Goal: Task Accomplishment & Management: Manage account settings

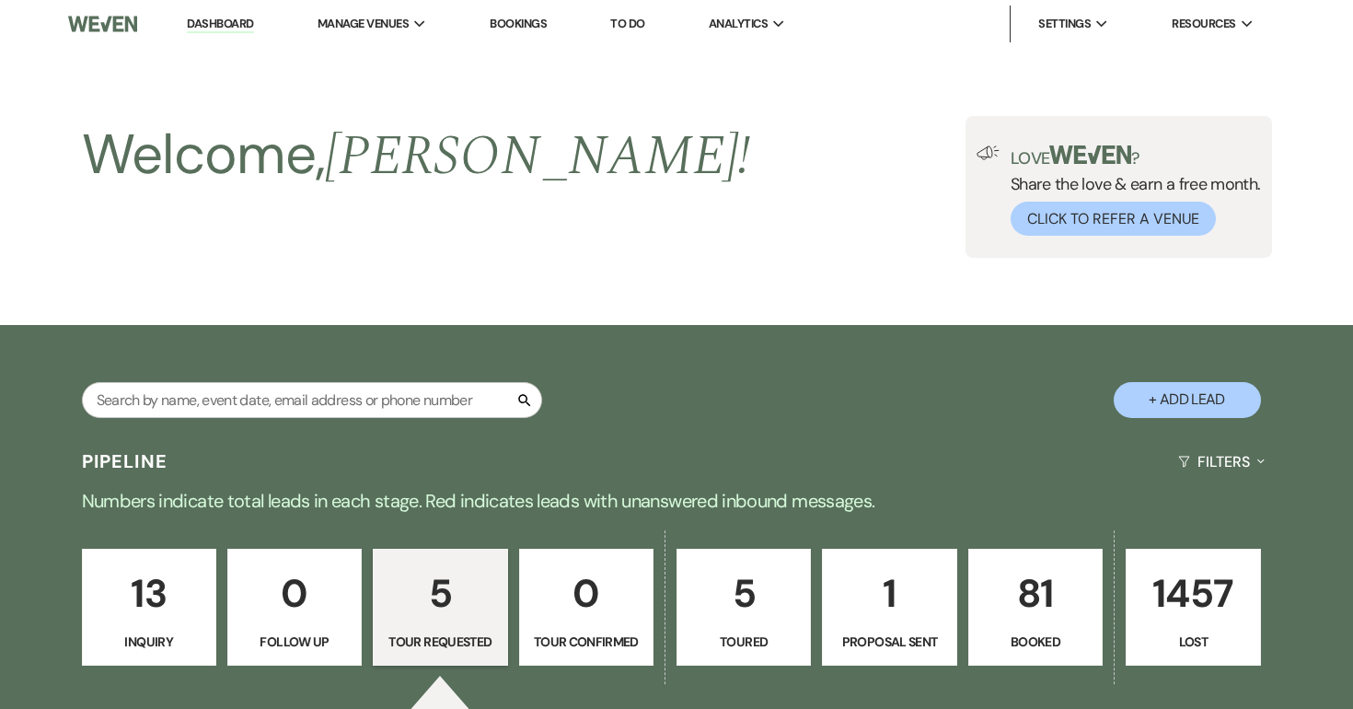
click at [751, 549] on link "5 Toured" at bounding box center [744, 608] width 134 height 118
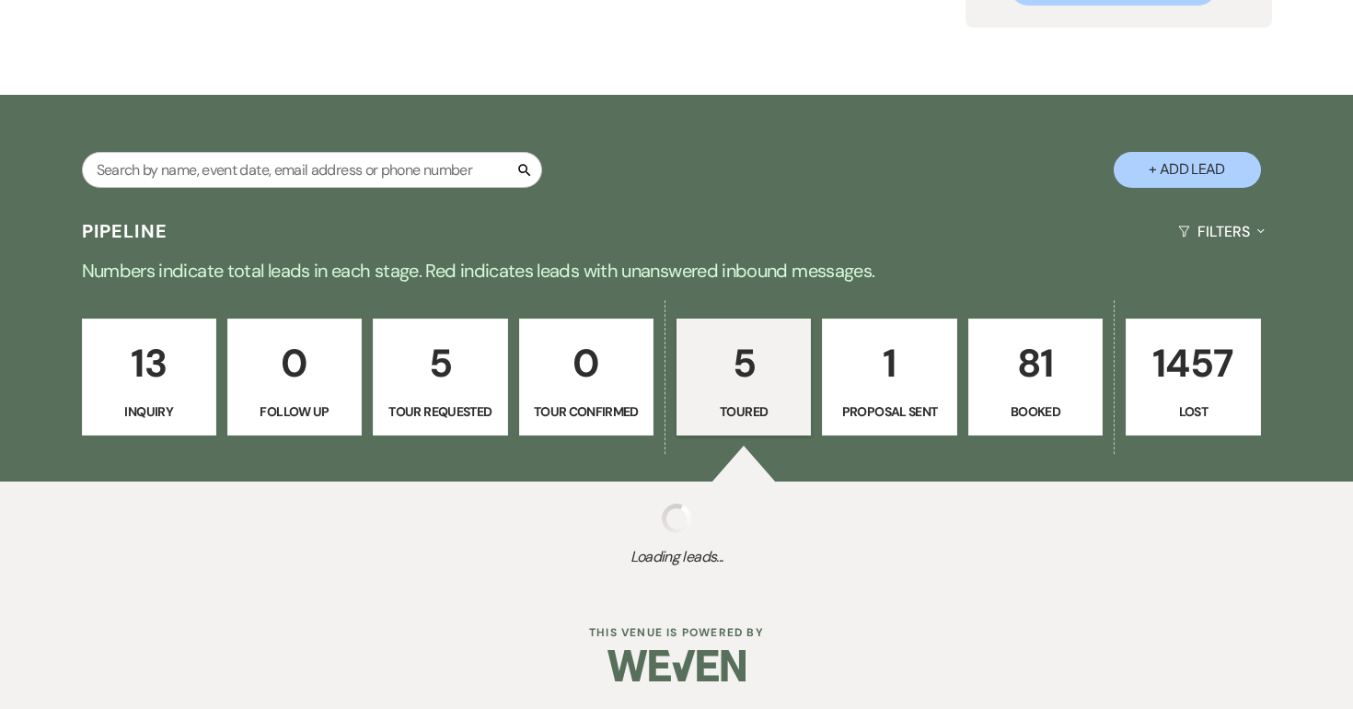
select select "5"
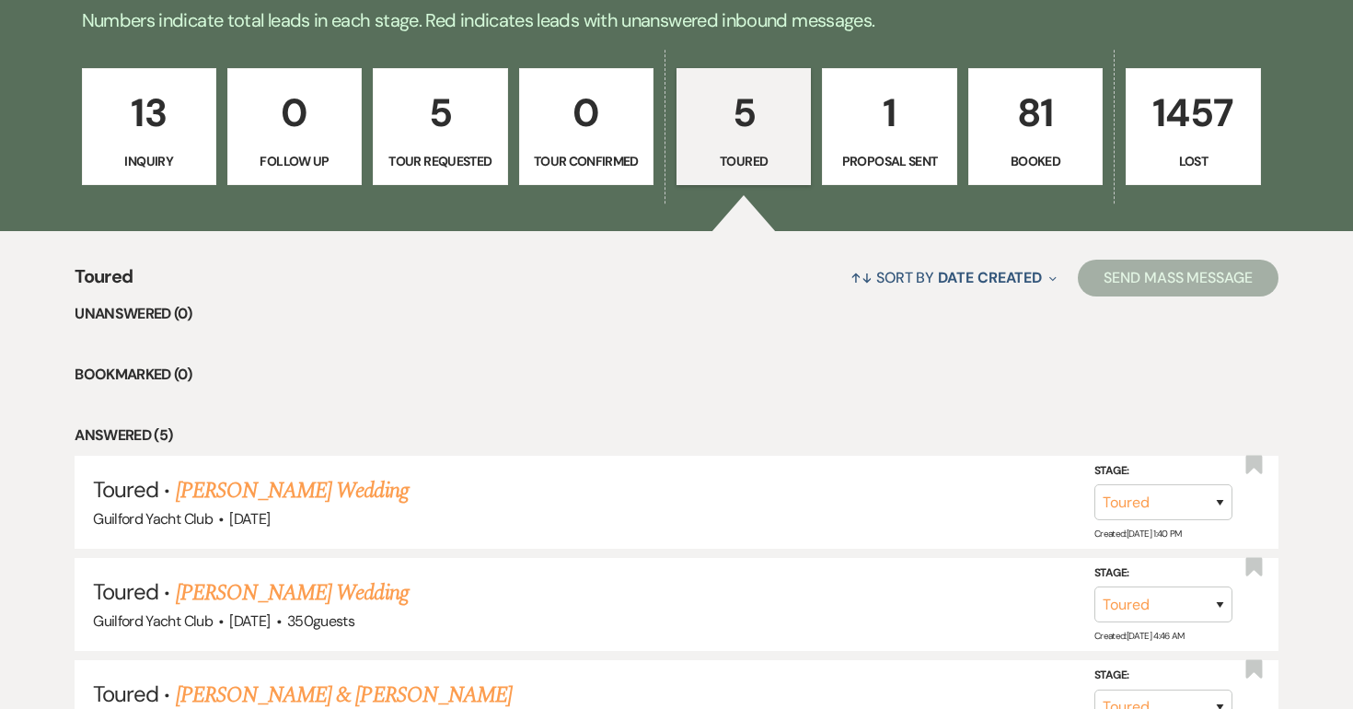
click at [891, 130] on p "1" at bounding box center [889, 113] width 110 height 62
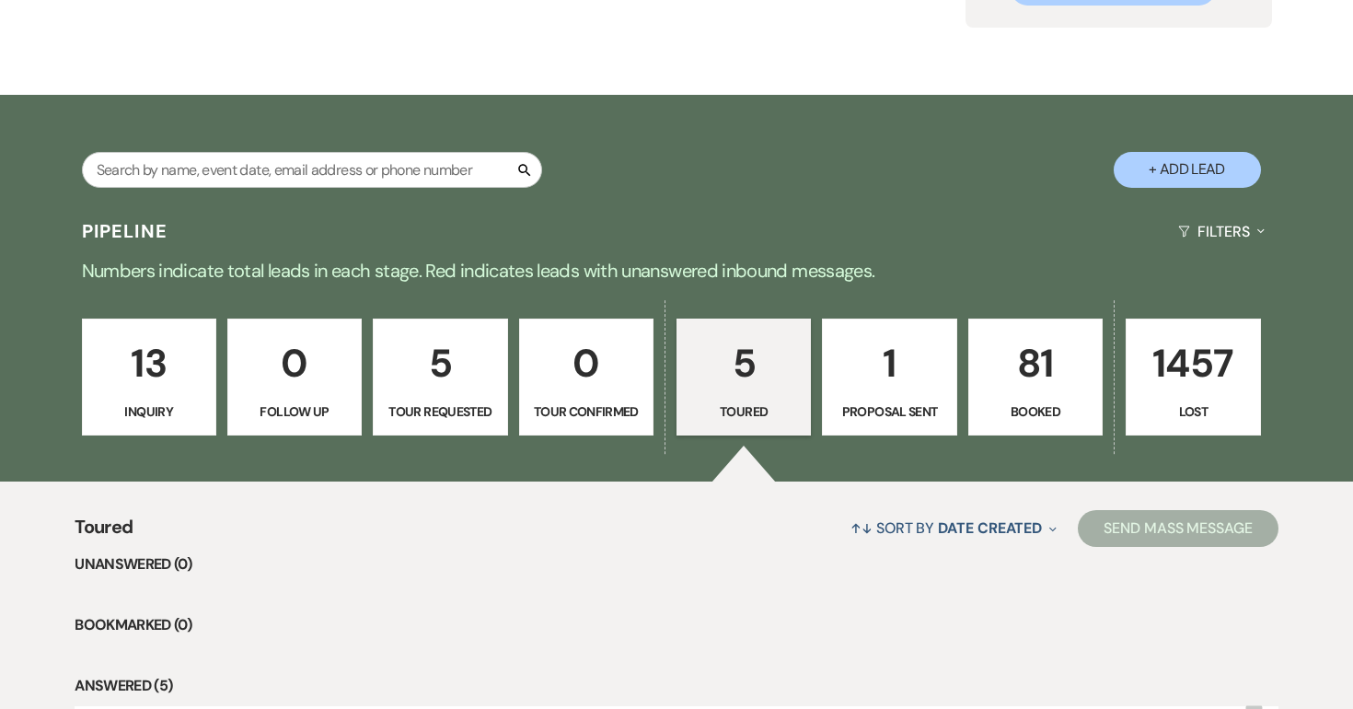
select select "6"
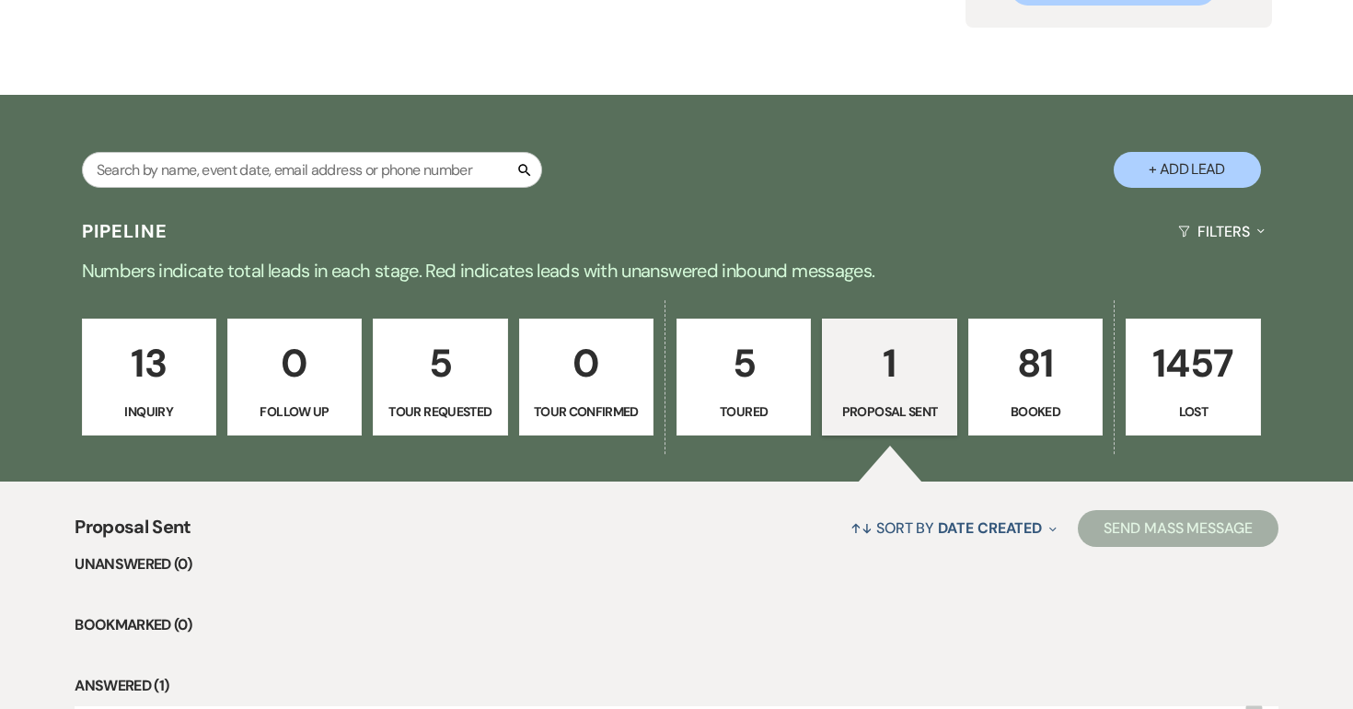
scroll to position [469, 0]
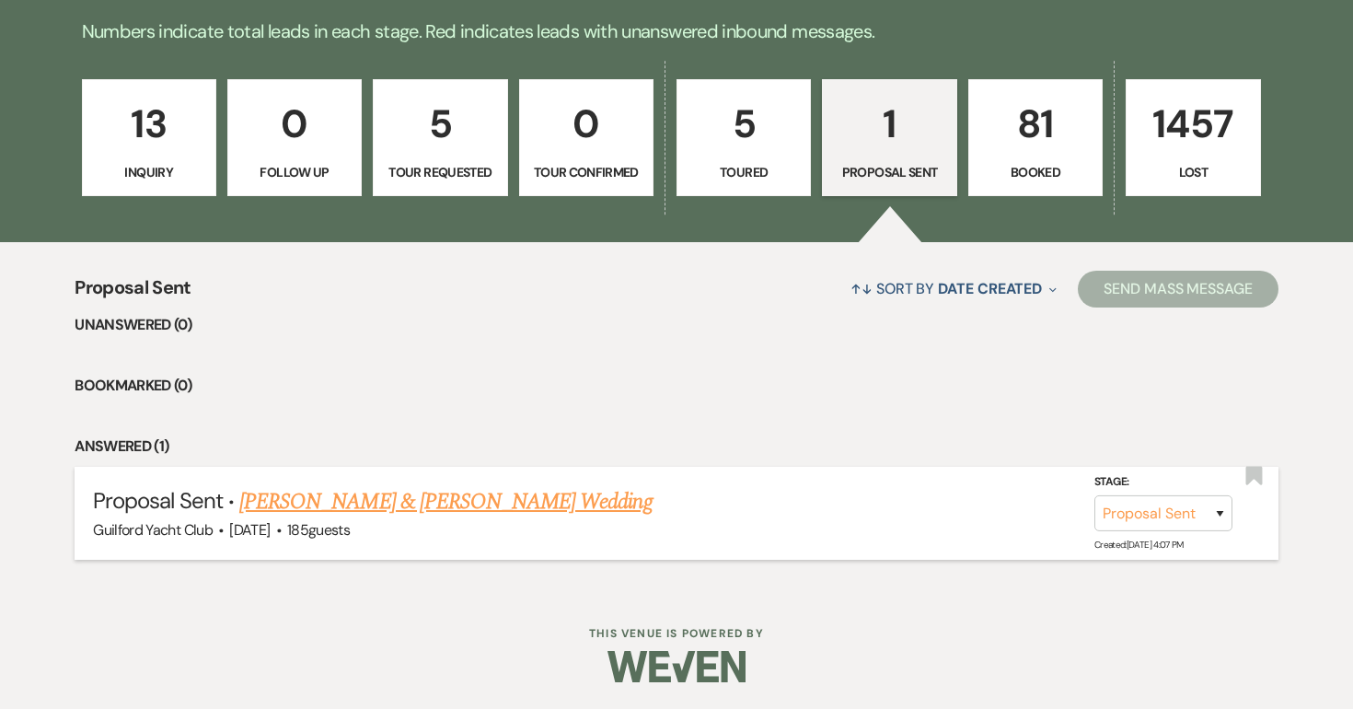
click at [481, 504] on link "Sean Morrissey & Taylor Zavatsky's Wedding" at bounding box center [445, 501] width 412 height 33
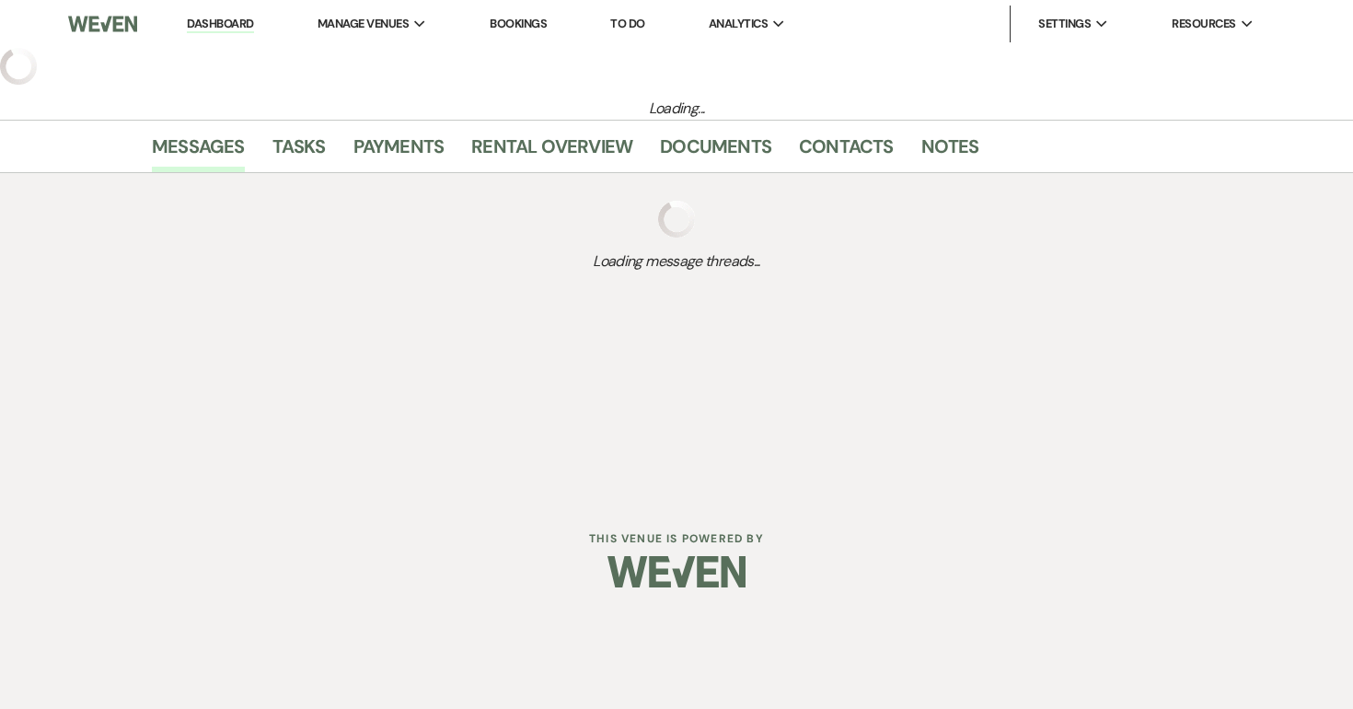
select select "6"
select select "5"
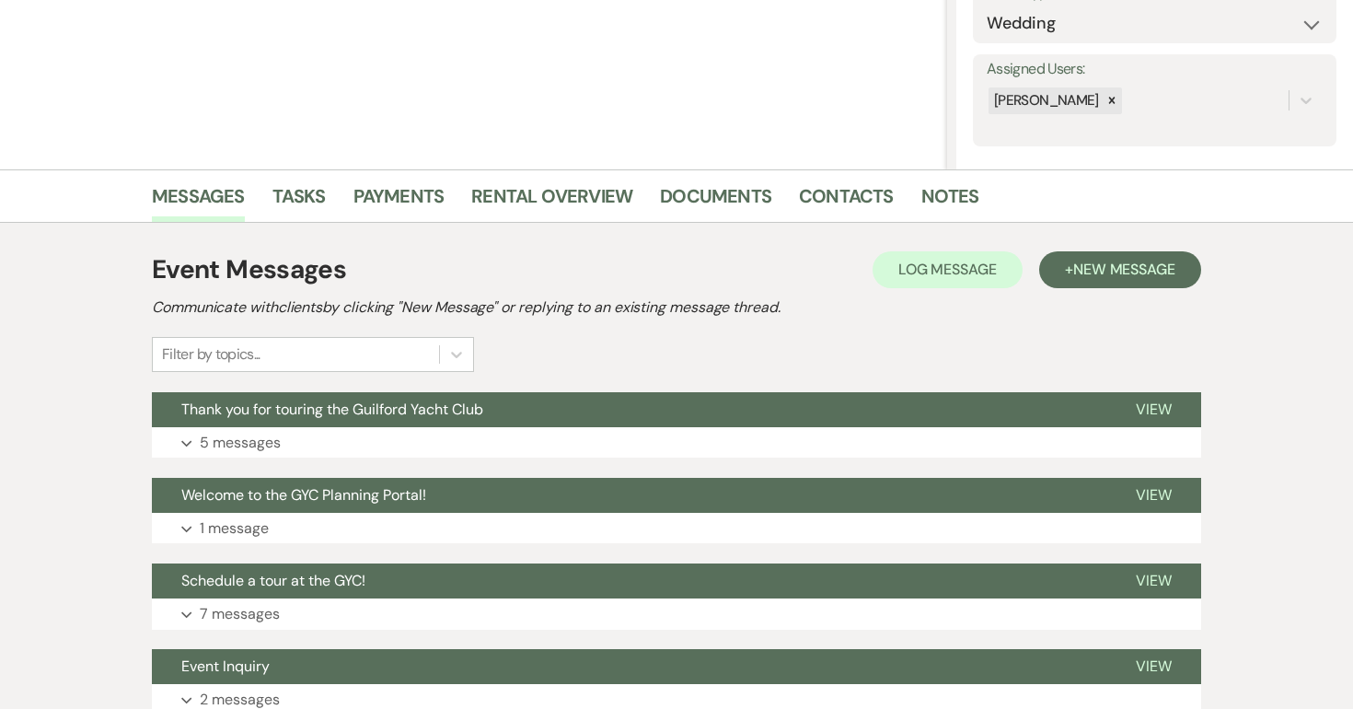
scroll to position [445, 0]
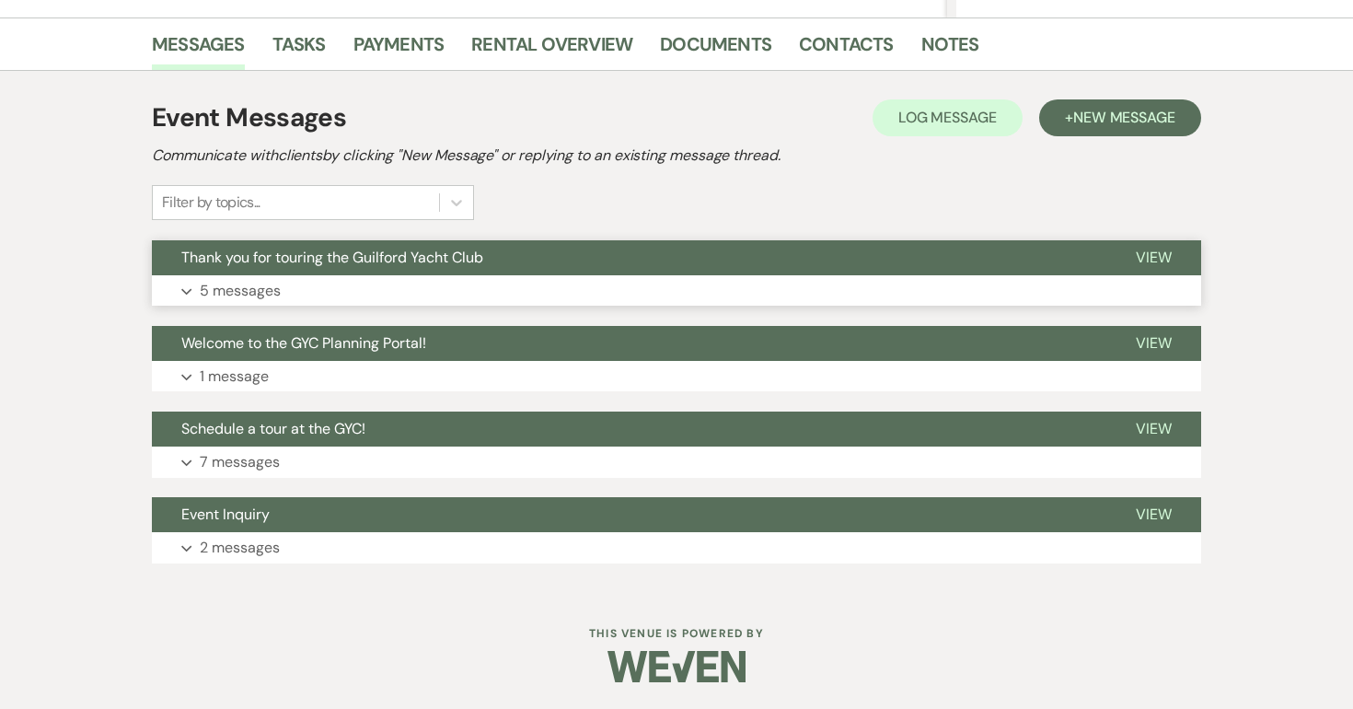
click at [1147, 261] on span "View" at bounding box center [1154, 257] width 36 height 19
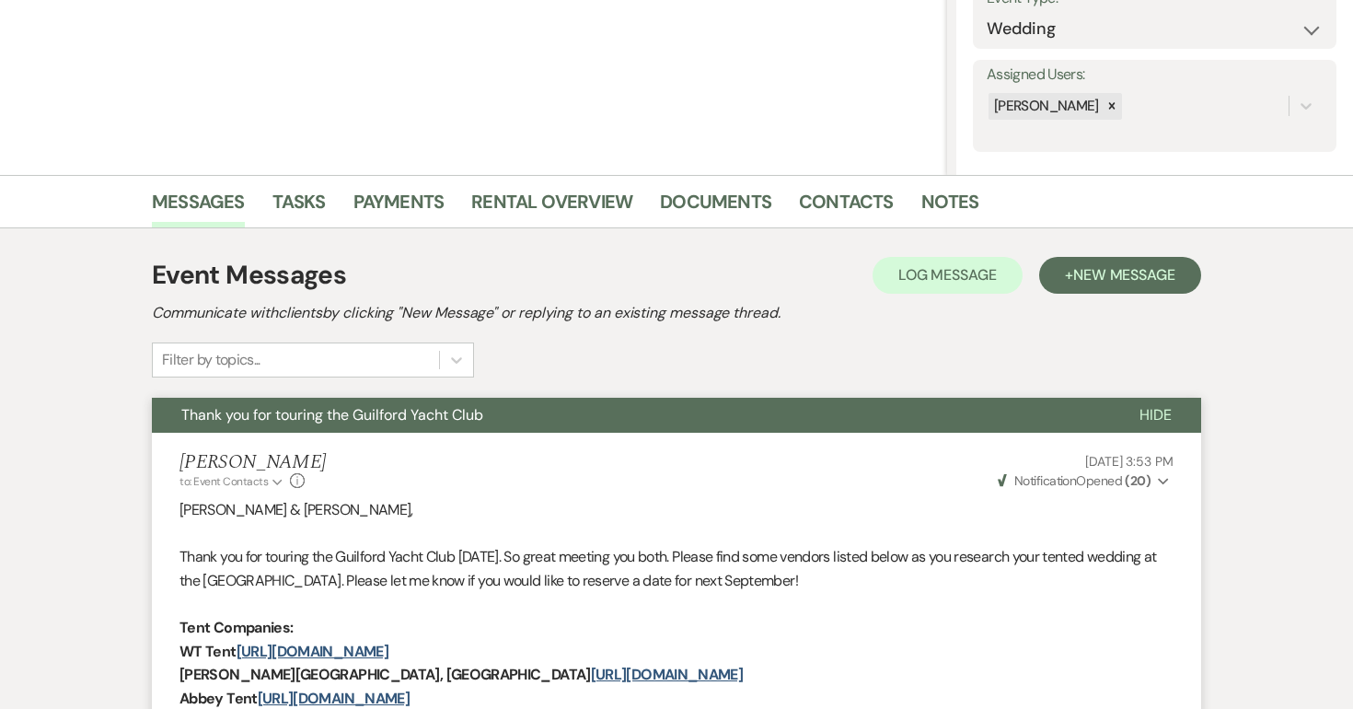
scroll to position [0, 0]
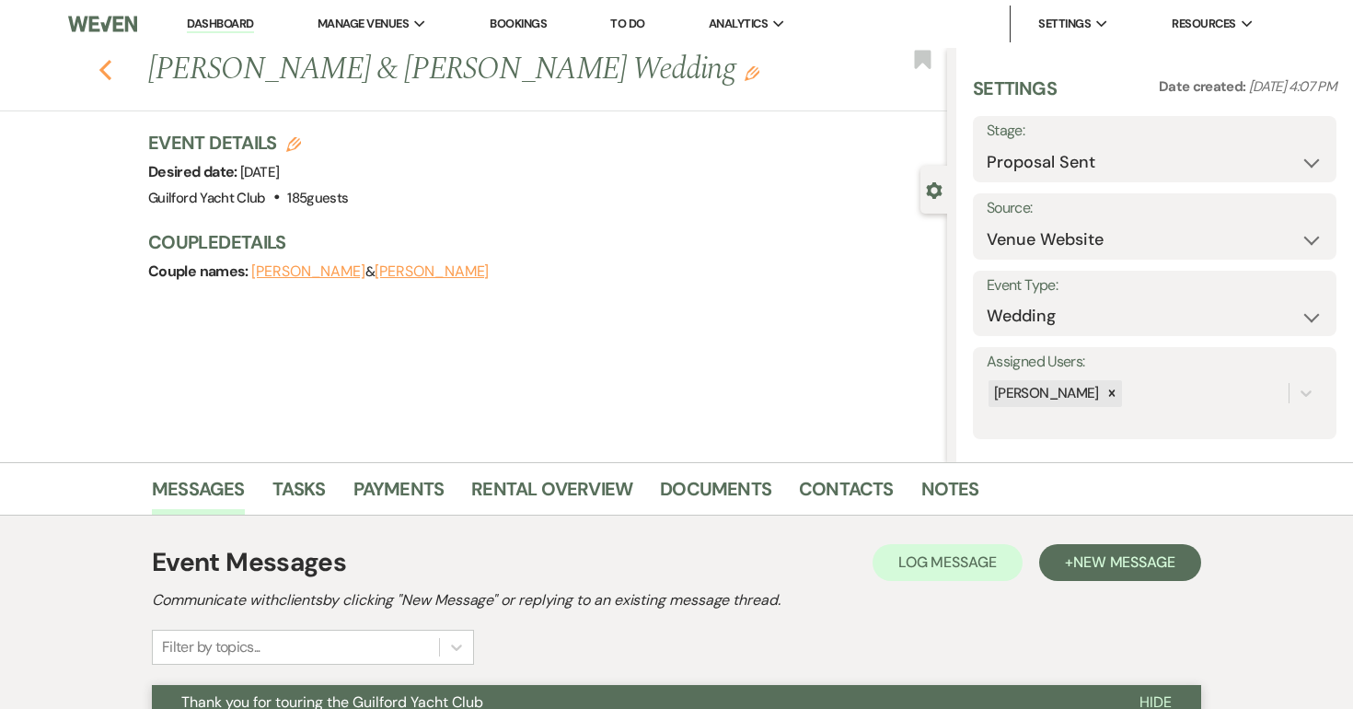
click at [101, 69] on use "button" at bounding box center [105, 70] width 12 height 20
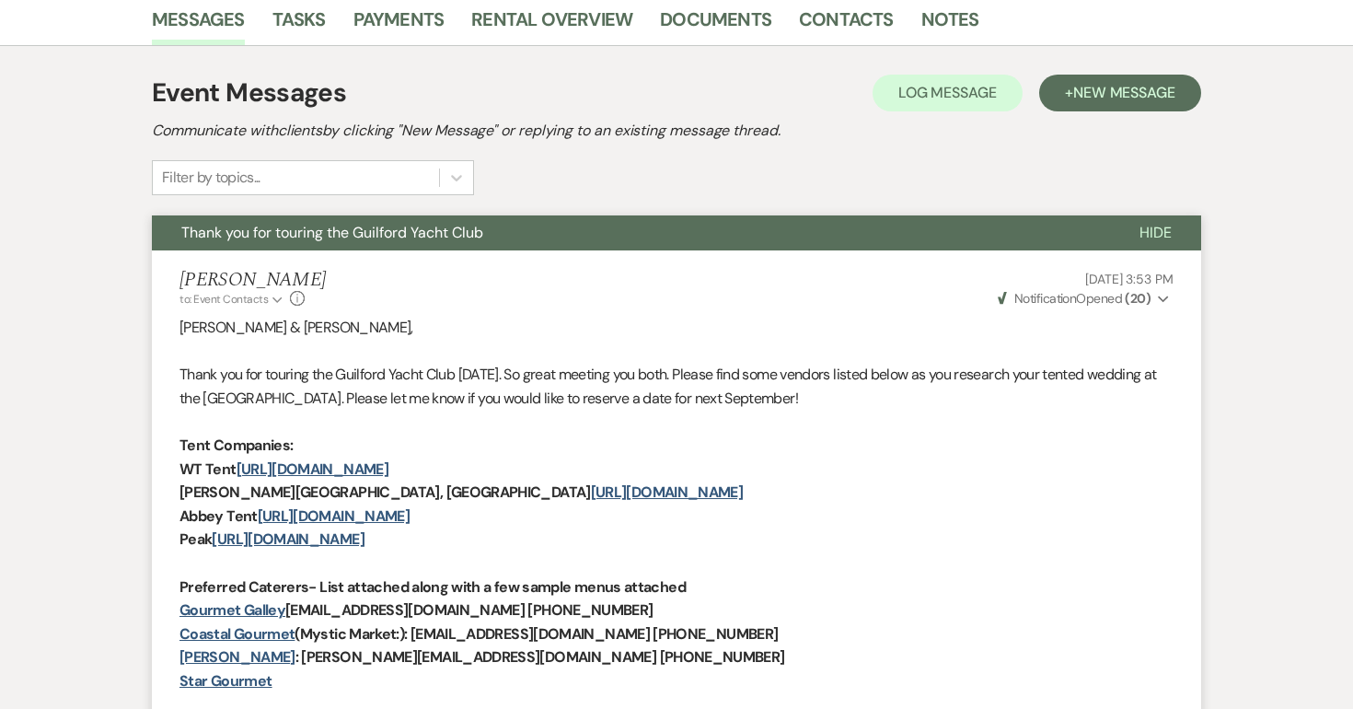
select select "6"
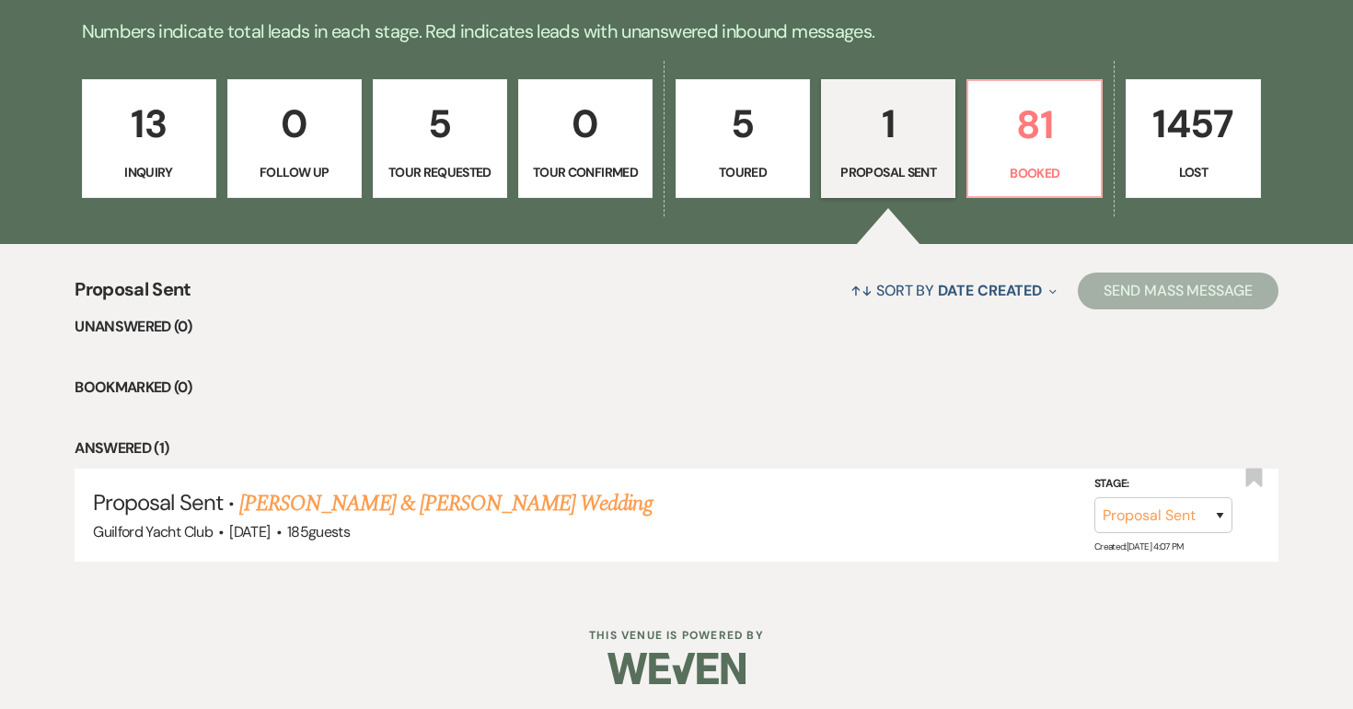
click at [124, 145] on p "13" at bounding box center [149, 124] width 110 height 62
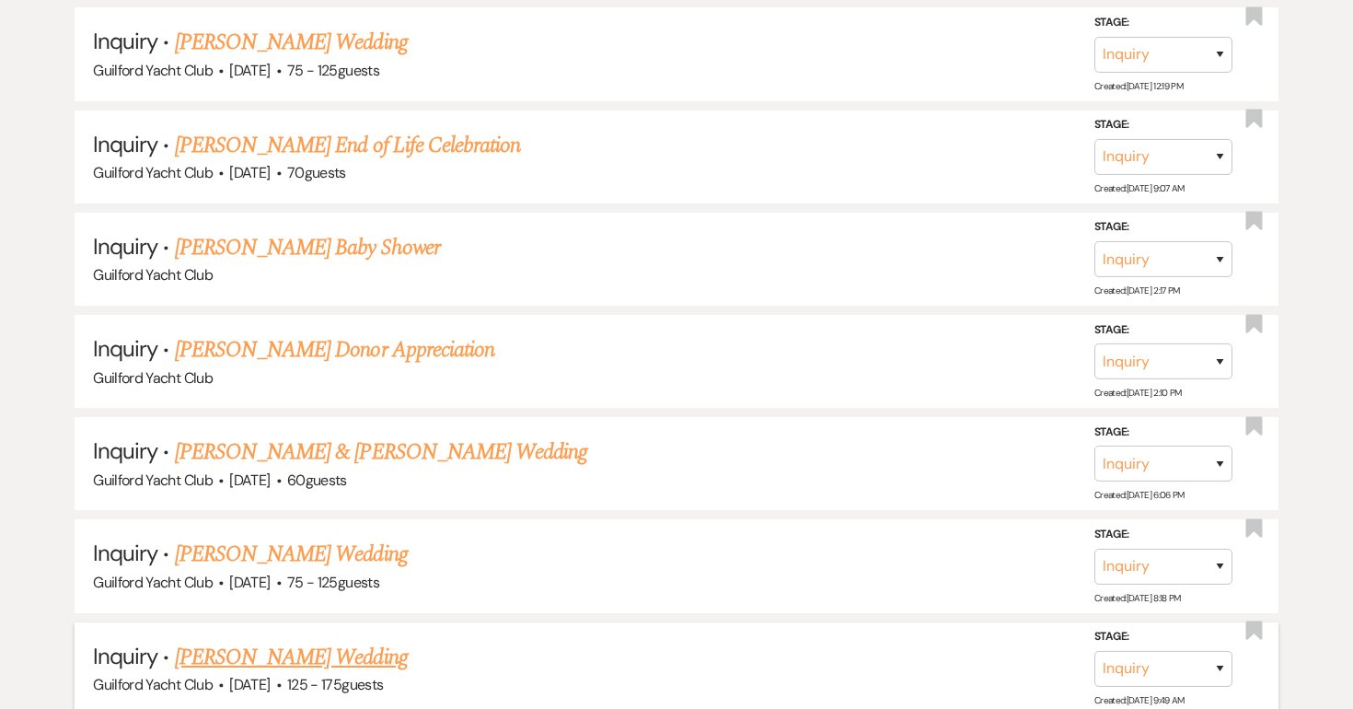
scroll to position [1132, 0]
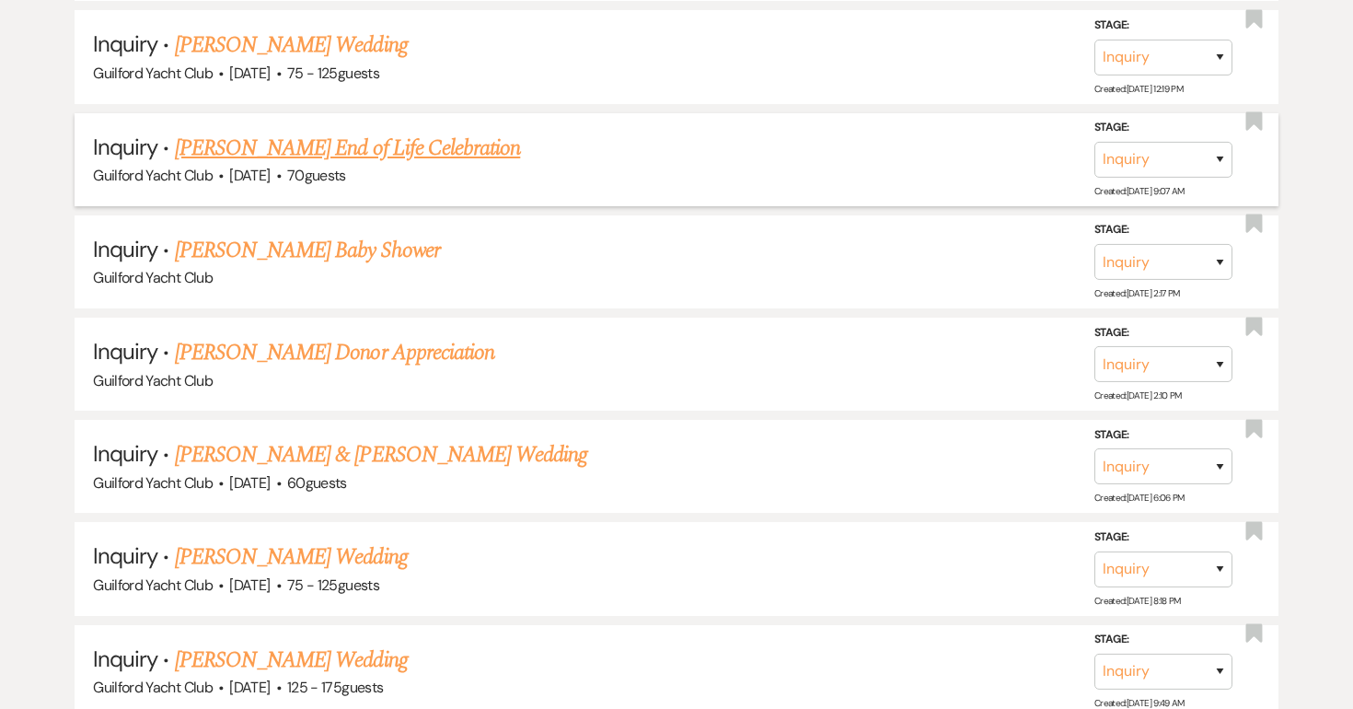
click at [284, 132] on link "Cate Battles's End of Life Celebration" at bounding box center [347, 148] width 345 height 33
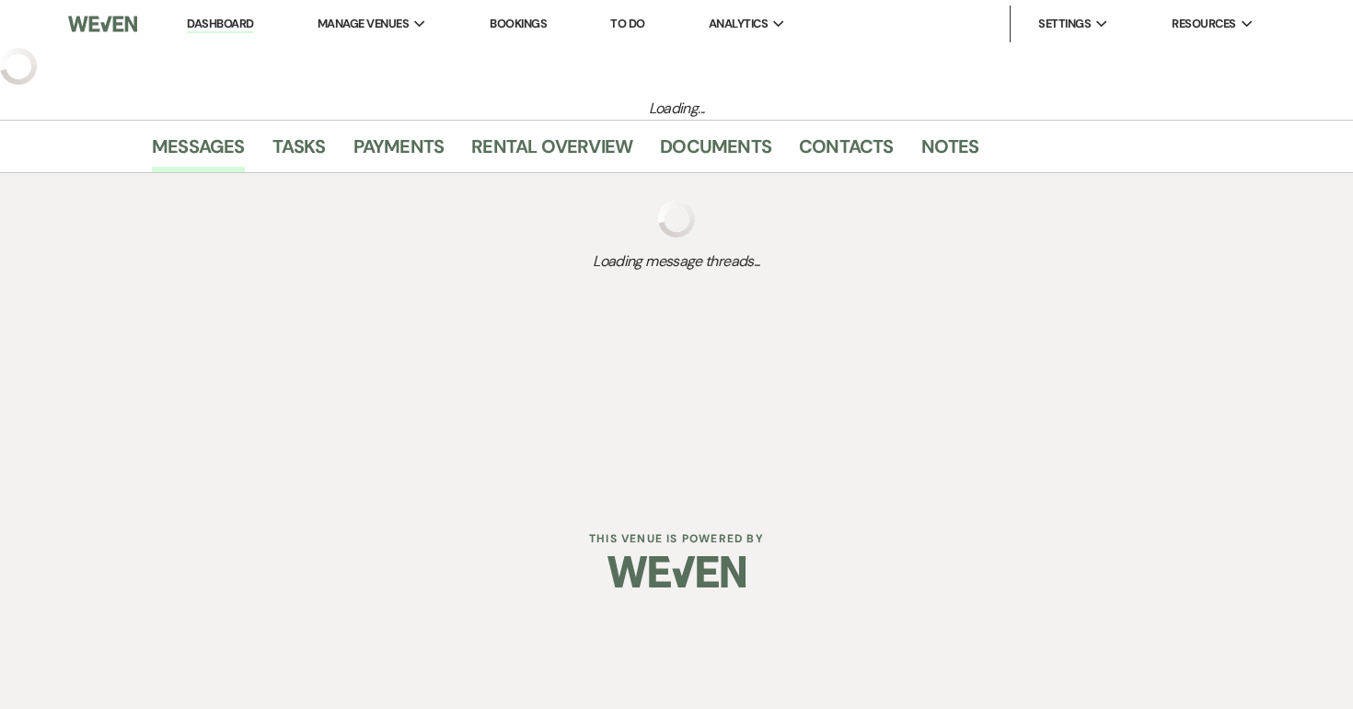
select select "5"
select select "14"
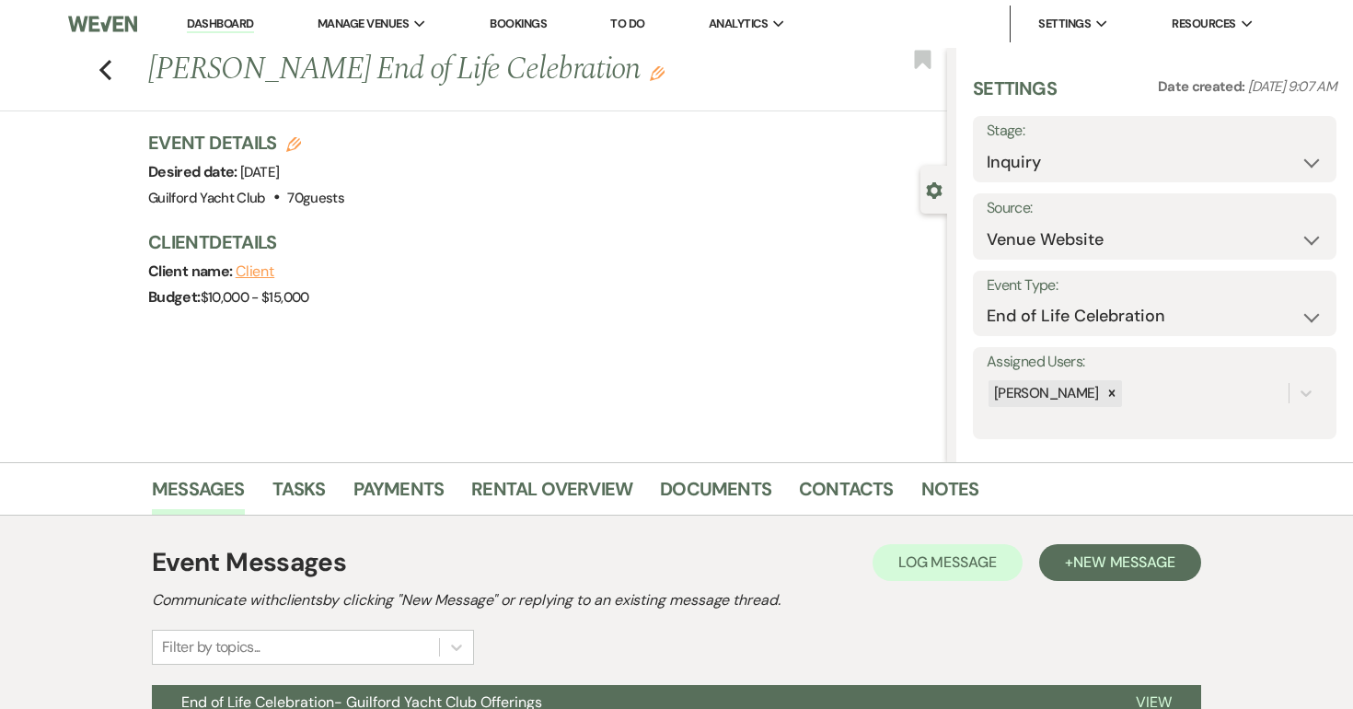
scroll to position [273, 0]
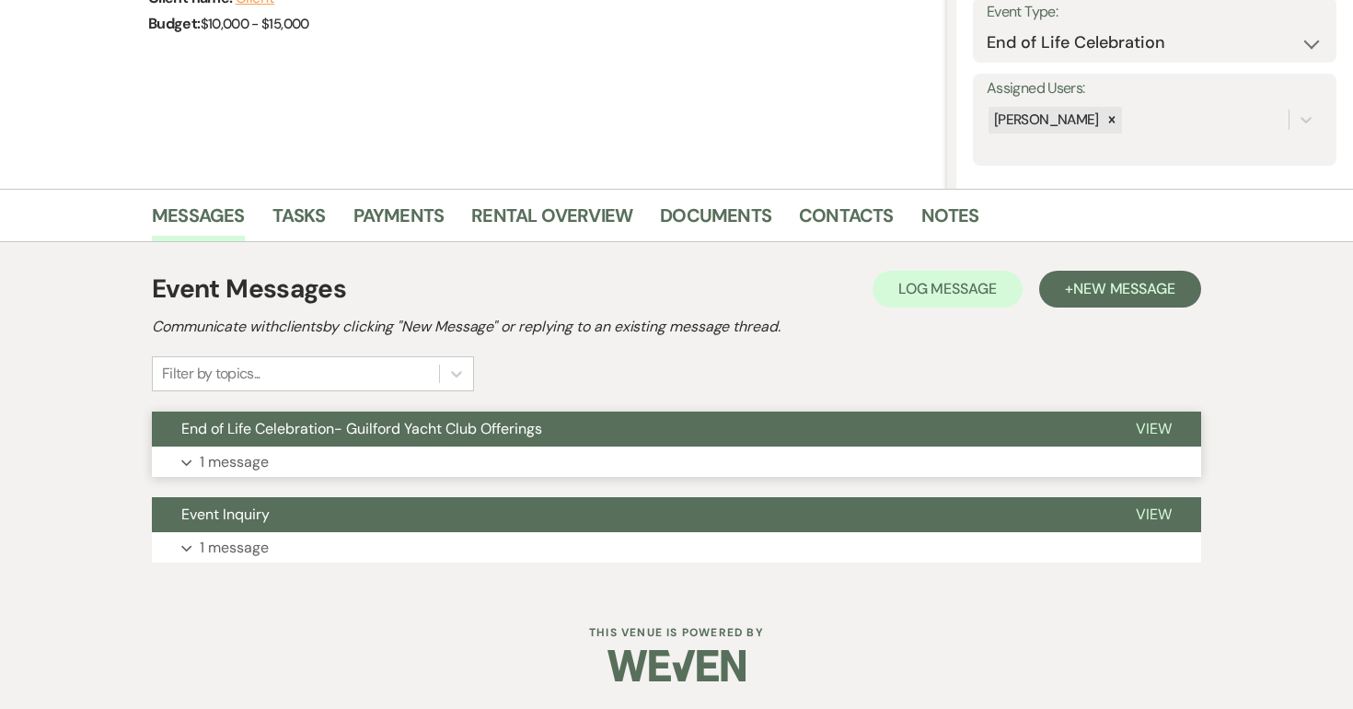
click at [1148, 431] on span "View" at bounding box center [1154, 428] width 36 height 19
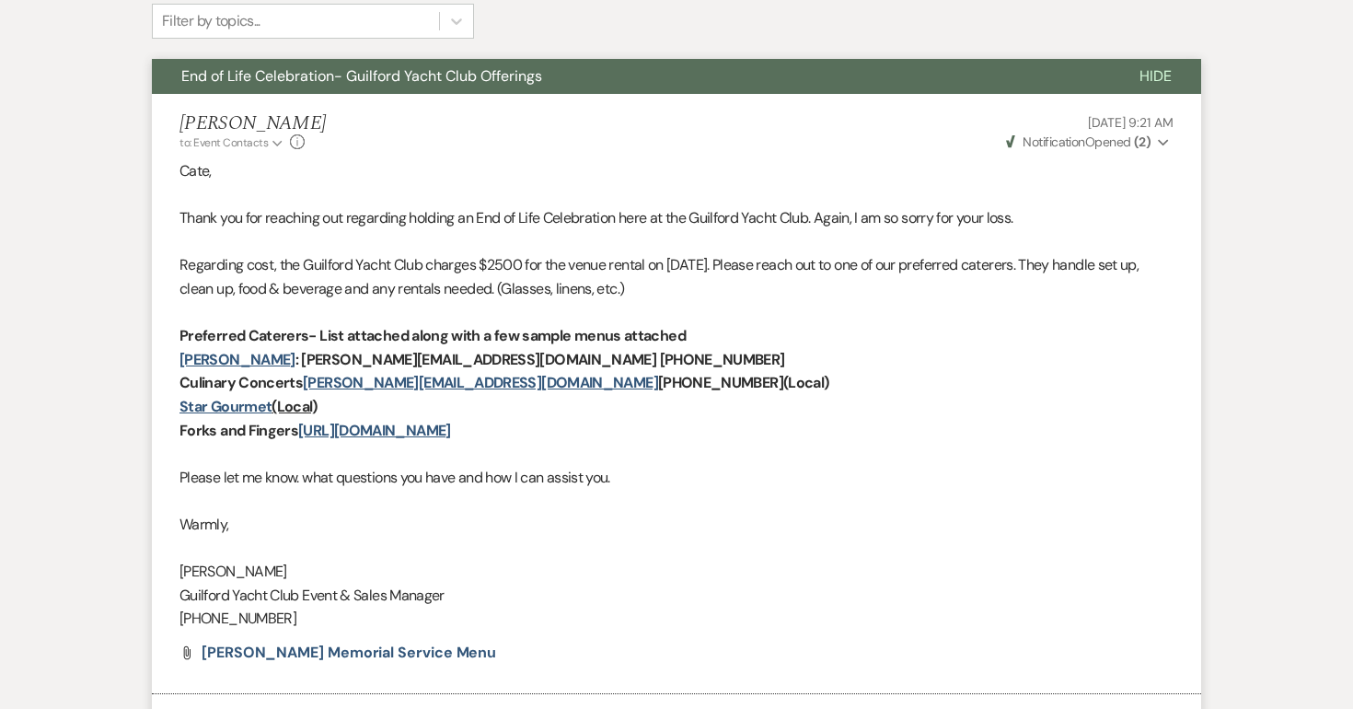
scroll to position [895, 0]
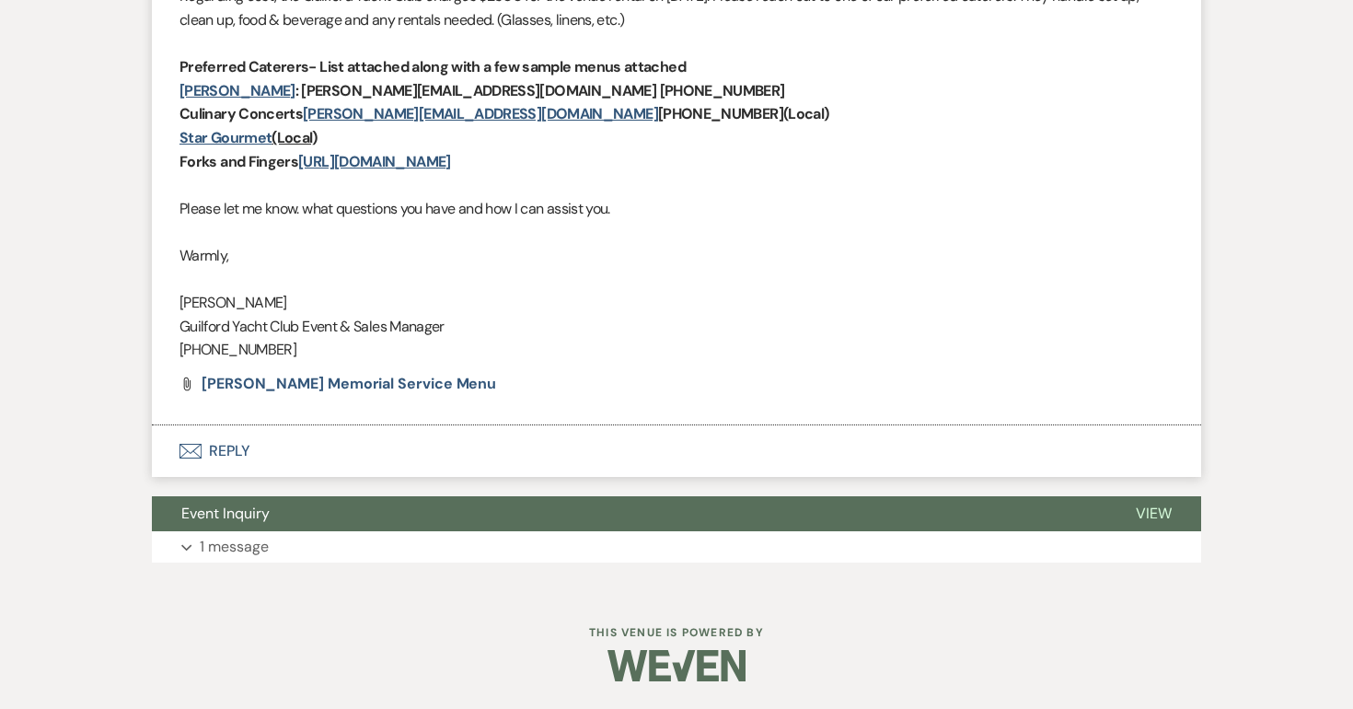
click at [230, 451] on button "Envelope Reply" at bounding box center [676, 451] width 1049 height 52
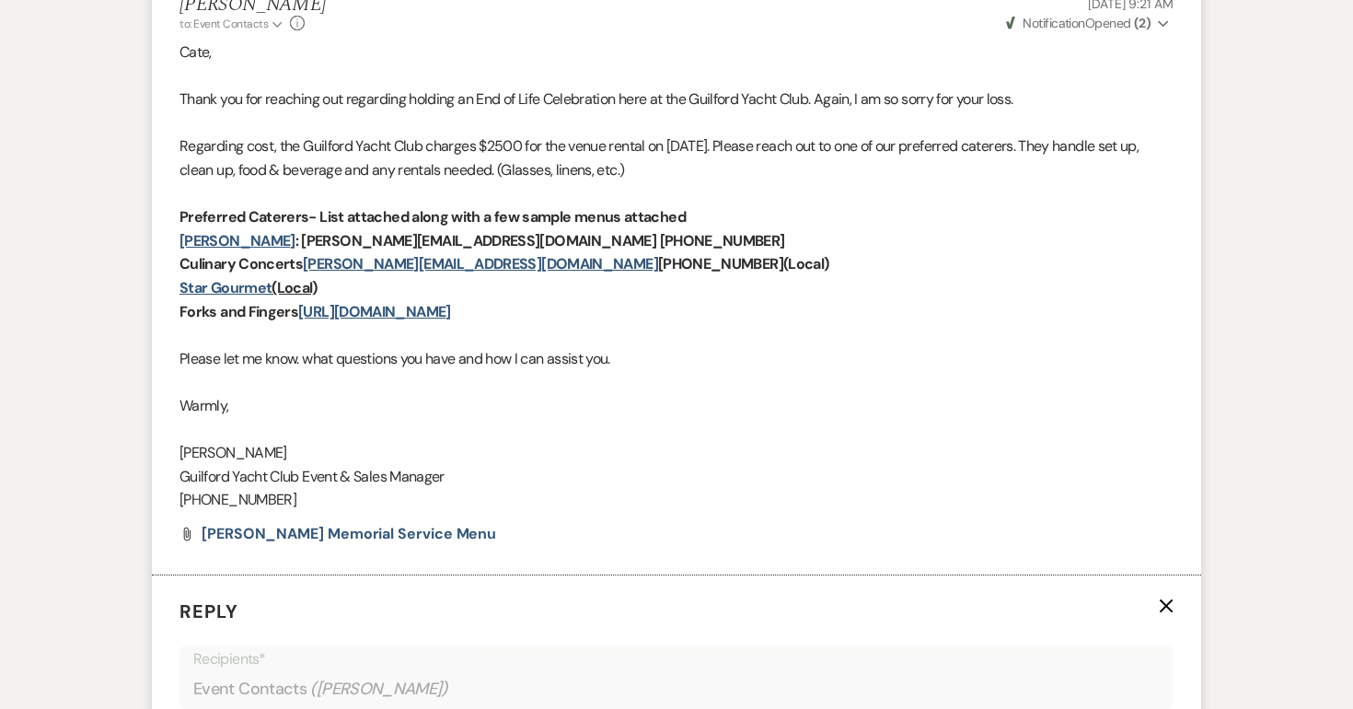
scroll to position [1335, 0]
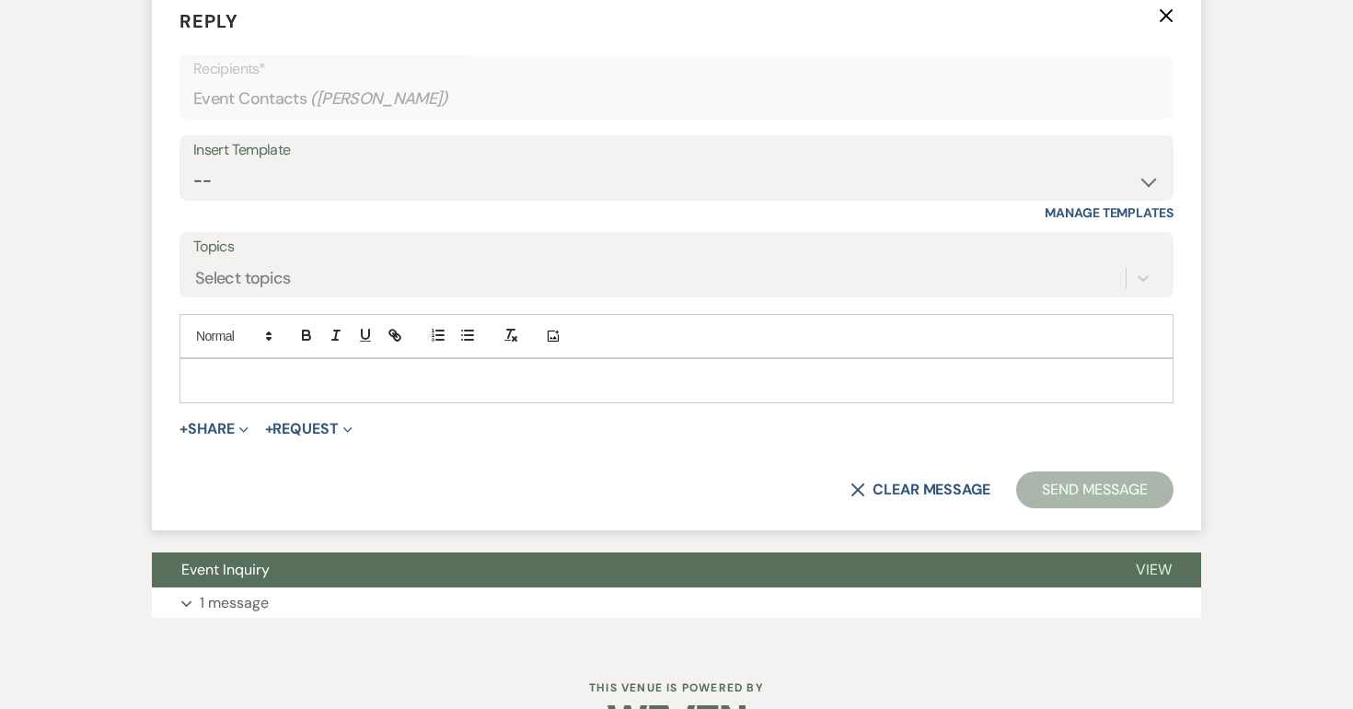
click at [295, 387] on p at bounding box center [676, 380] width 965 height 20
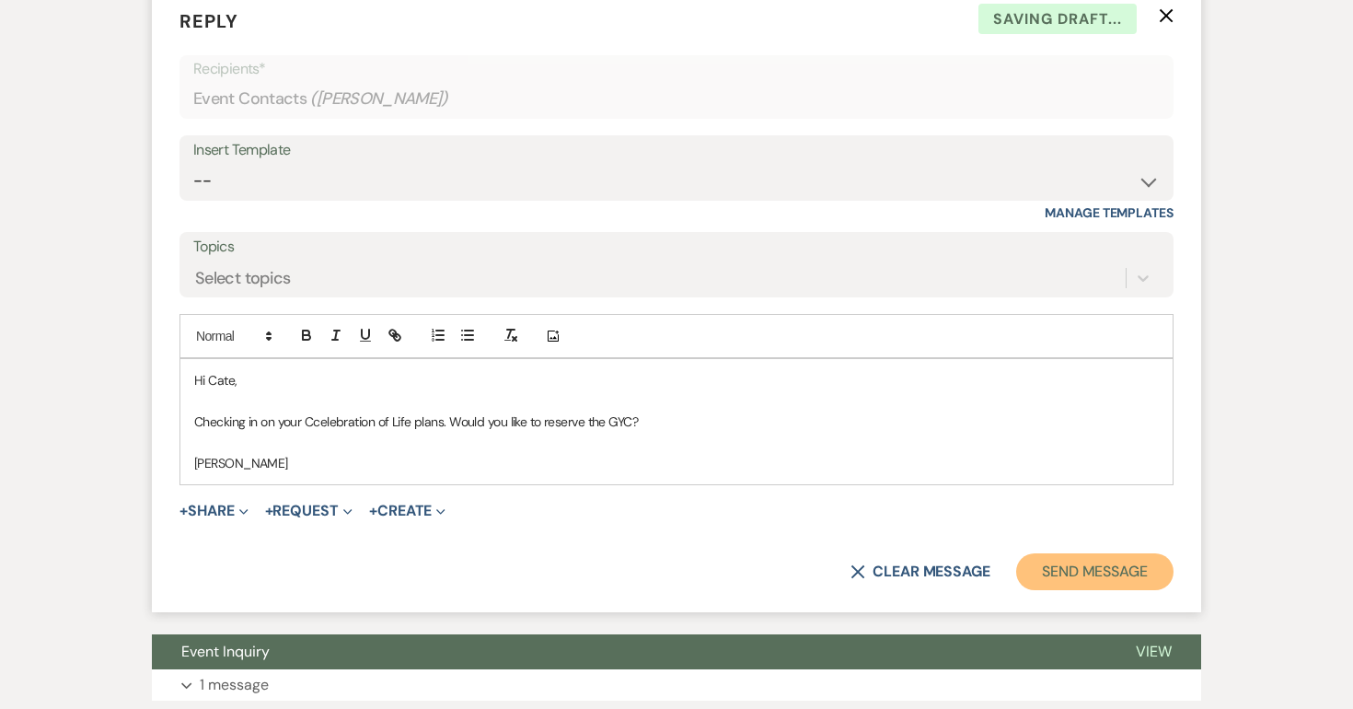
click at [1053, 572] on button "Send Message" at bounding box center [1094, 571] width 157 height 37
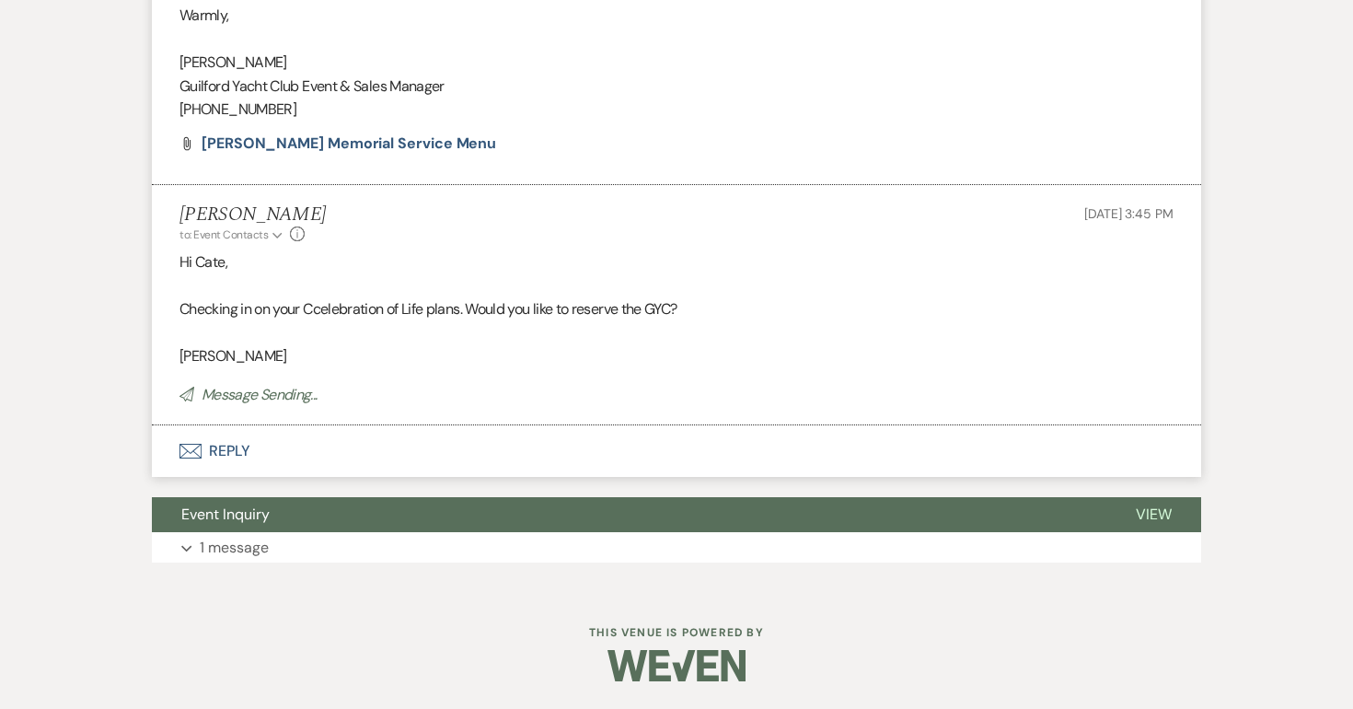
scroll to position [0, 0]
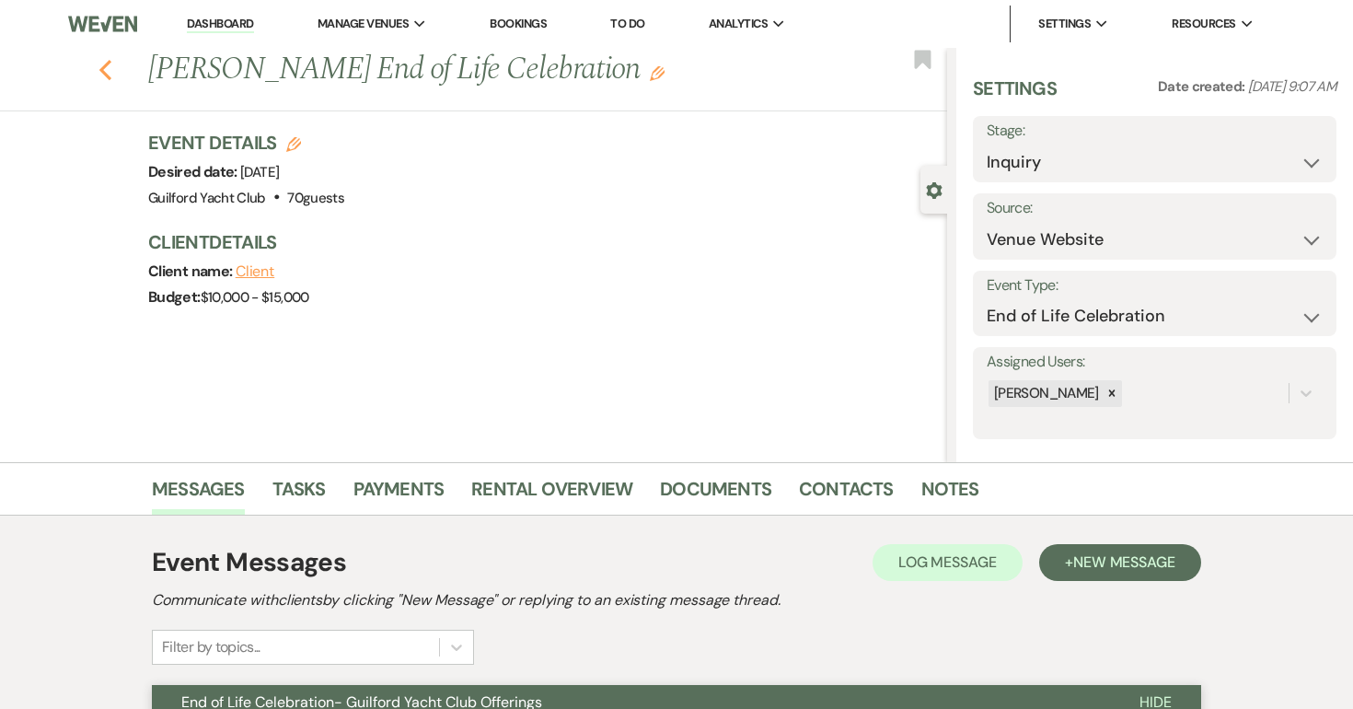
click at [104, 70] on icon "Previous" at bounding box center [106, 70] width 14 height 22
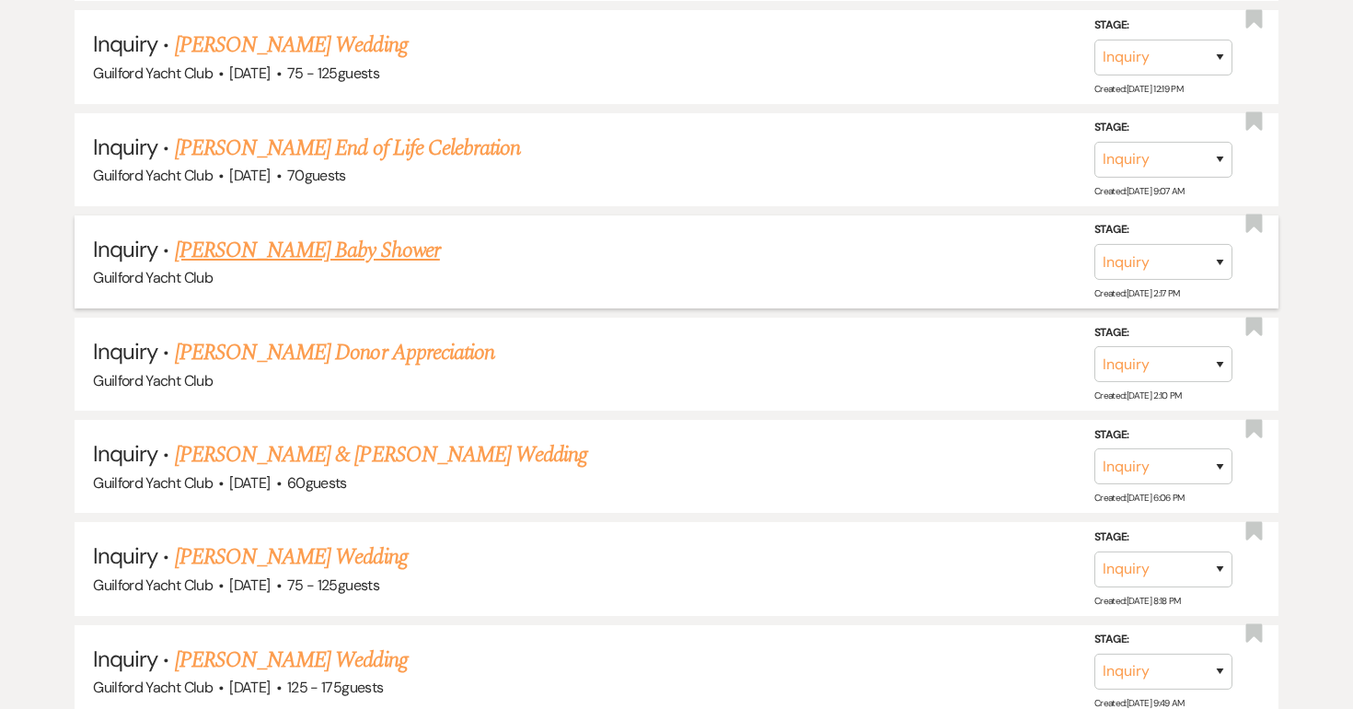
click at [293, 244] on link "Tracey Sweeney's Baby Shower" at bounding box center [307, 250] width 265 height 33
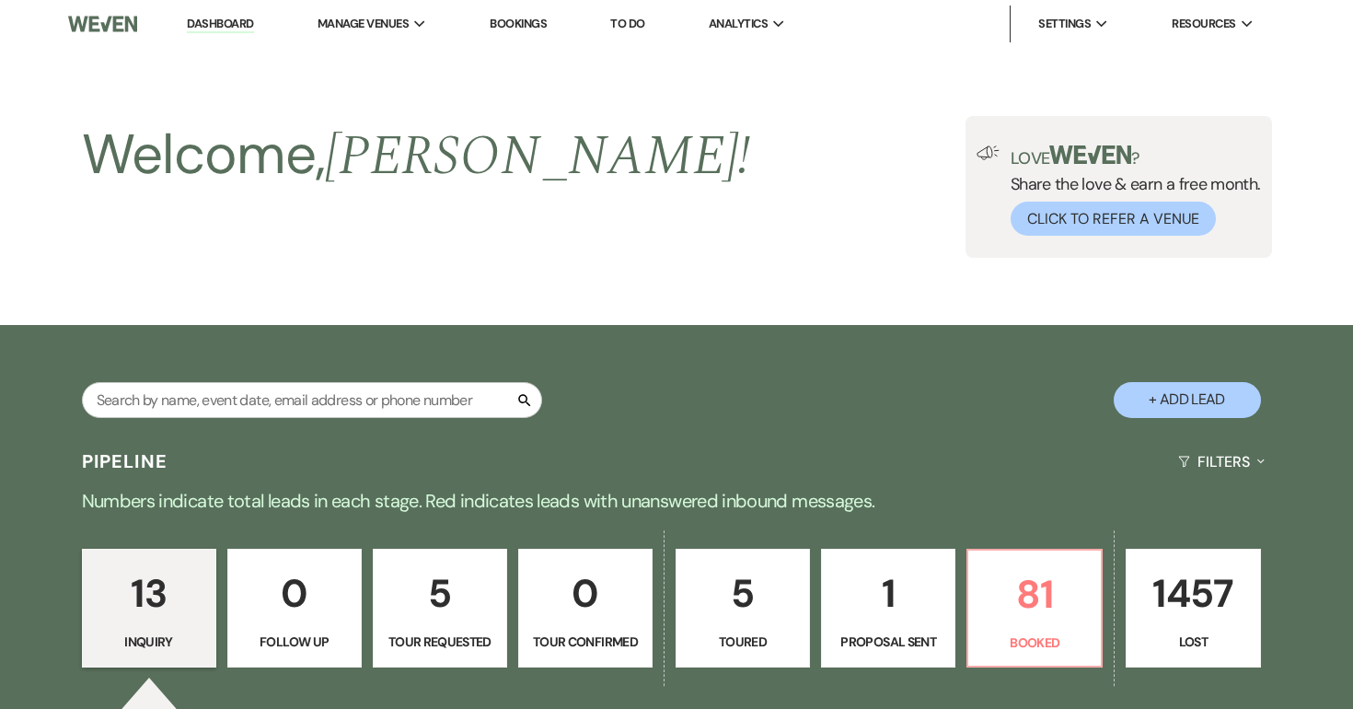
select select "22"
select select "3"
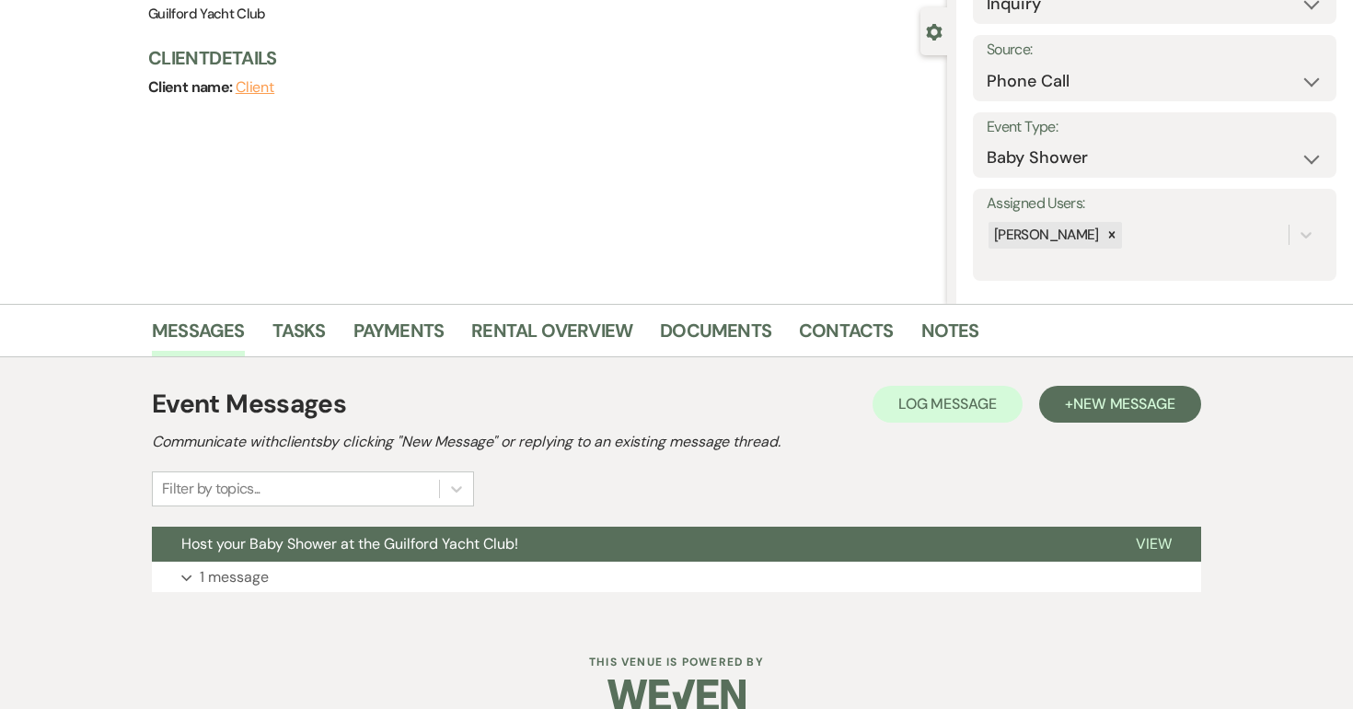
scroll to position [188, 0]
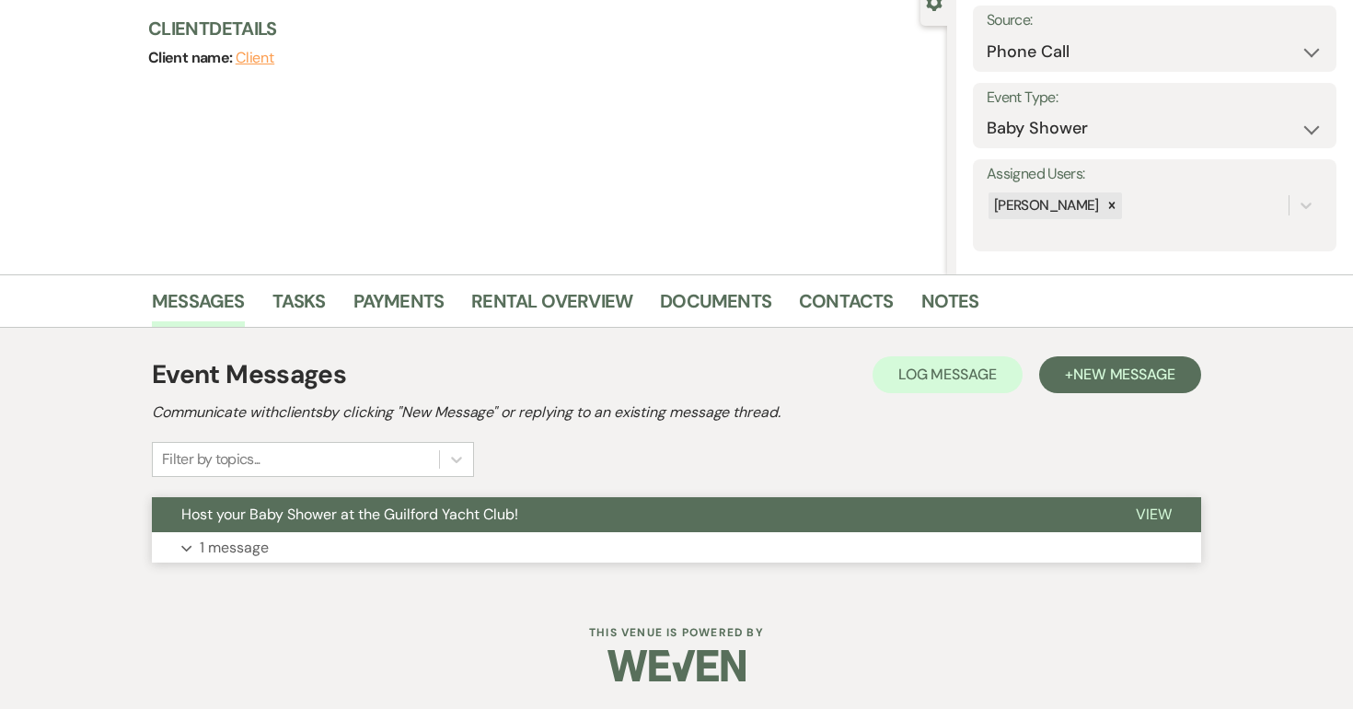
click at [1143, 516] on span "View" at bounding box center [1154, 513] width 36 height 19
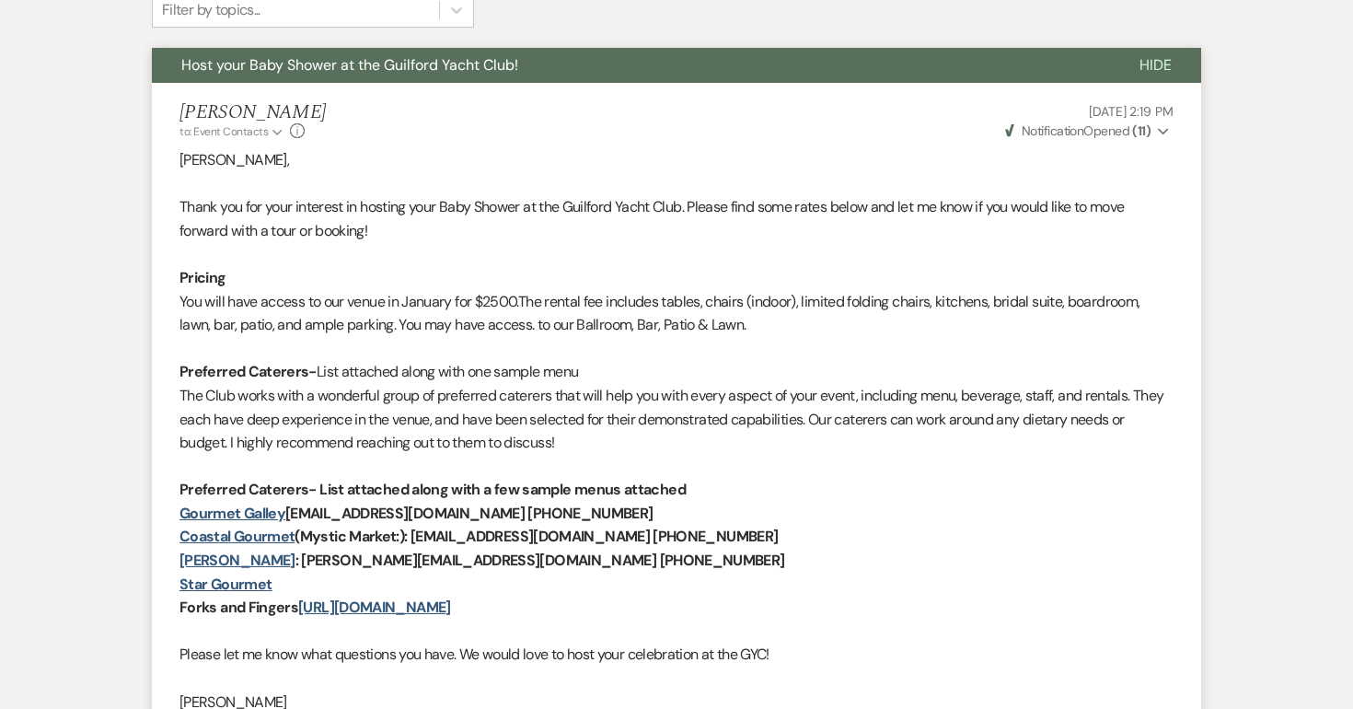
scroll to position [1038, 0]
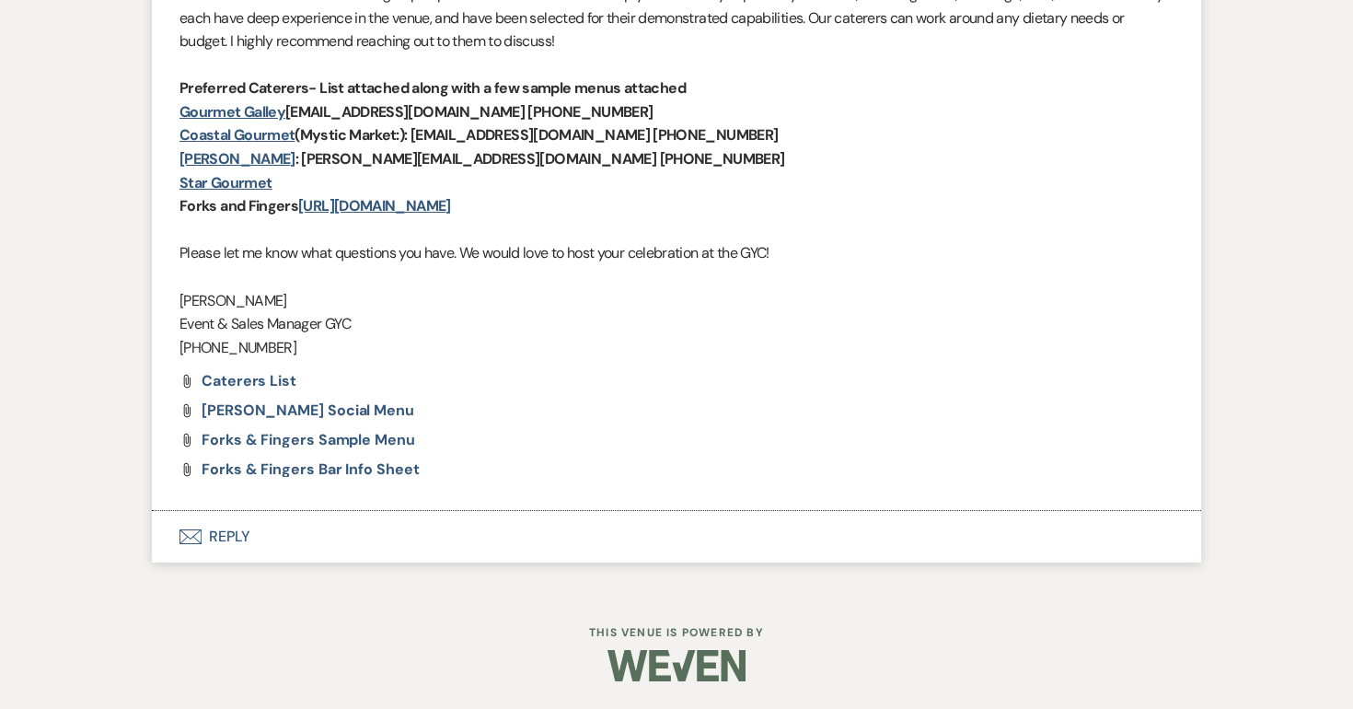
click at [242, 539] on button "Envelope Reply" at bounding box center [676, 537] width 1049 height 52
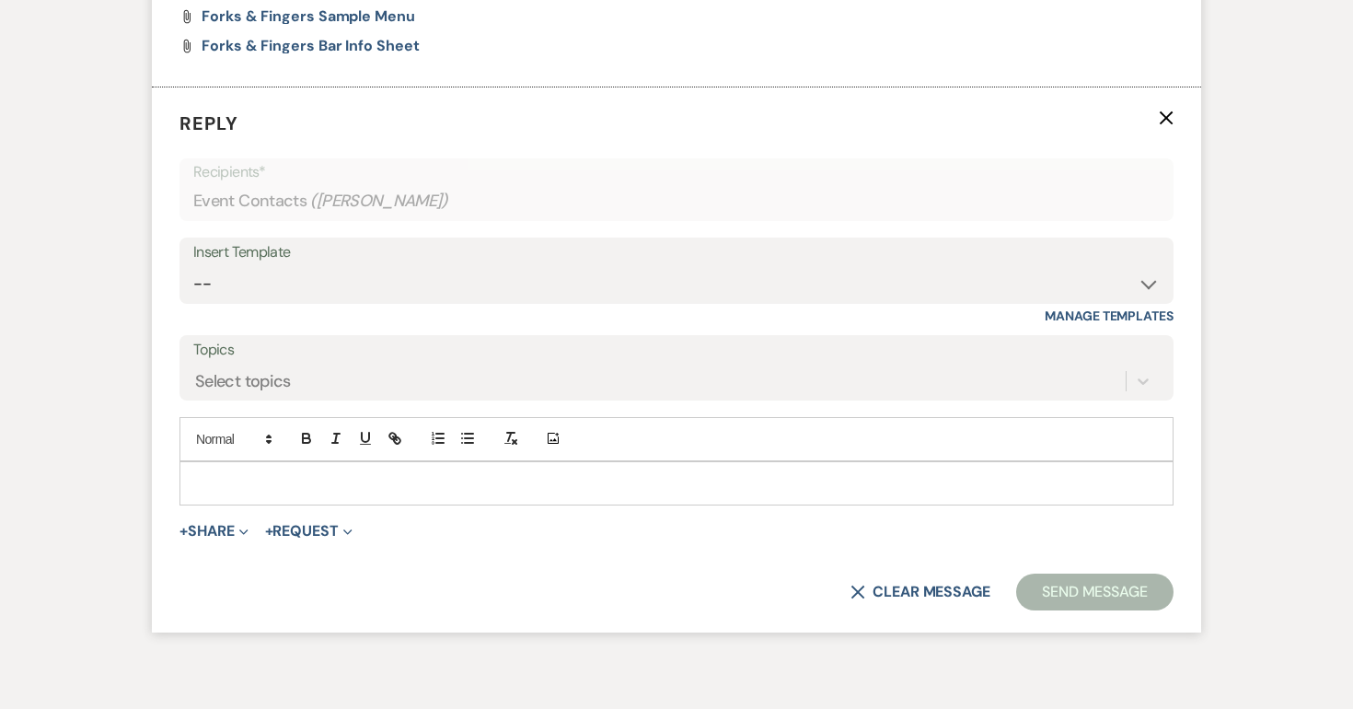
scroll to position [1467, 0]
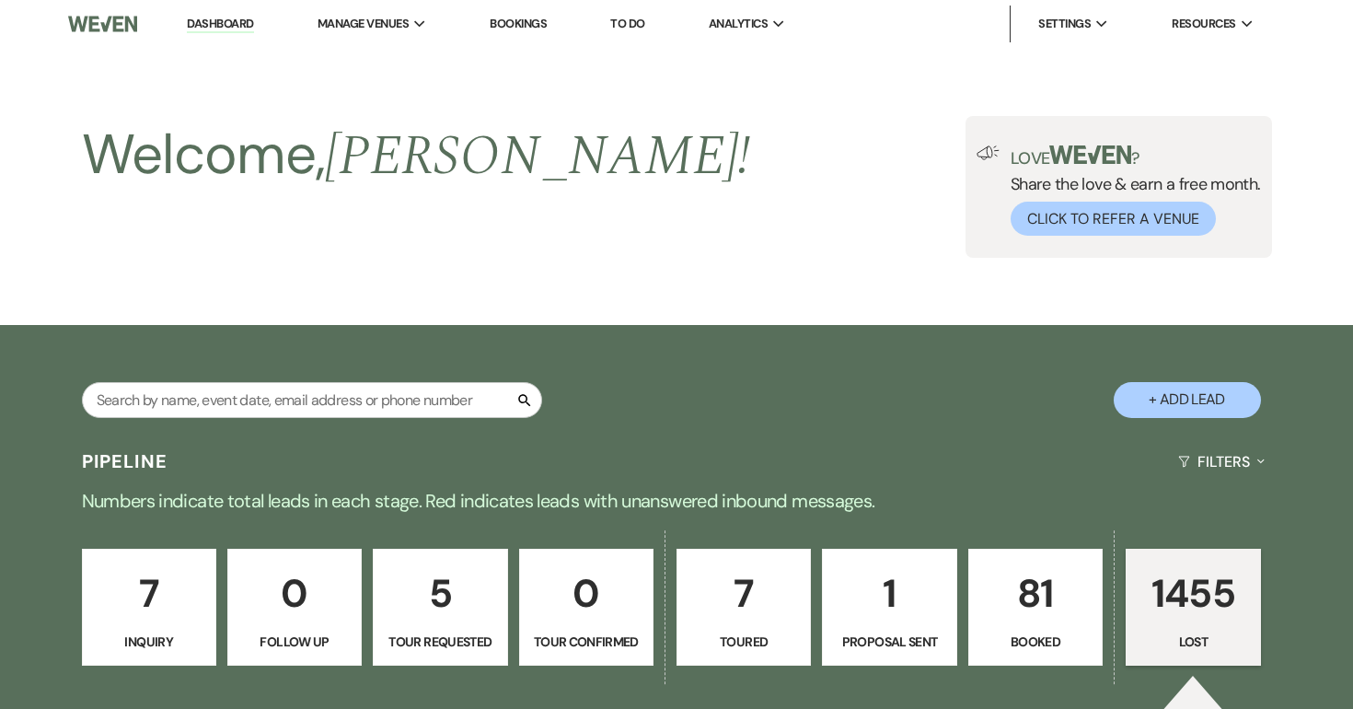
select select "8"
select select "5"
select select "8"
select select "5"
select select "8"
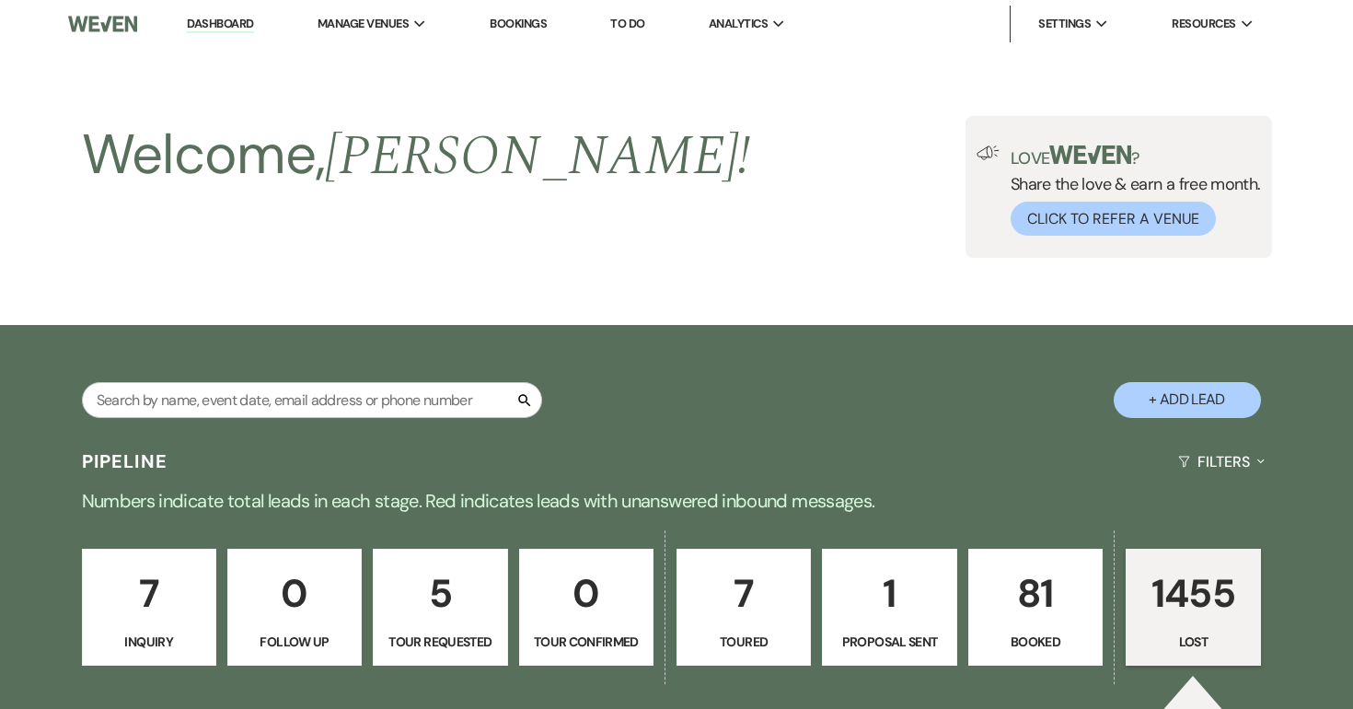
select select "5"
select select "8"
select select "5"
select select "8"
select select "7"
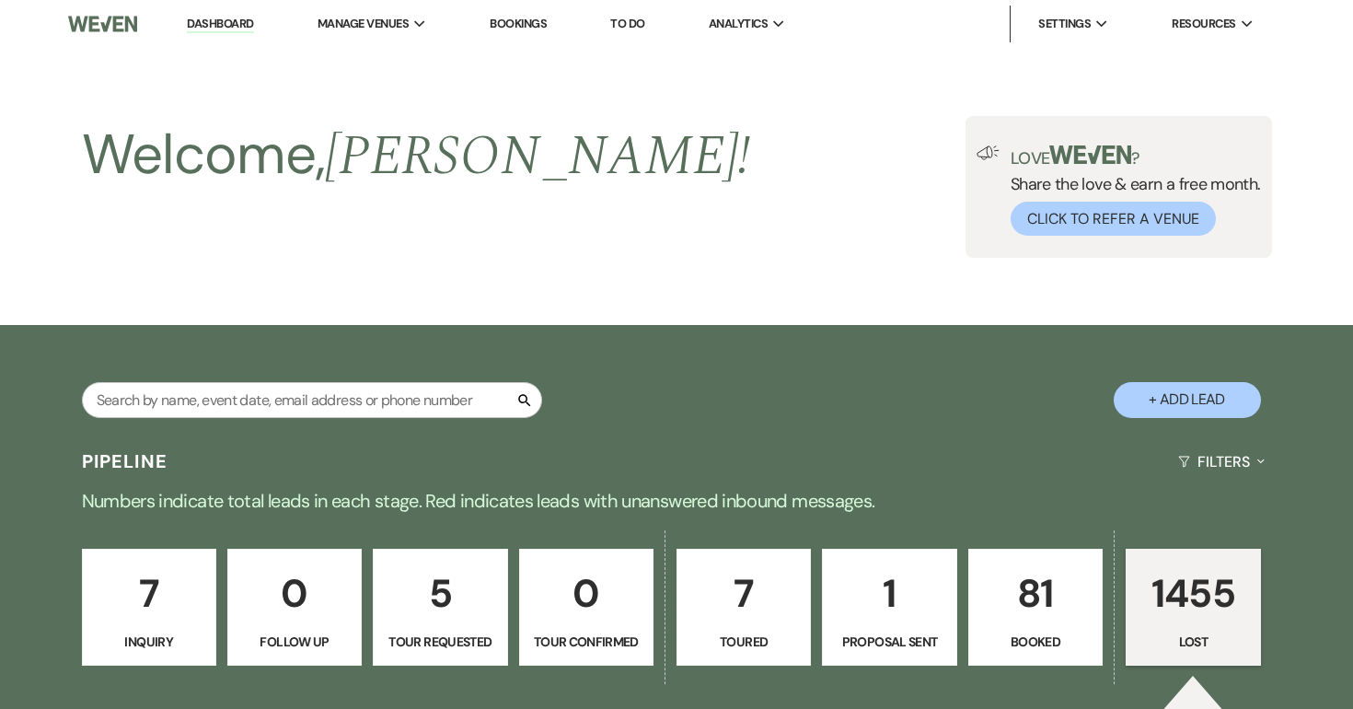
select select "8"
select select "5"
select select "8"
select select "5"
select select "8"
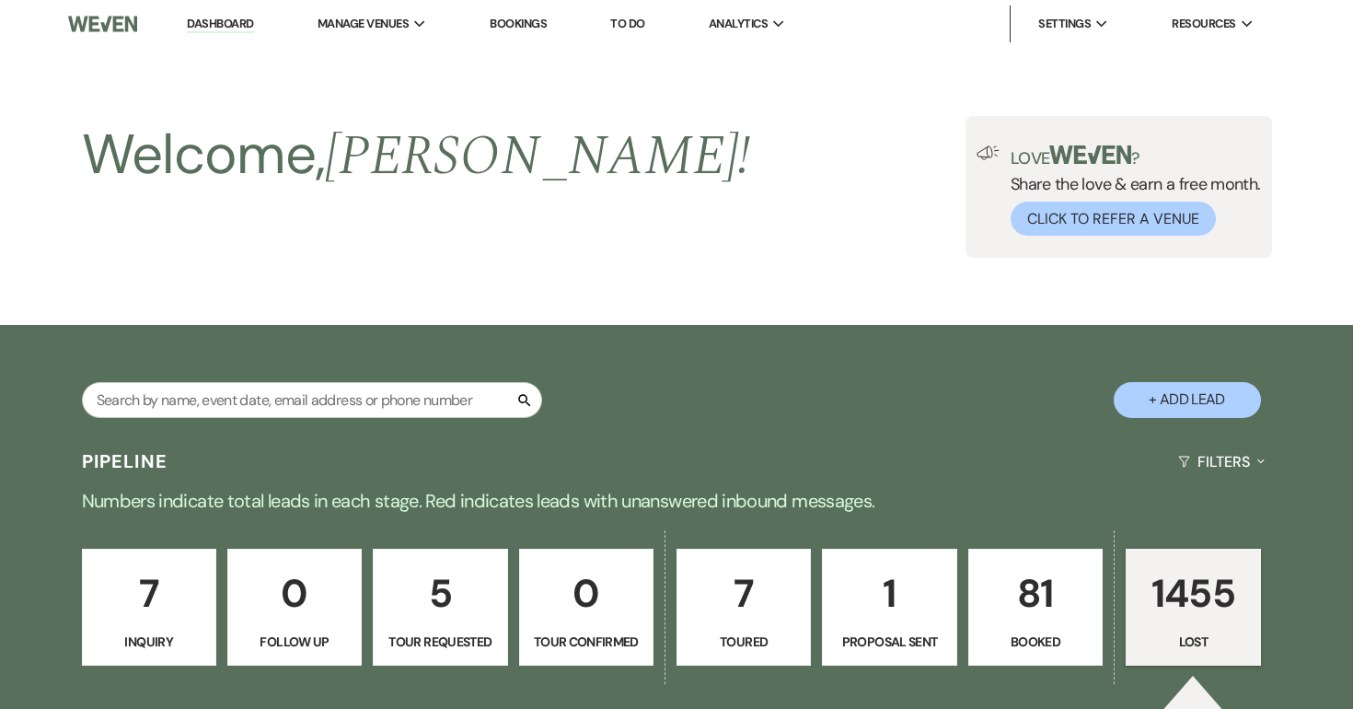
select select "5"
select select "8"
select select "5"
select select "8"
select select "5"
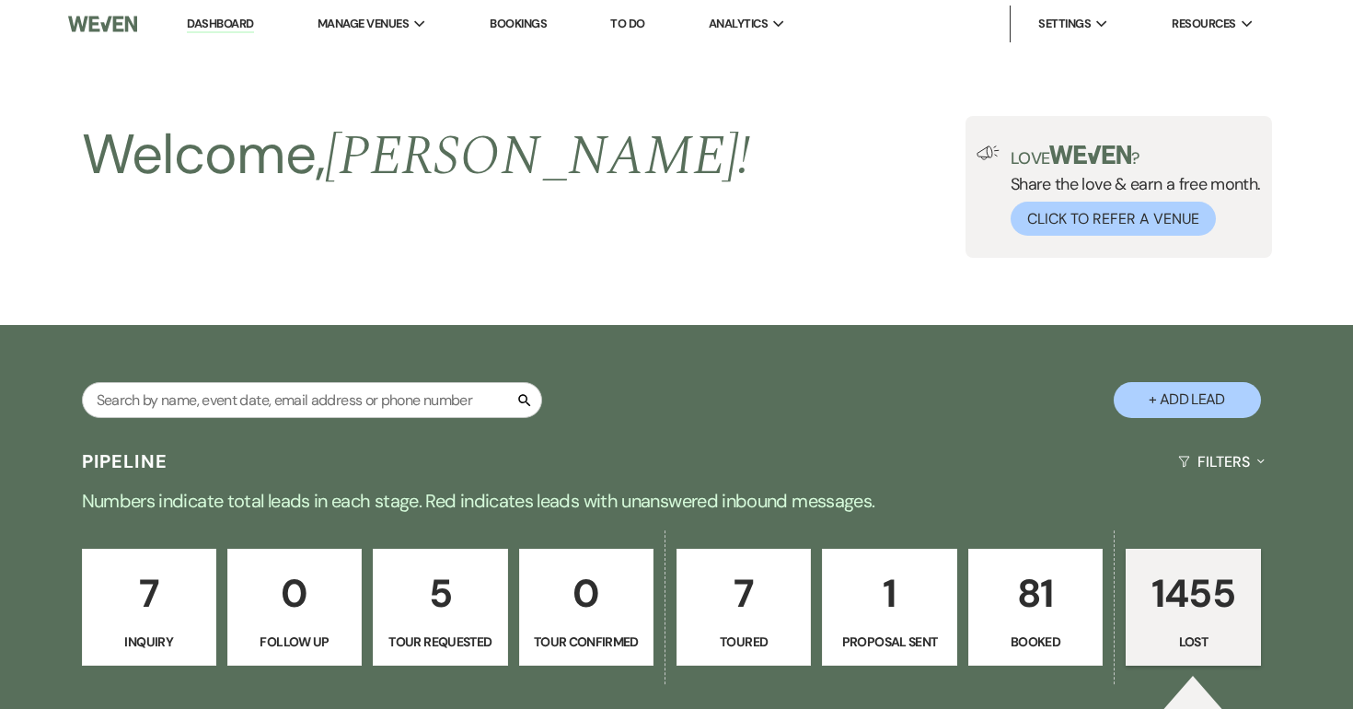
select select "8"
select select "5"
select select "8"
select select "6"
select select "8"
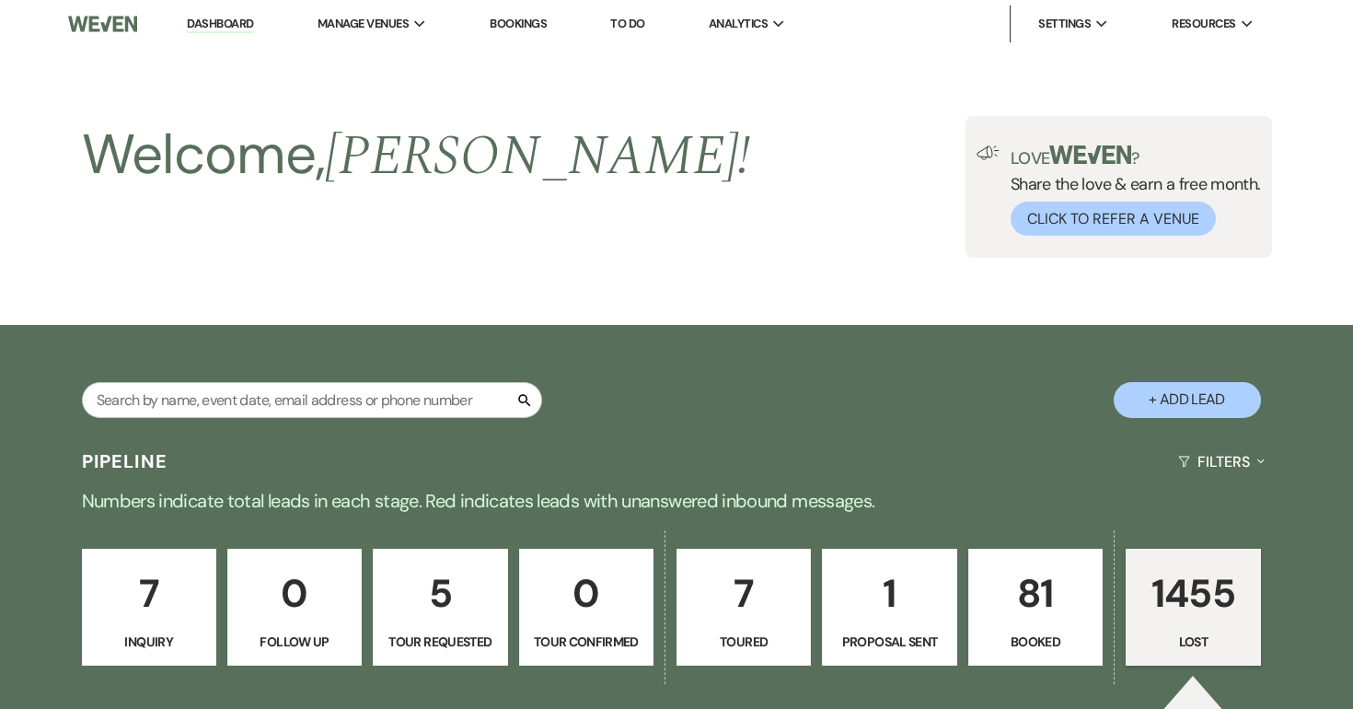
select select "10"
select select "8"
select select "5"
select select "8"
select select "7"
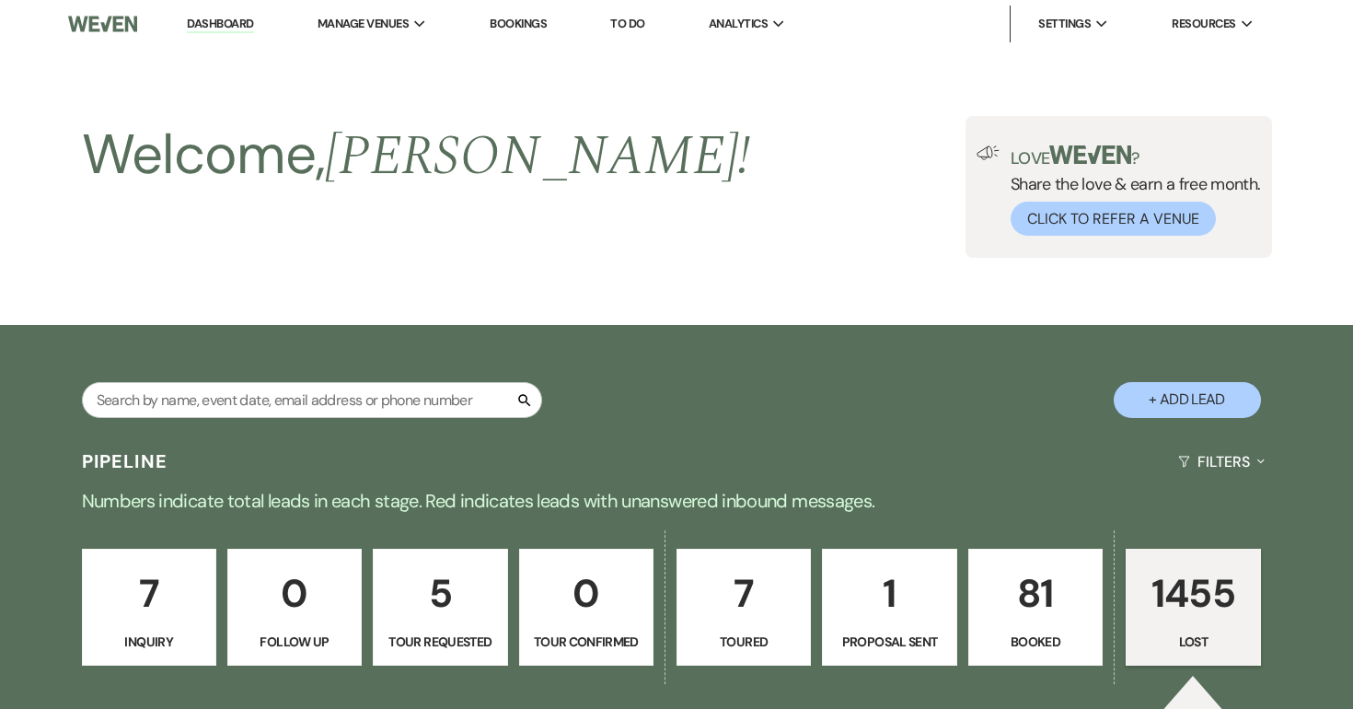
select select "8"
select select "5"
select select "8"
select select "5"
select select "8"
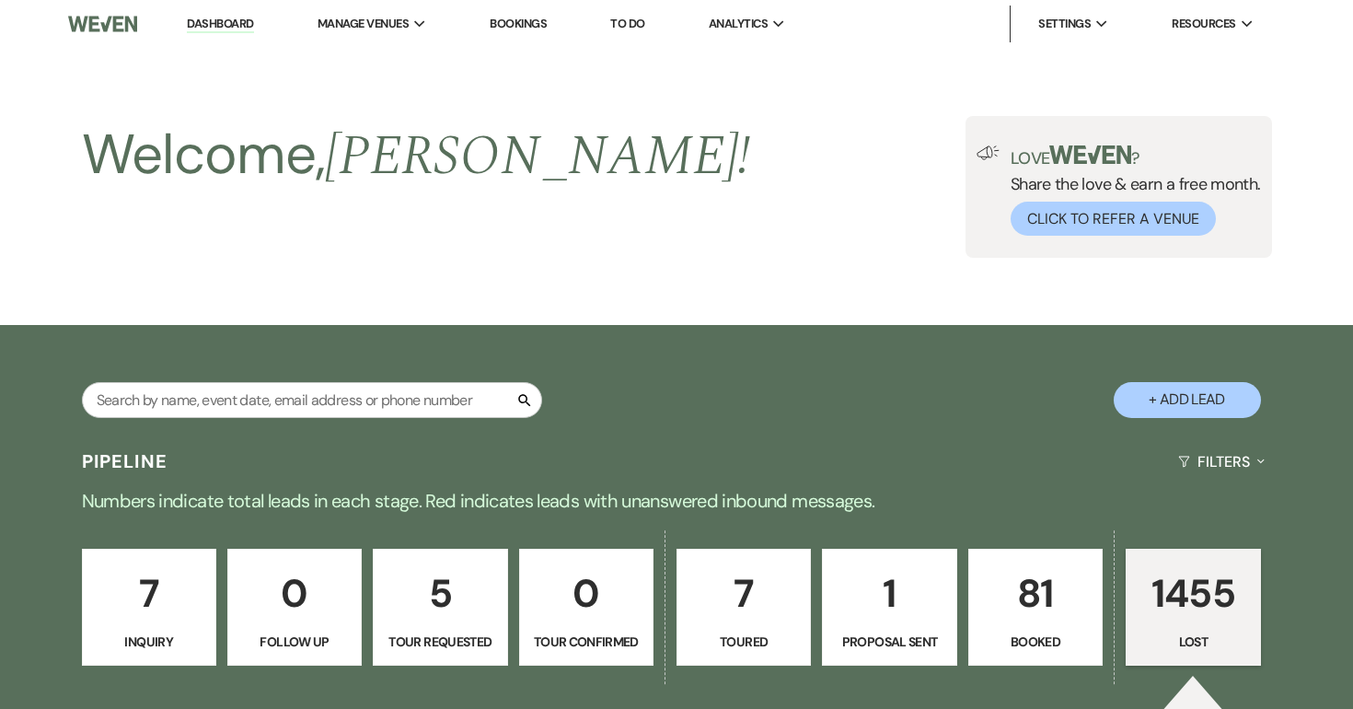
select select "5"
select select "8"
select select "7"
select select "8"
select select "5"
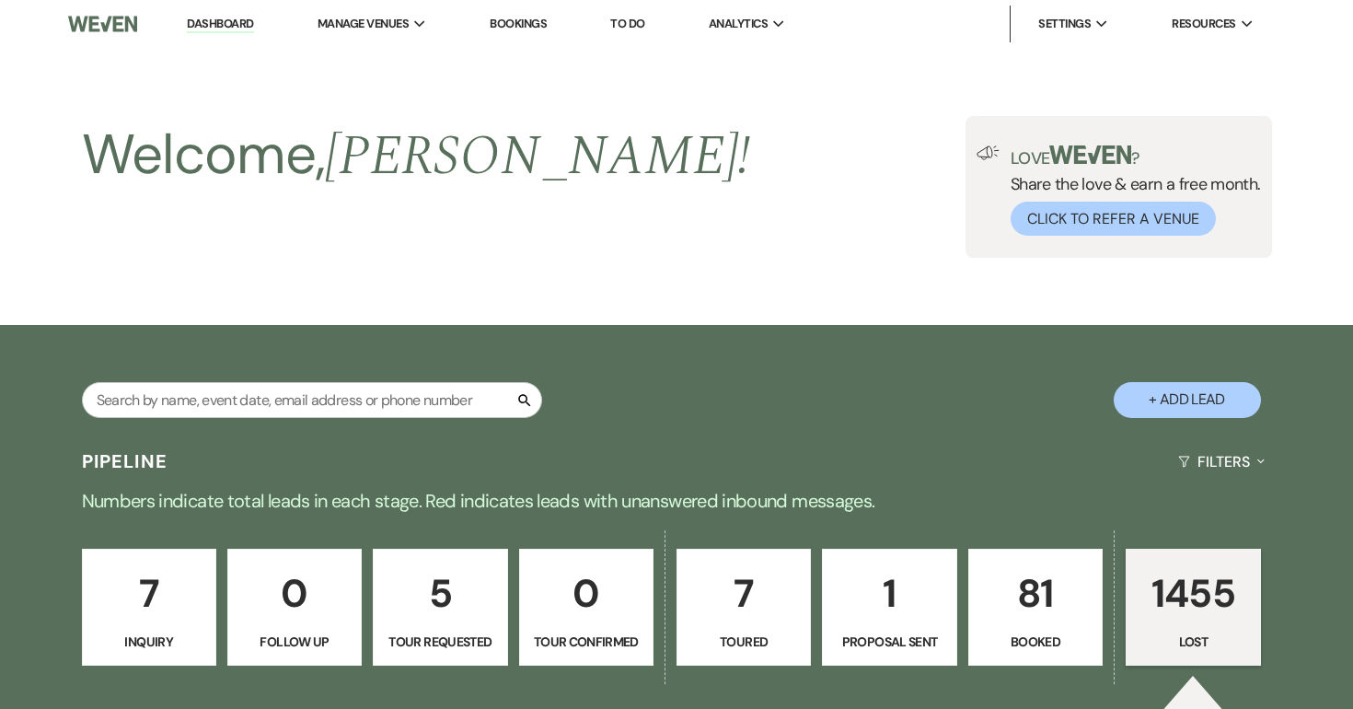
select select "8"
select select "5"
select select "8"
select select "5"
select select "8"
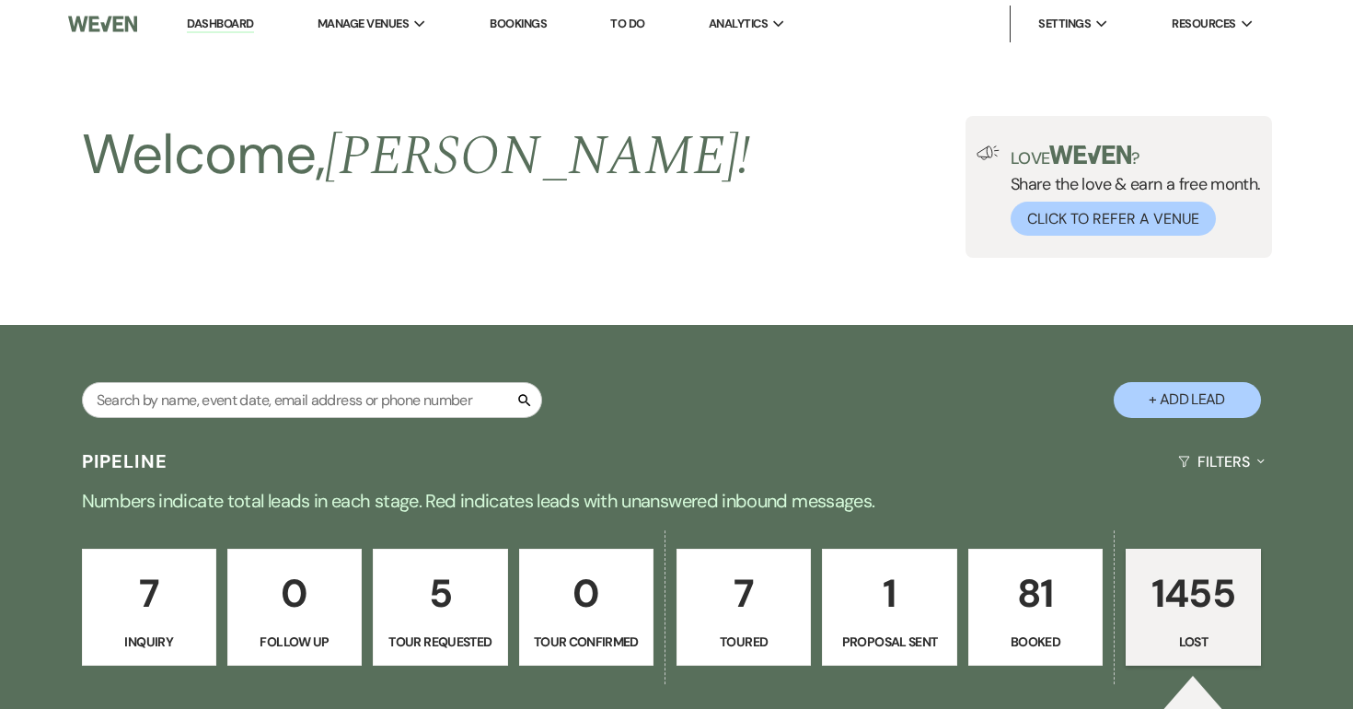
select select "5"
select select "8"
select select "5"
select select "8"
select select "5"
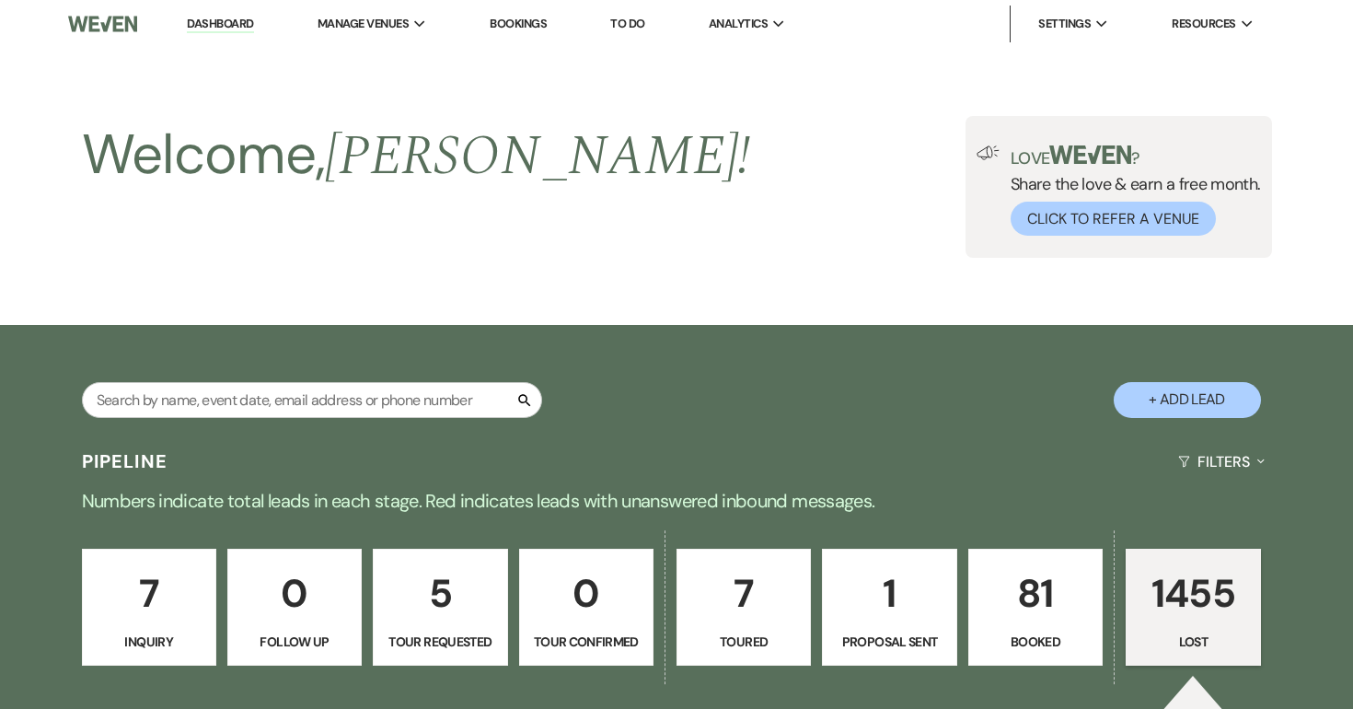
select select "8"
select select "5"
select select "8"
select select "5"
select select "8"
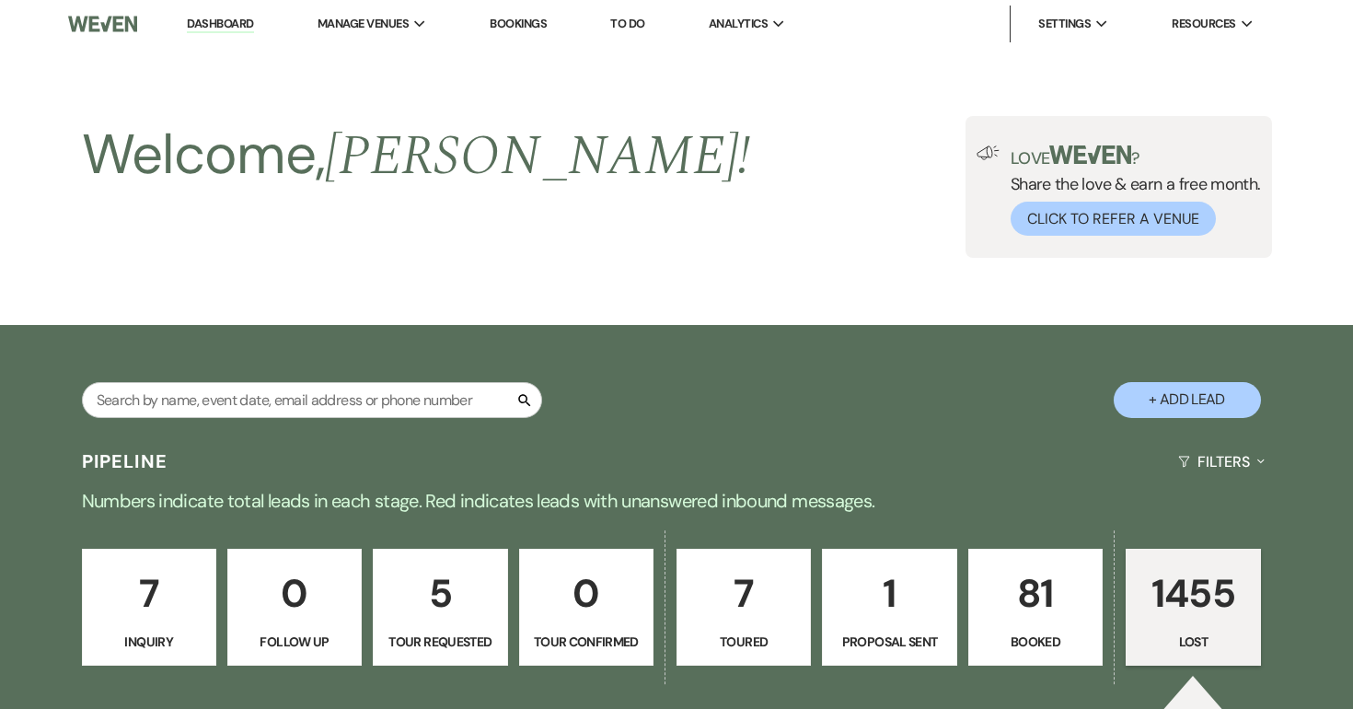
select select "5"
select select "8"
select select "11"
select select "8"
select select "5"
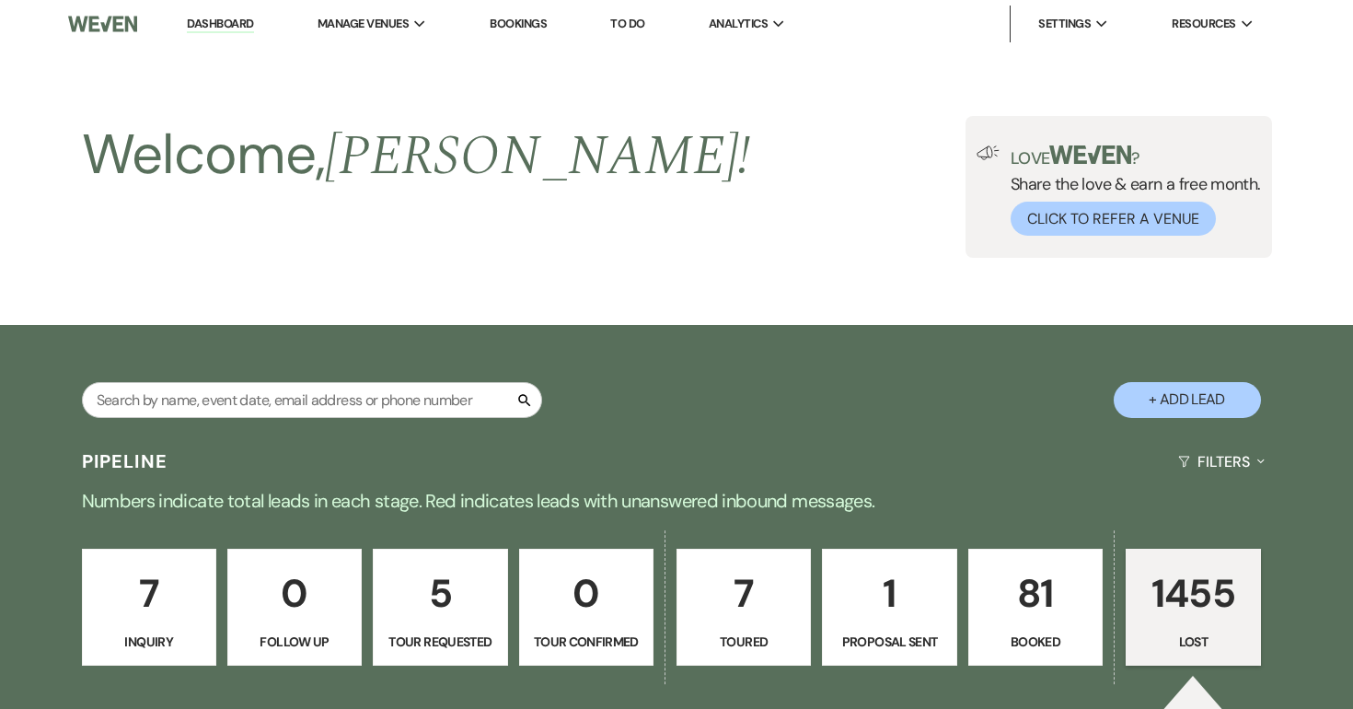
select select "8"
select select "5"
select select "8"
select select "5"
select select "8"
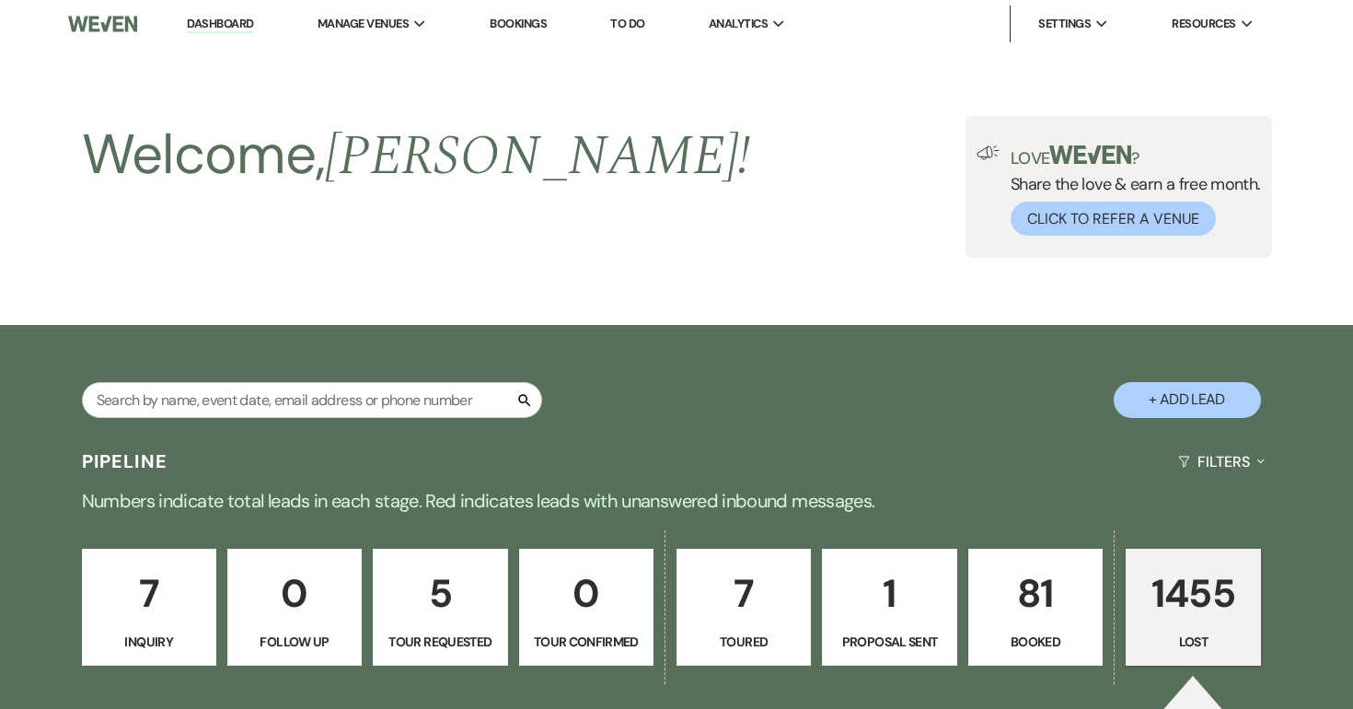
select select "5"
select select "8"
select select "5"
select select "8"
select select "5"
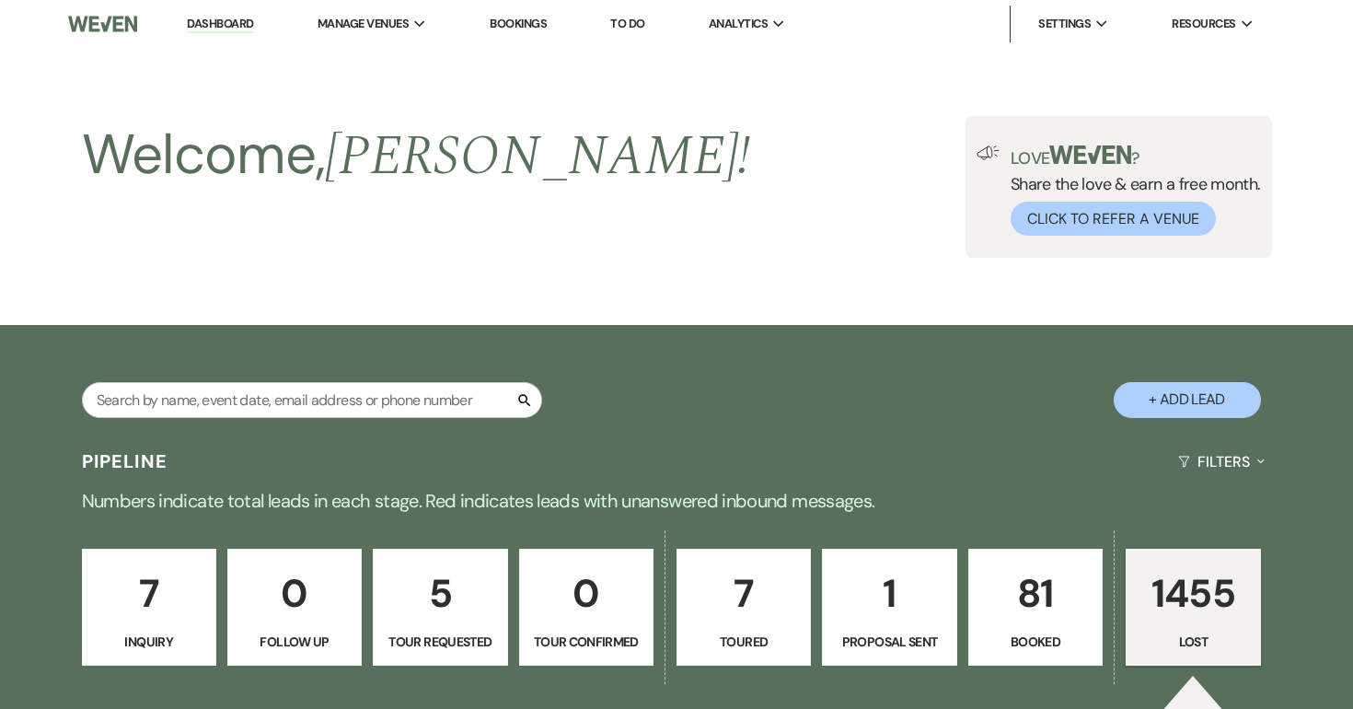
select select "8"
select select "5"
select select "8"
select select "5"
select select "8"
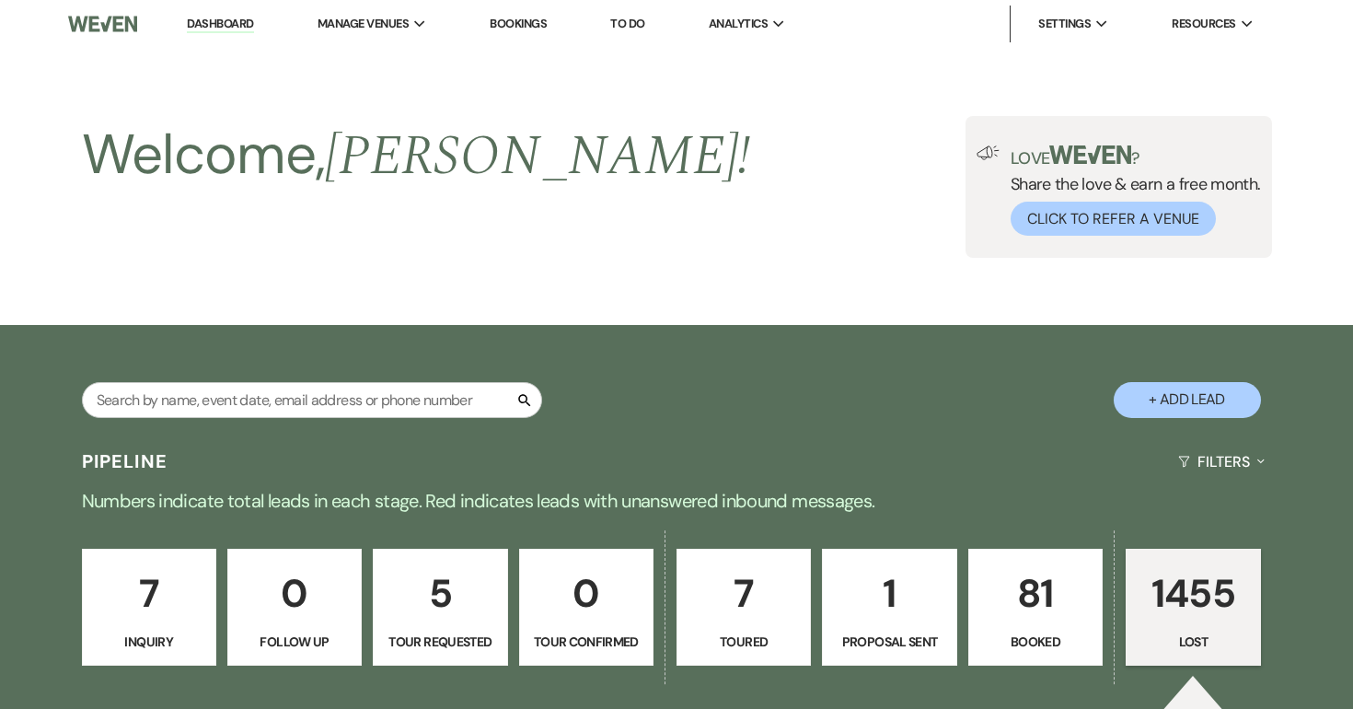
select select "5"
select select "8"
select select "5"
select select "8"
select select "6"
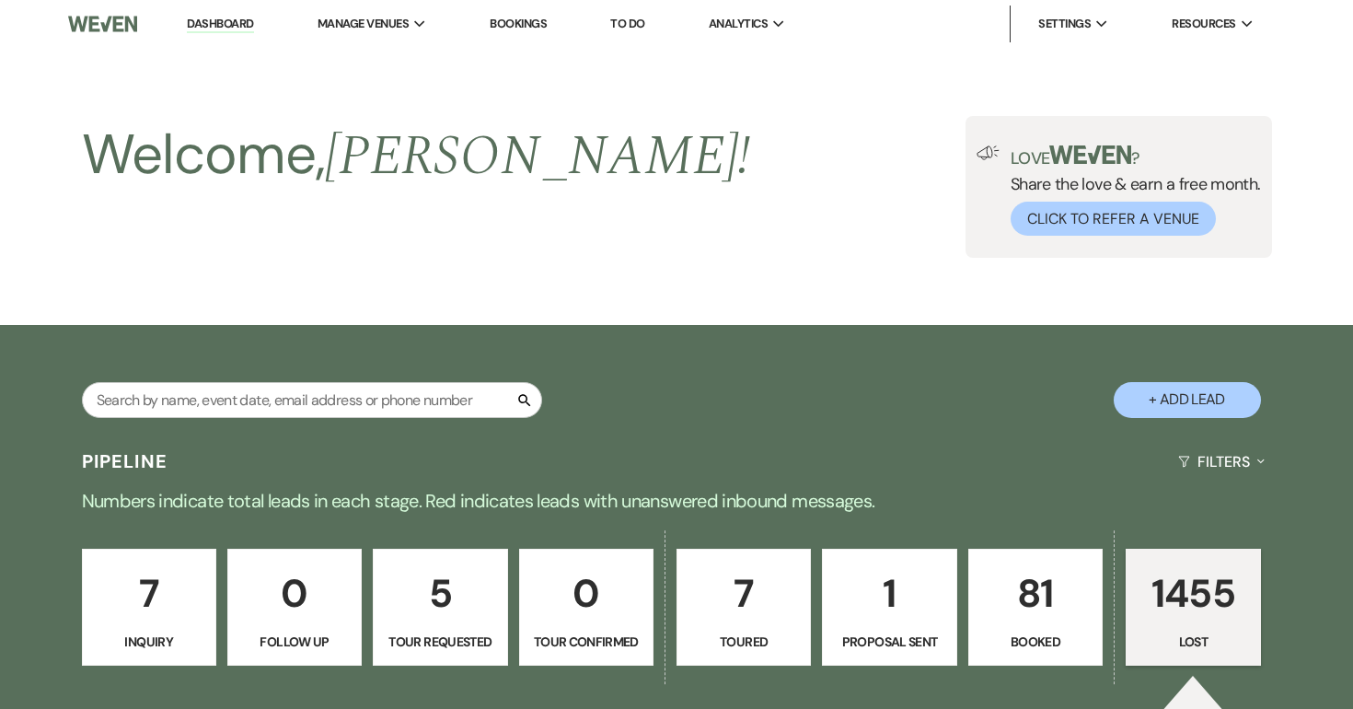
select select "8"
select select "5"
select select "8"
select select "5"
select select "8"
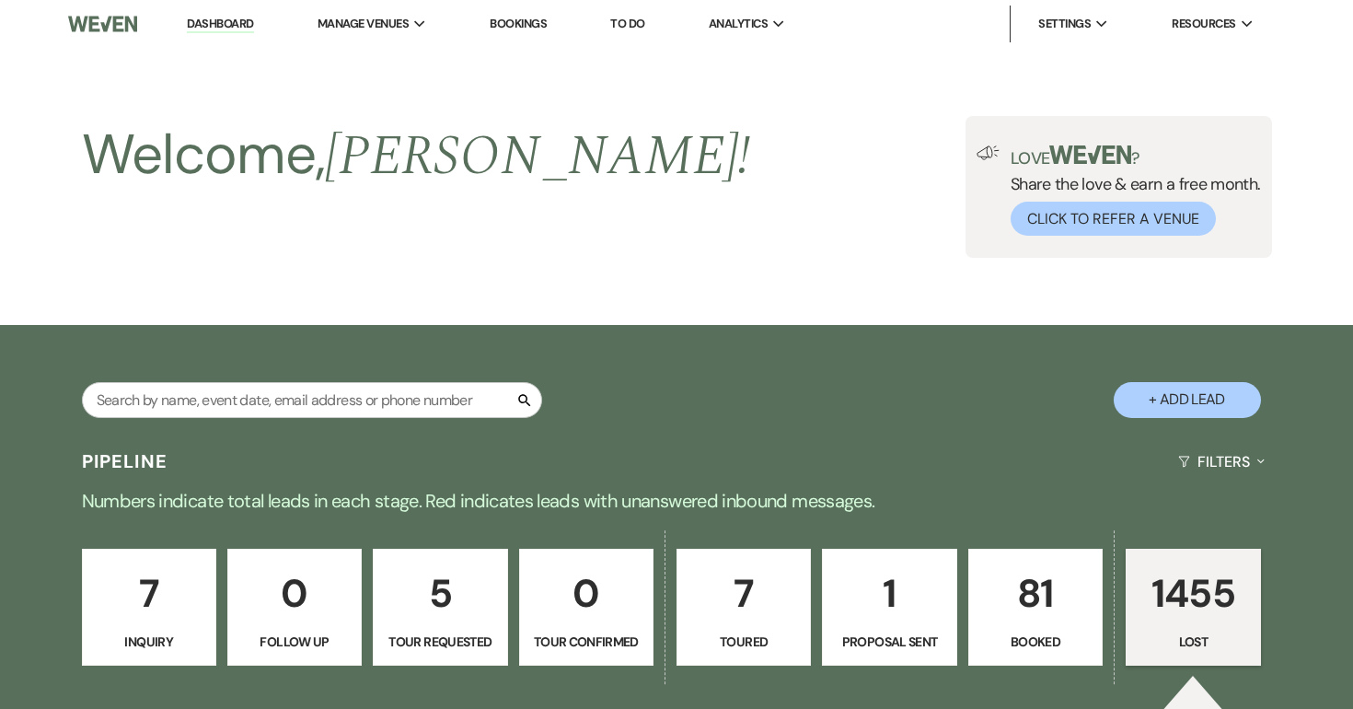
select select "5"
select select "8"
select select "5"
select select "8"
select select "6"
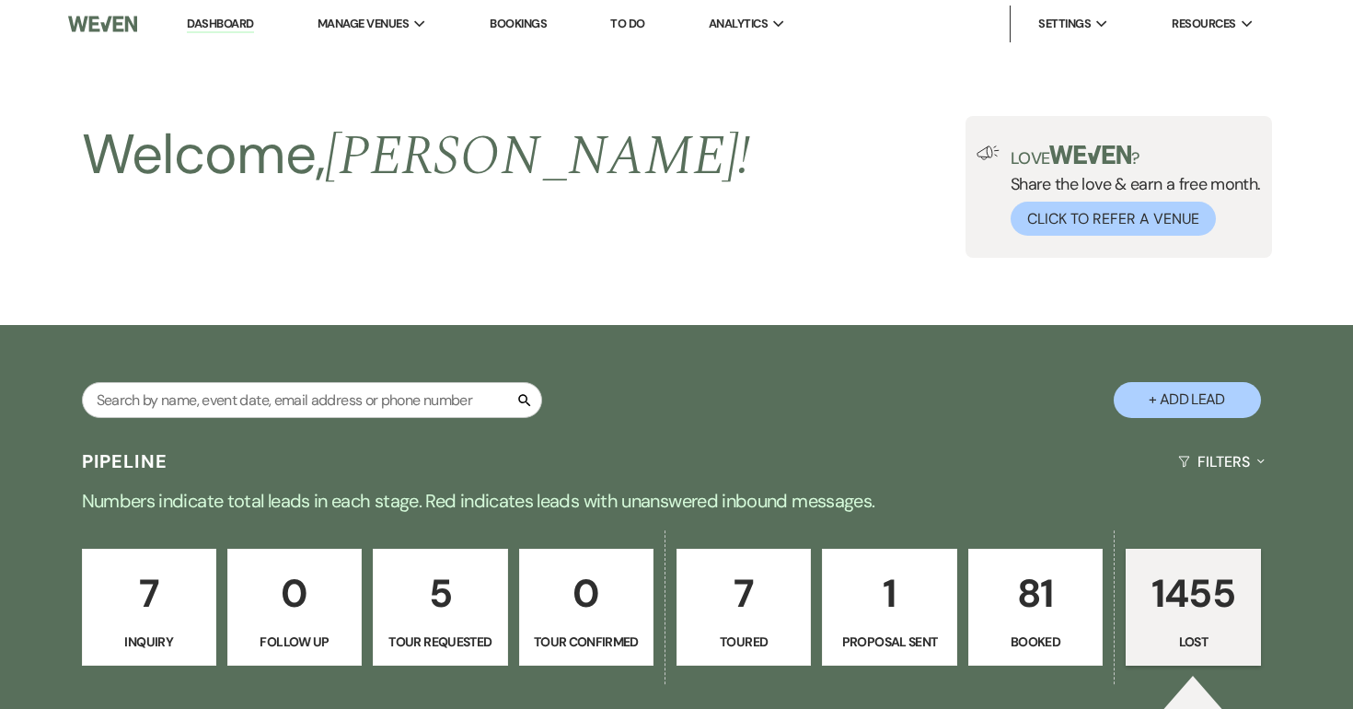
select select "8"
select select "5"
select select "8"
select select "5"
select select "8"
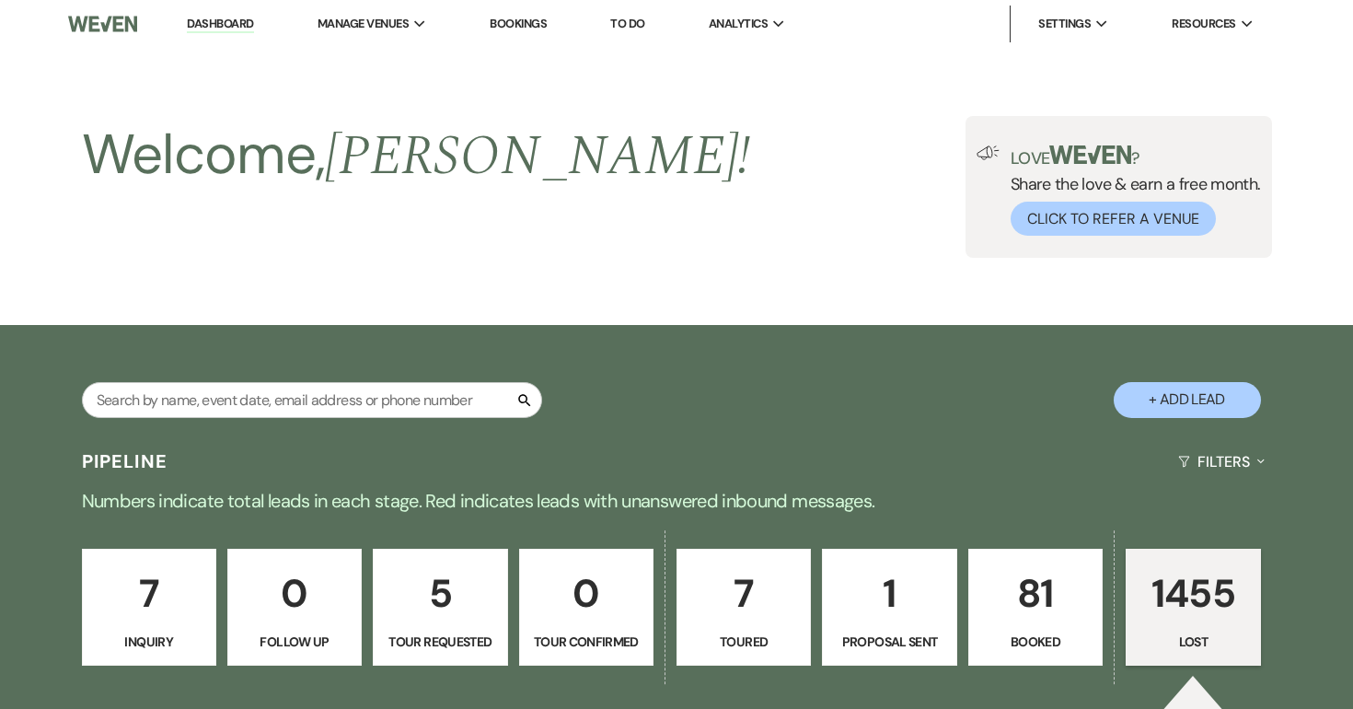
select select "6"
select select "8"
select select "5"
select select "8"
select select "5"
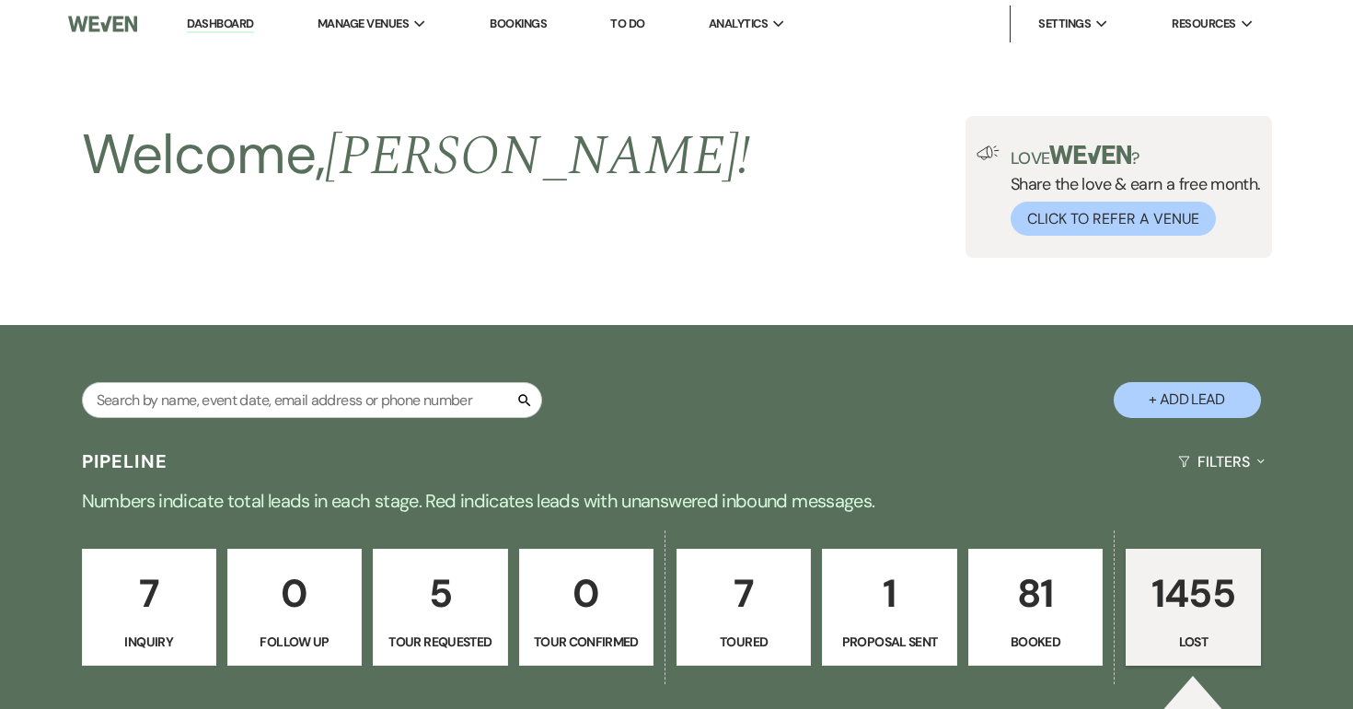
select select "8"
select select "5"
select select "8"
select select "5"
select select "8"
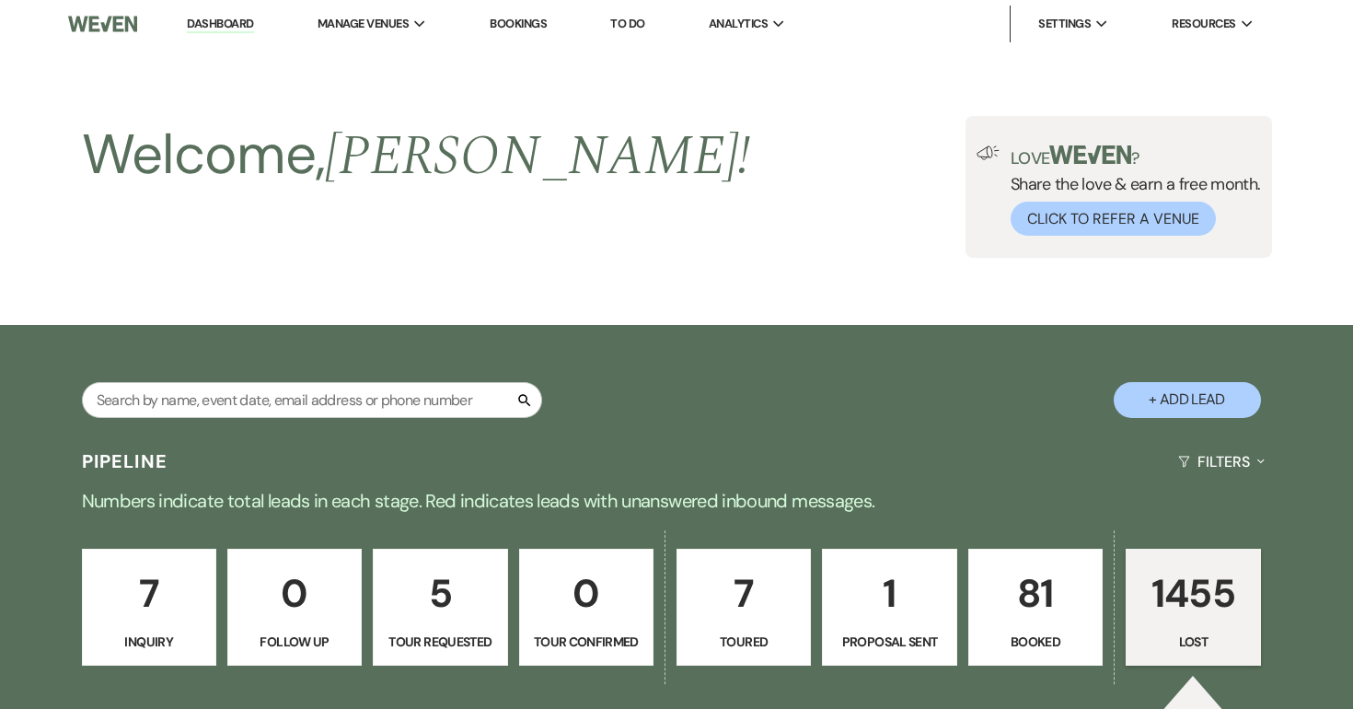
select select "5"
select select "8"
select select "5"
select select "8"
select select "5"
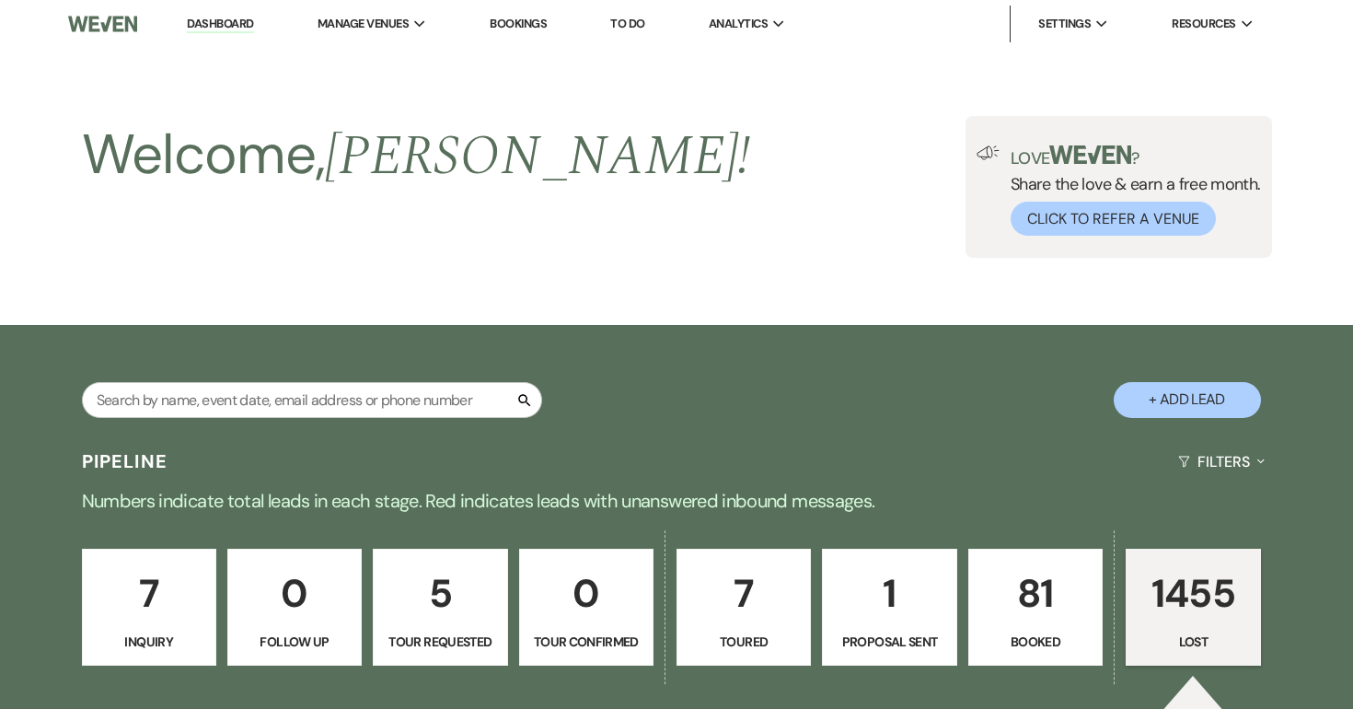
select select "8"
select select "5"
select select "8"
select select "5"
select select "8"
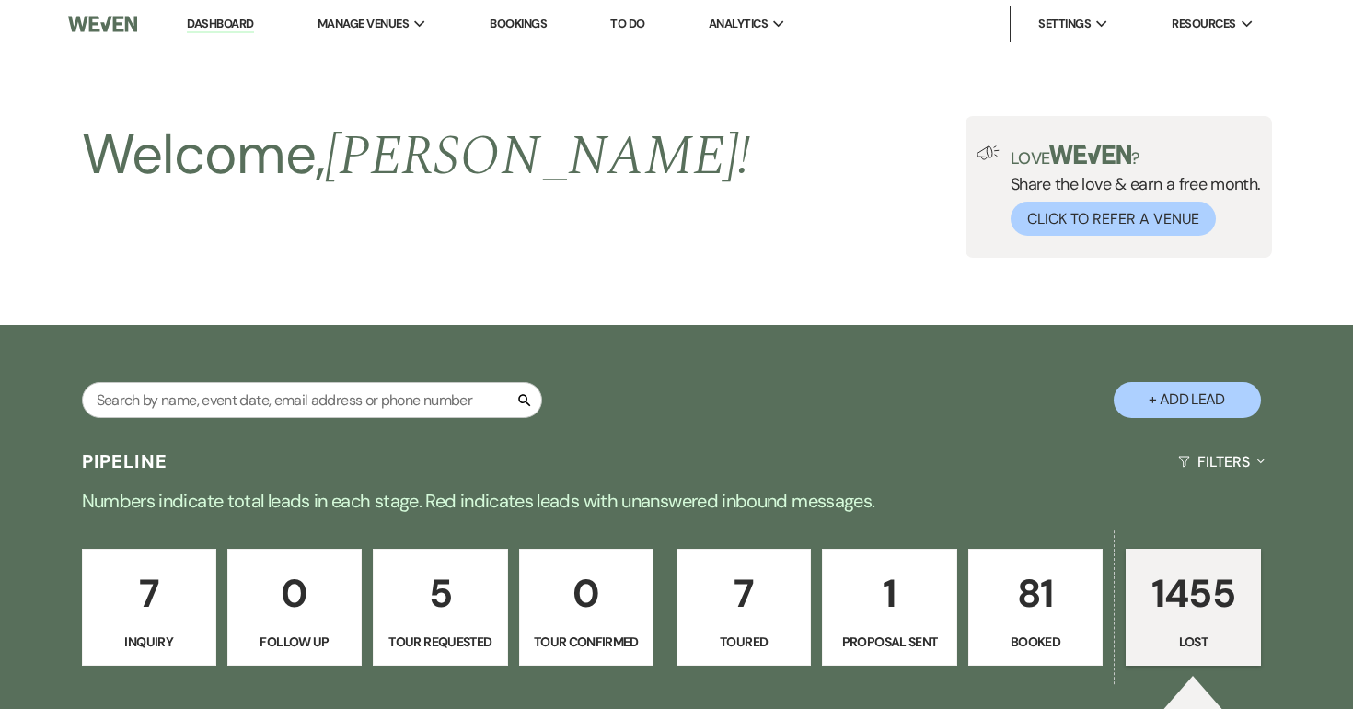
select select "5"
select select "8"
select select "5"
select select "8"
select select "5"
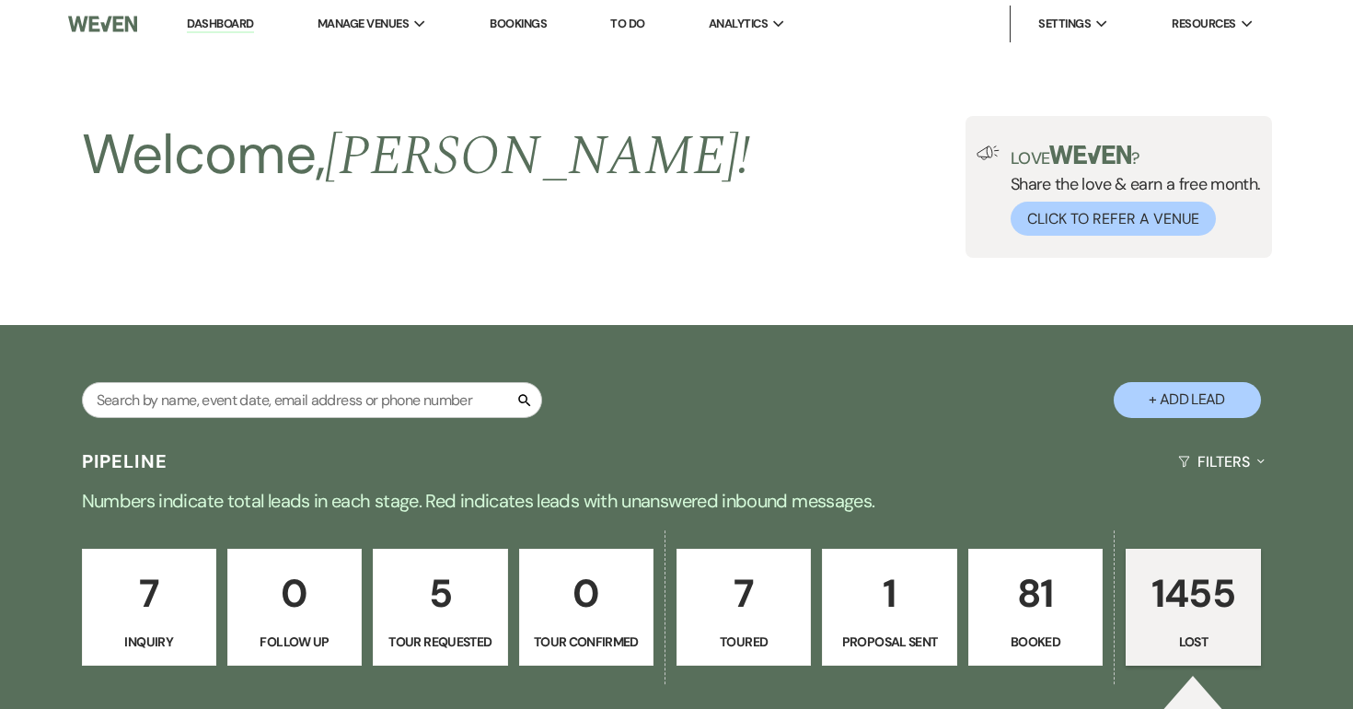
select select "8"
select select "5"
select select "8"
select select "5"
select select "8"
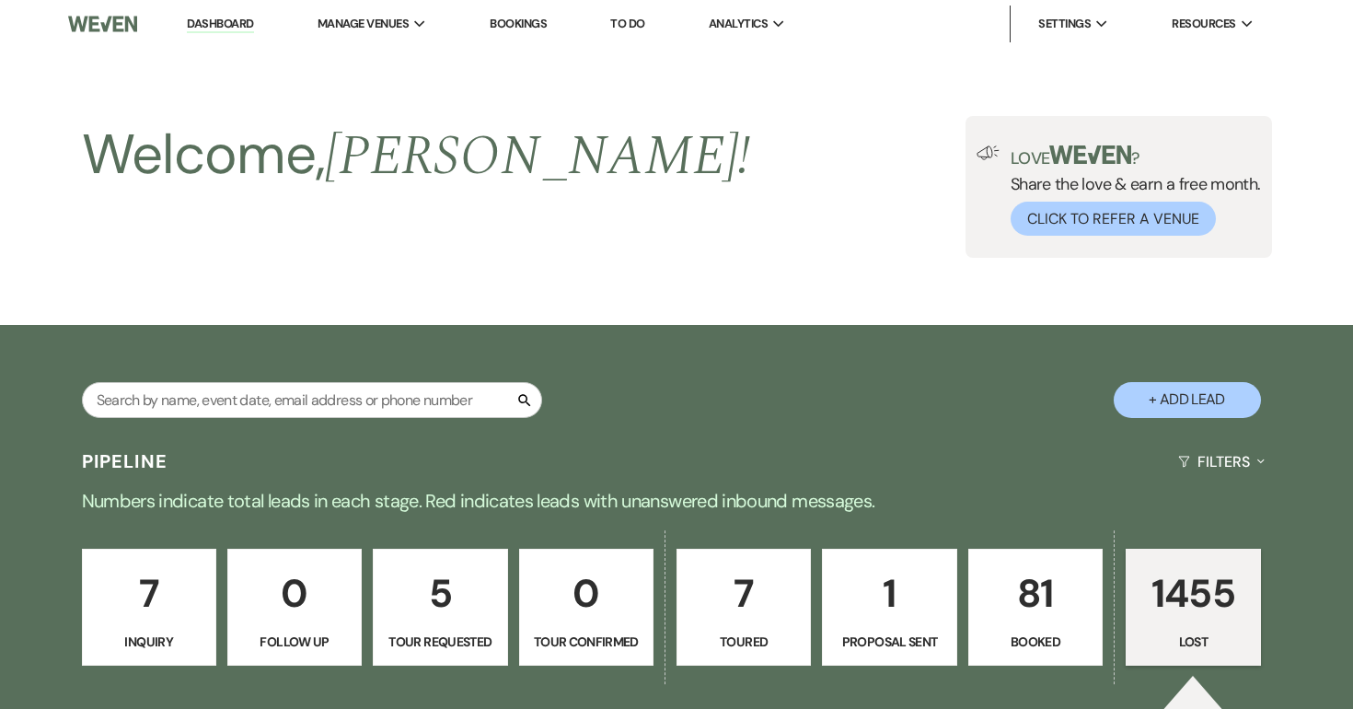
select select "5"
select select "8"
select select "5"
select select "8"
select select "6"
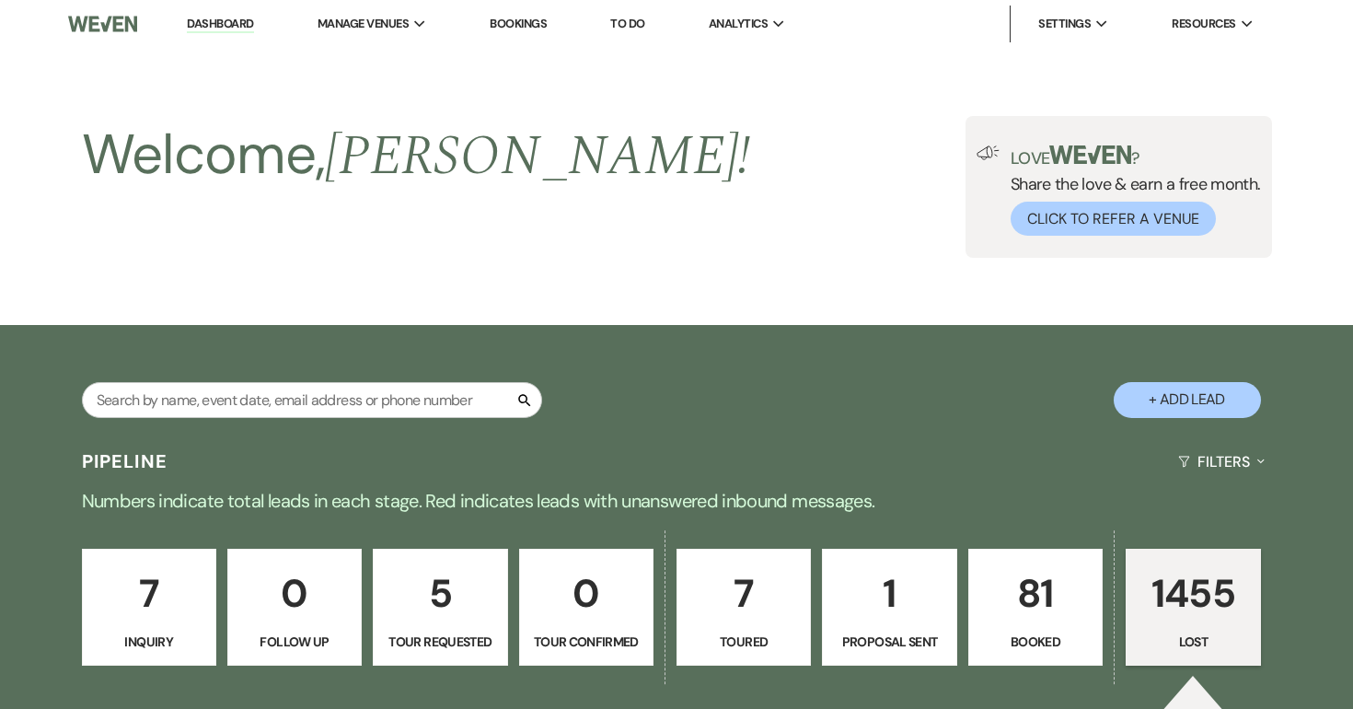
select select "8"
select select "5"
select select "8"
select select "5"
select select "8"
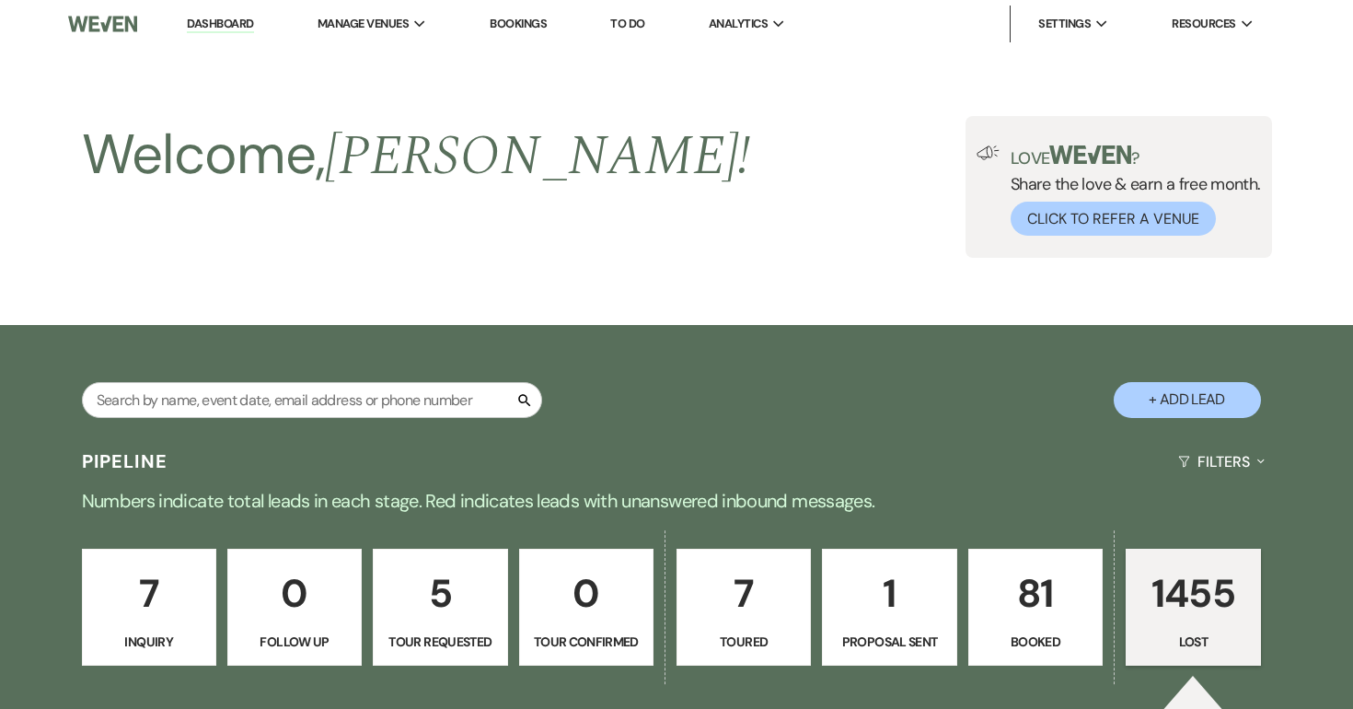
select select "5"
select select "8"
select select "5"
select select "8"
select select "5"
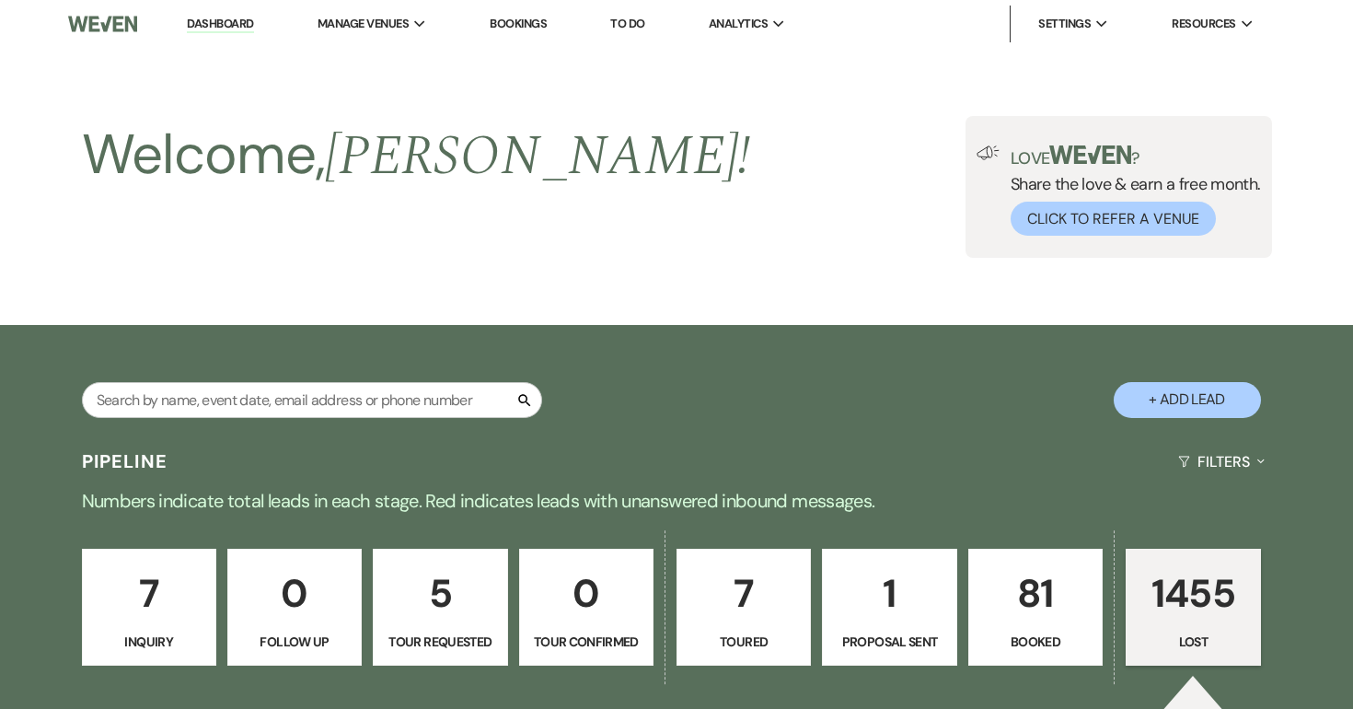
select select "8"
select select "5"
select select "8"
select select "5"
select select "8"
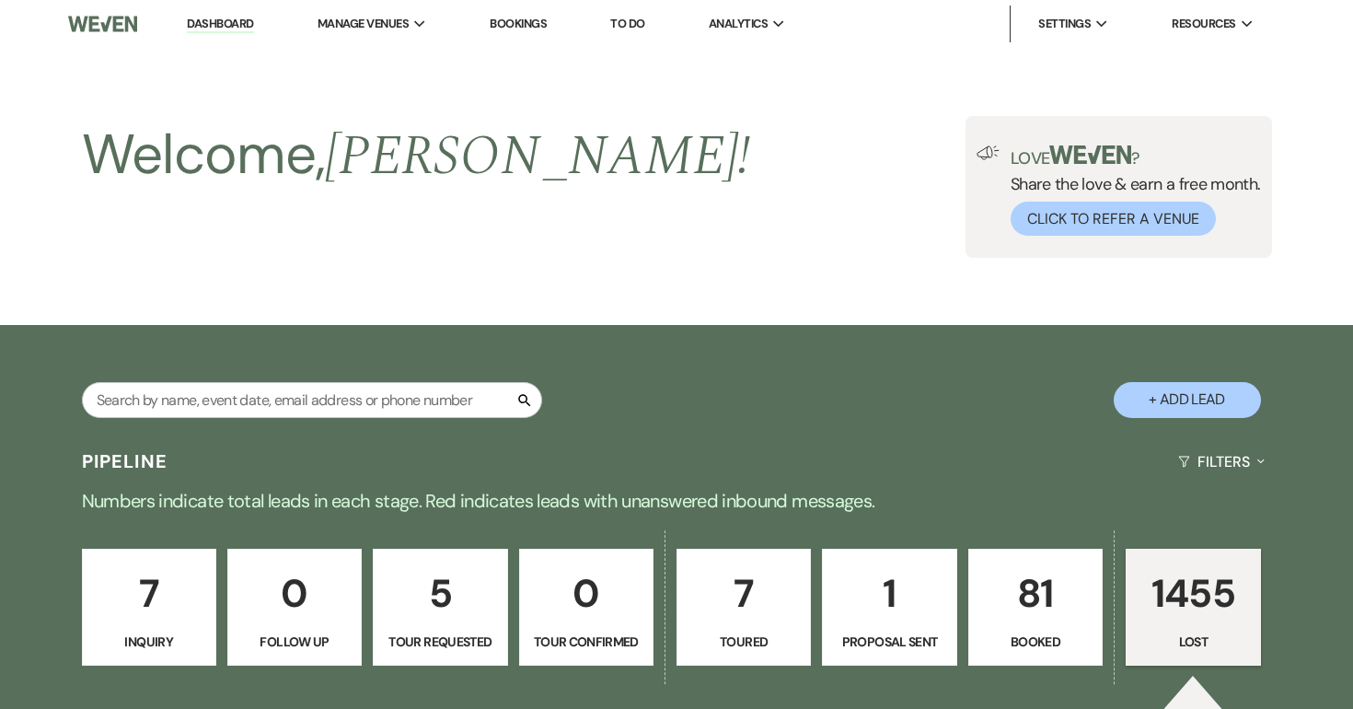
select select "5"
select select "8"
select select "5"
select select "8"
select select "10"
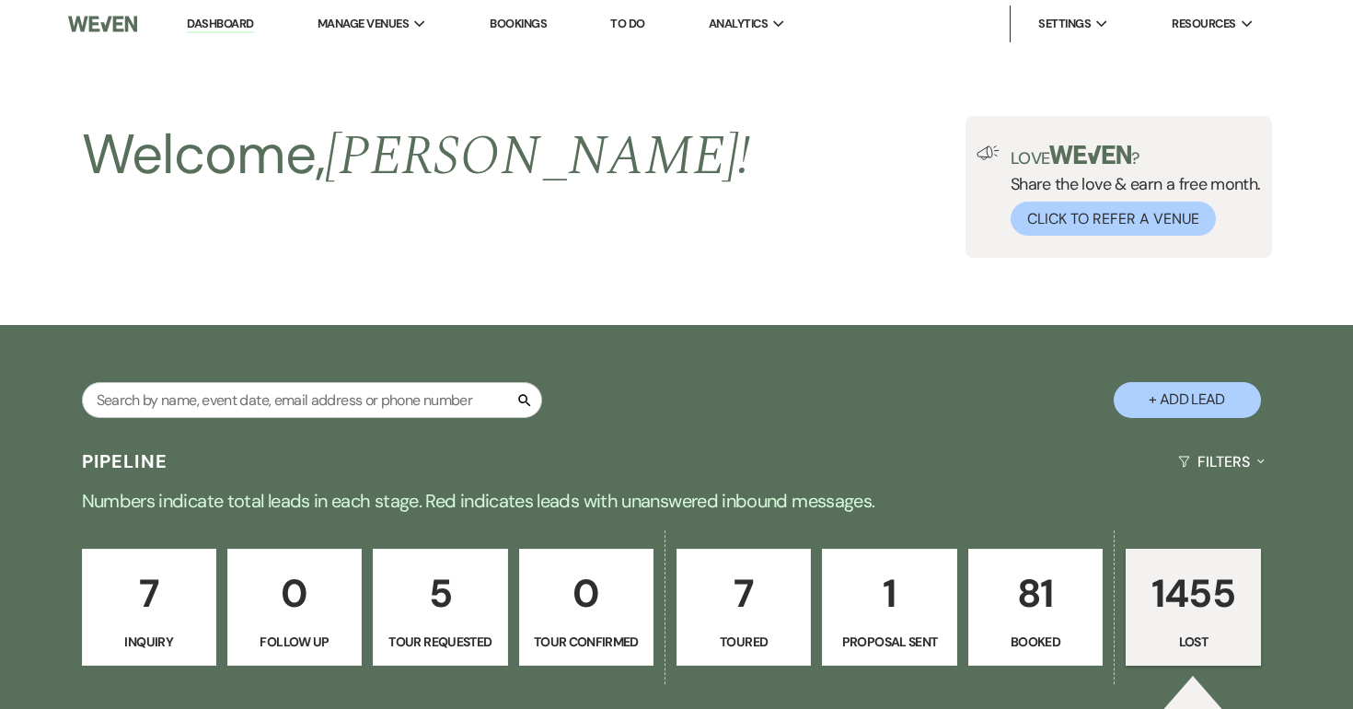
select select "8"
select select "5"
select select "8"
select select "5"
select select "8"
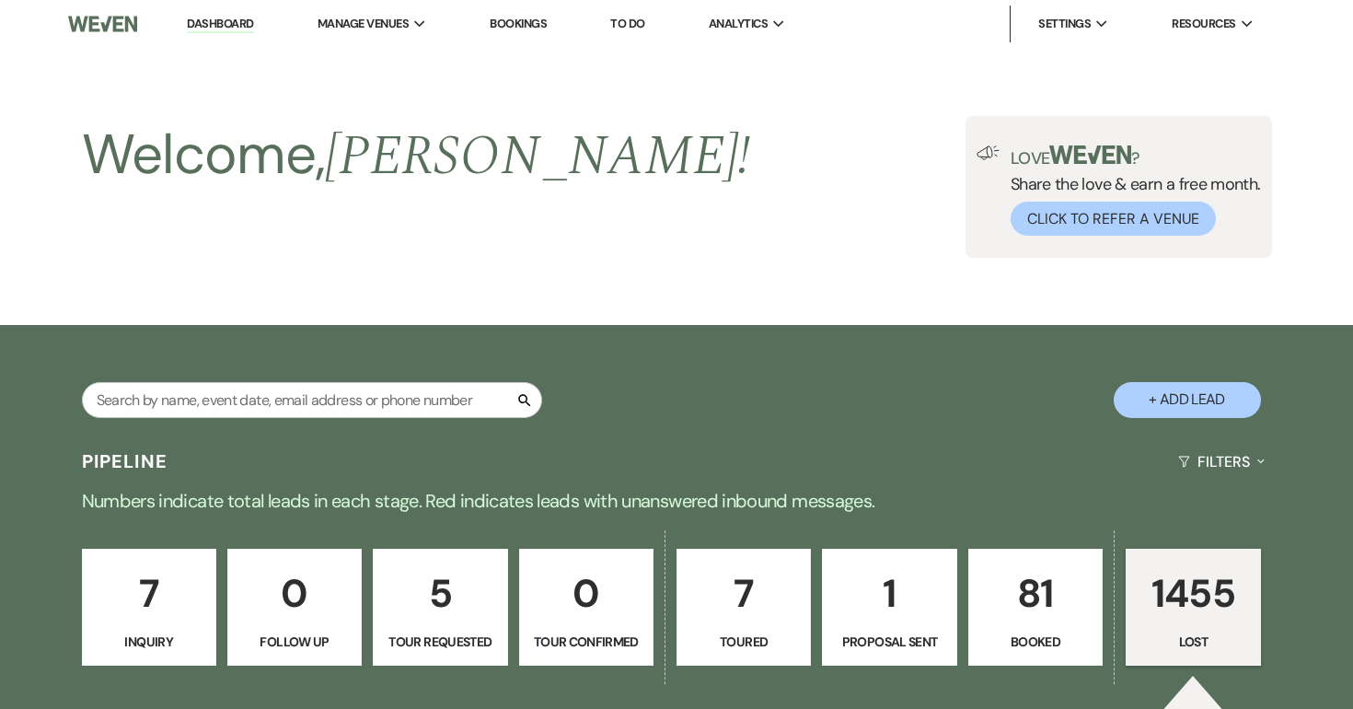
select select "5"
select select "8"
select select "5"
select select "8"
select select "5"
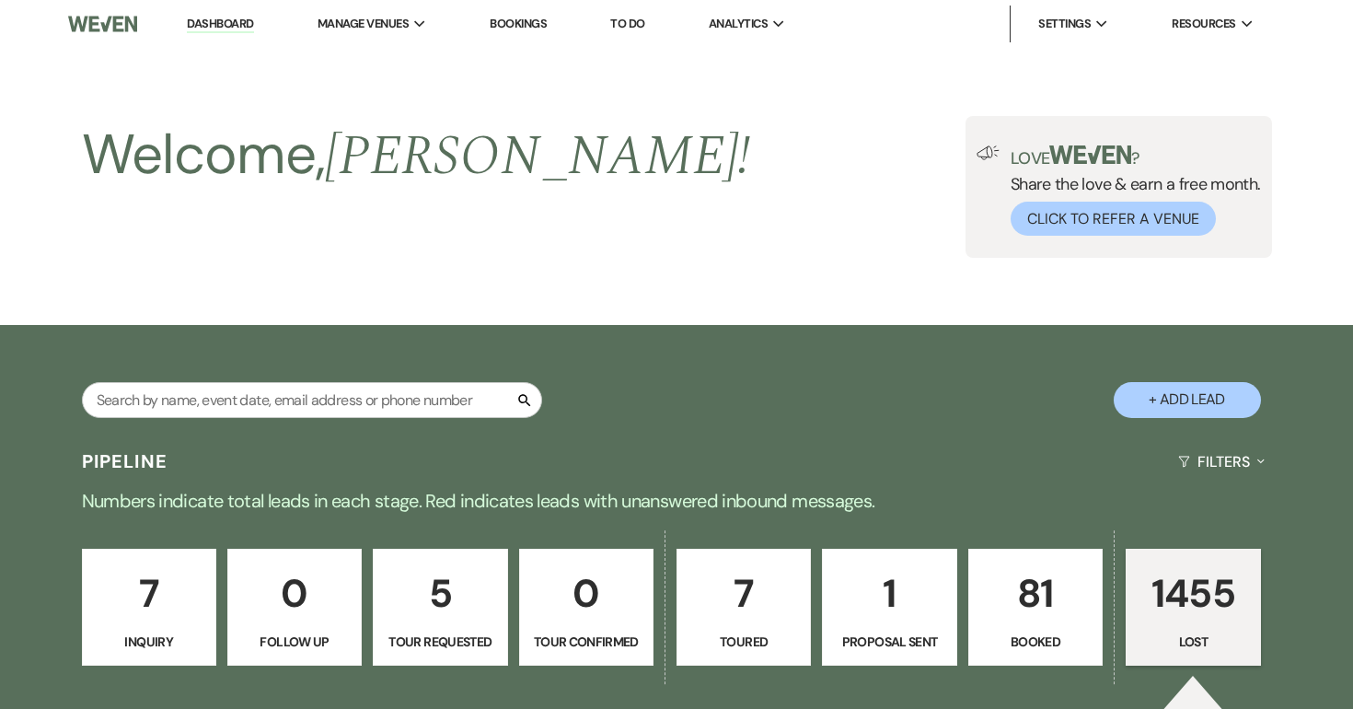
select select "8"
select select "5"
select select "8"
select select "9"
select select "8"
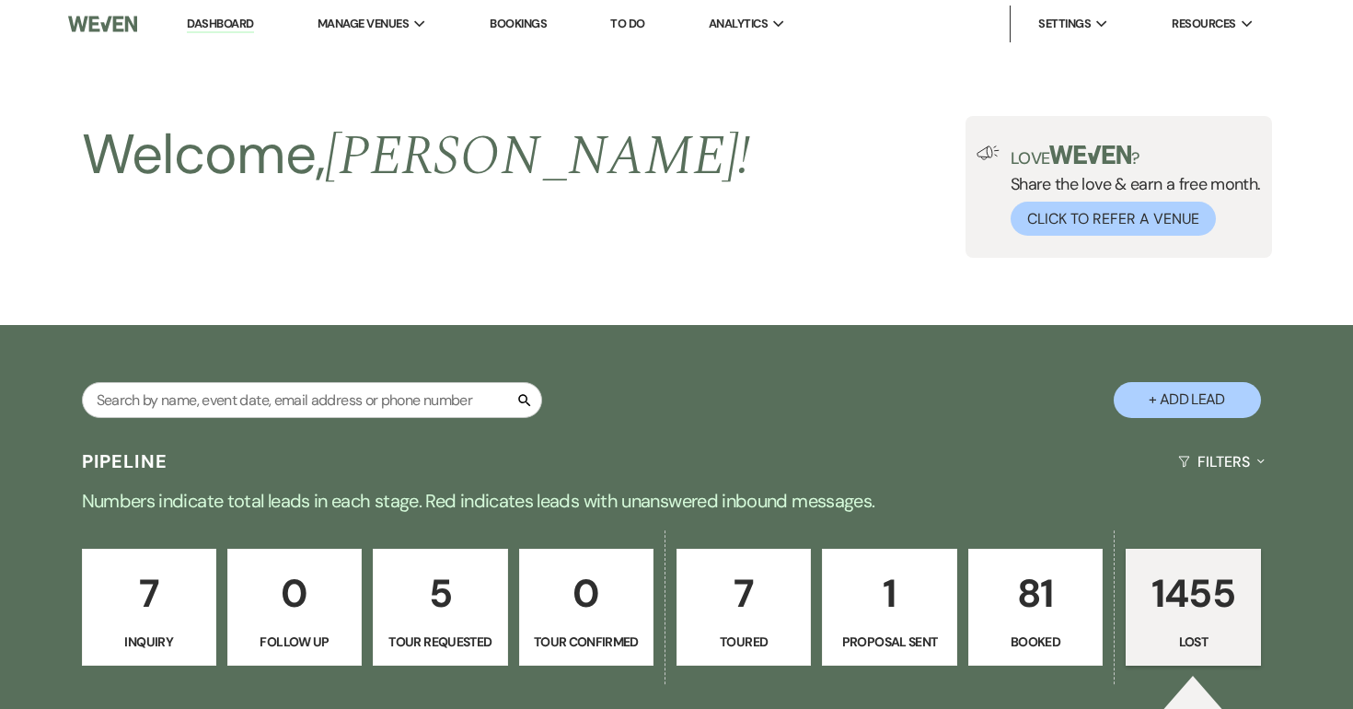
select select "5"
select select "8"
select select "5"
select select "8"
select select "5"
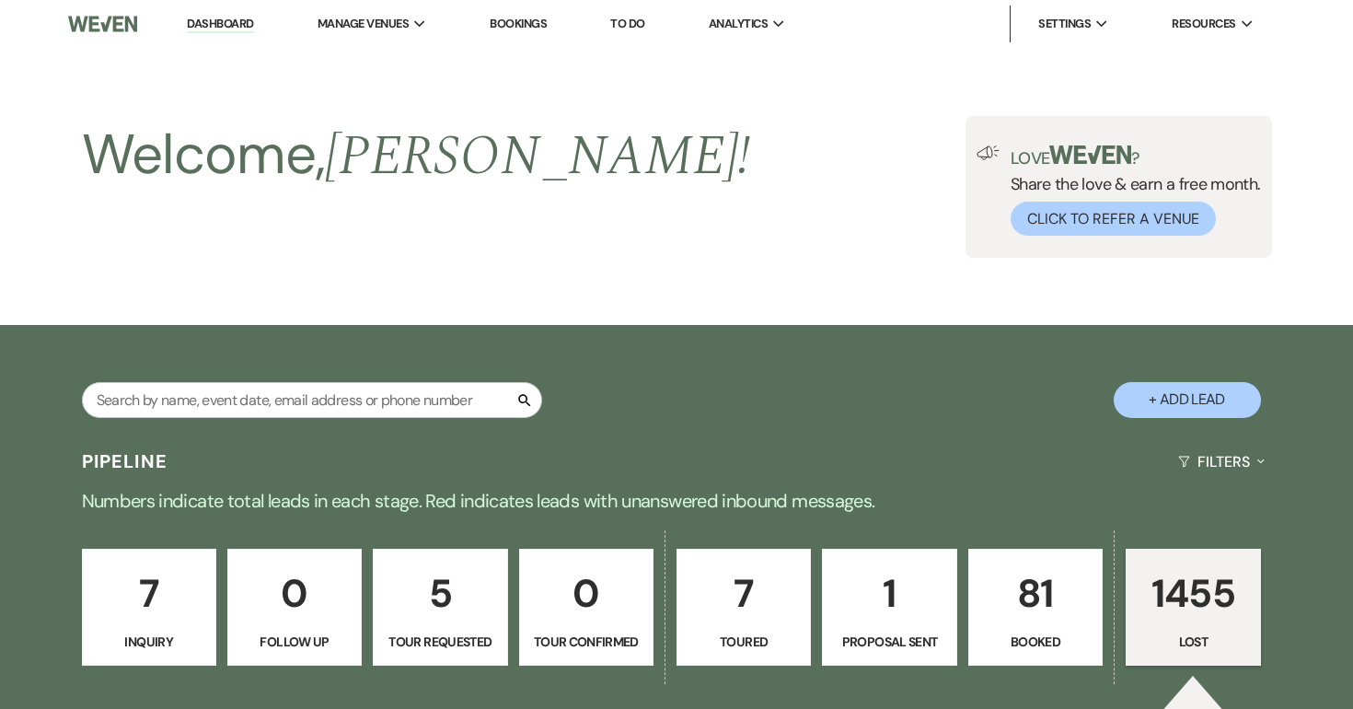
select select "8"
select select "5"
select select "8"
select select "5"
select select "8"
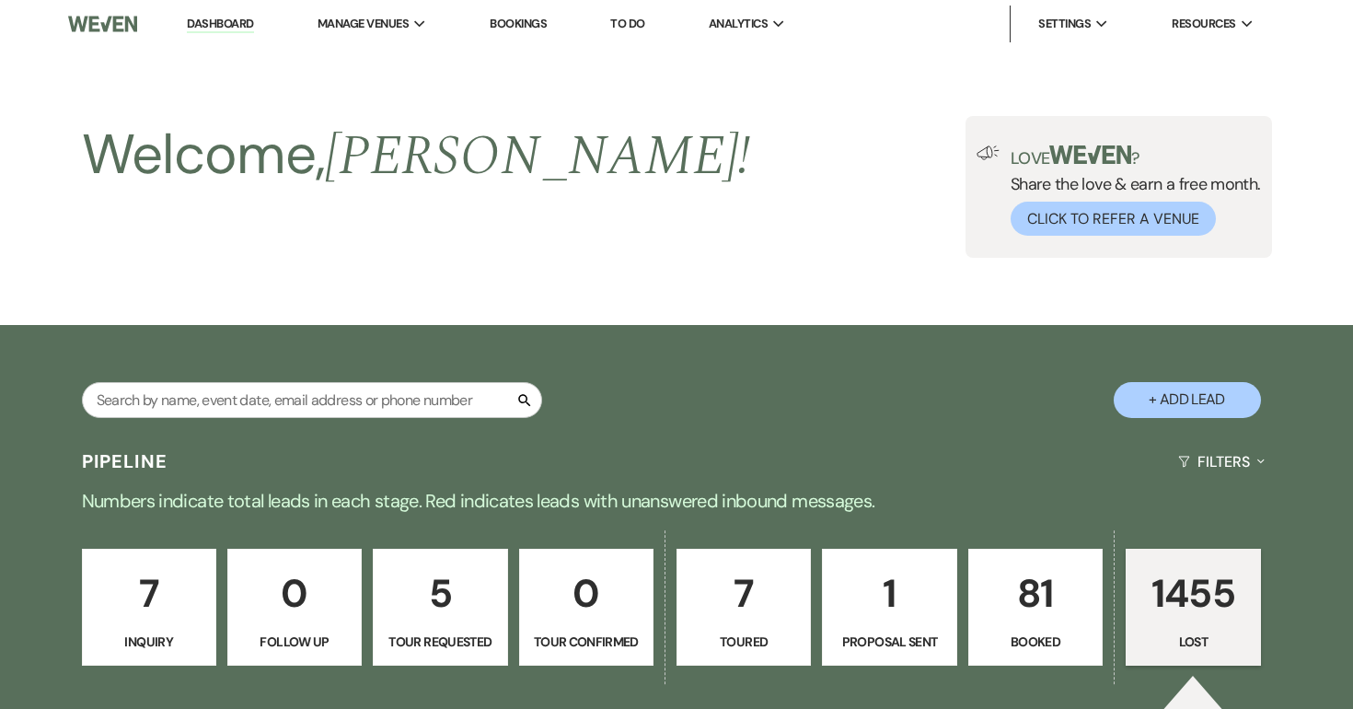
select select "5"
select select "8"
select select "5"
select select "8"
select select "7"
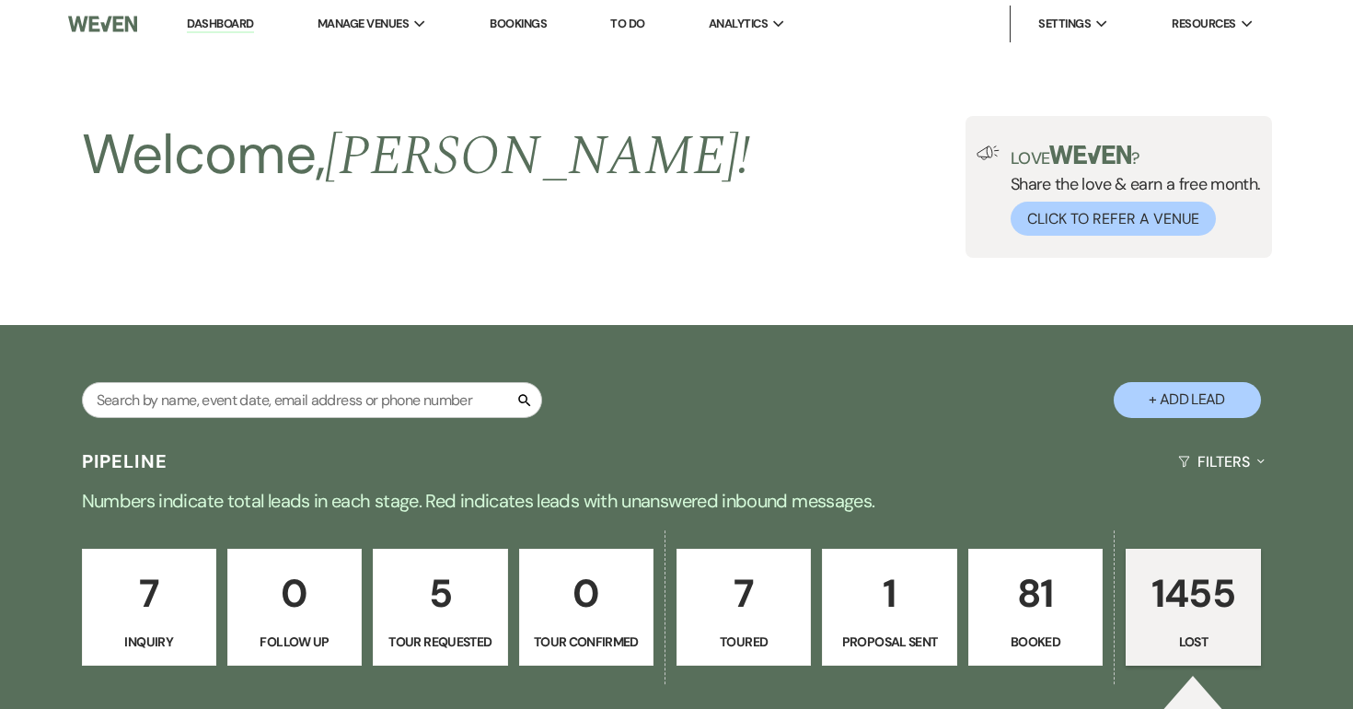
select select "8"
select select "6"
select select "8"
select select "5"
select select "8"
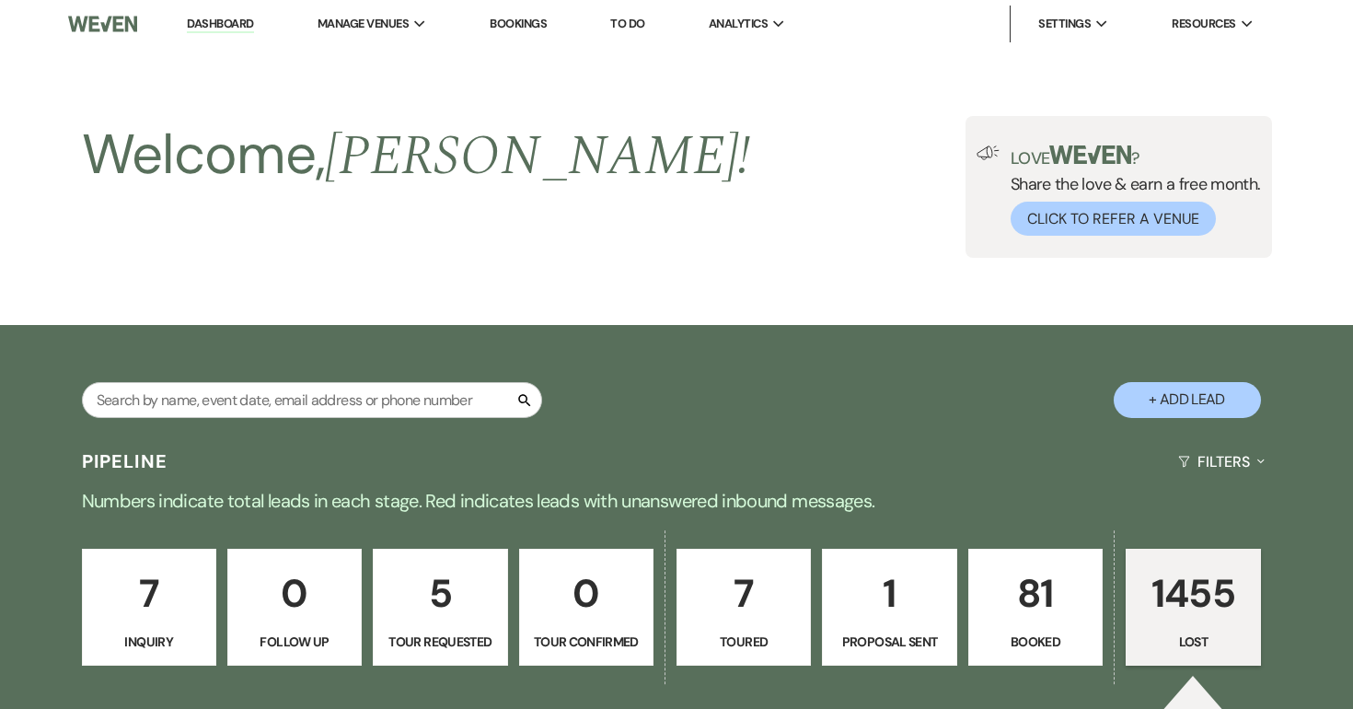
select select "5"
select select "8"
select select "5"
select select "8"
select select "5"
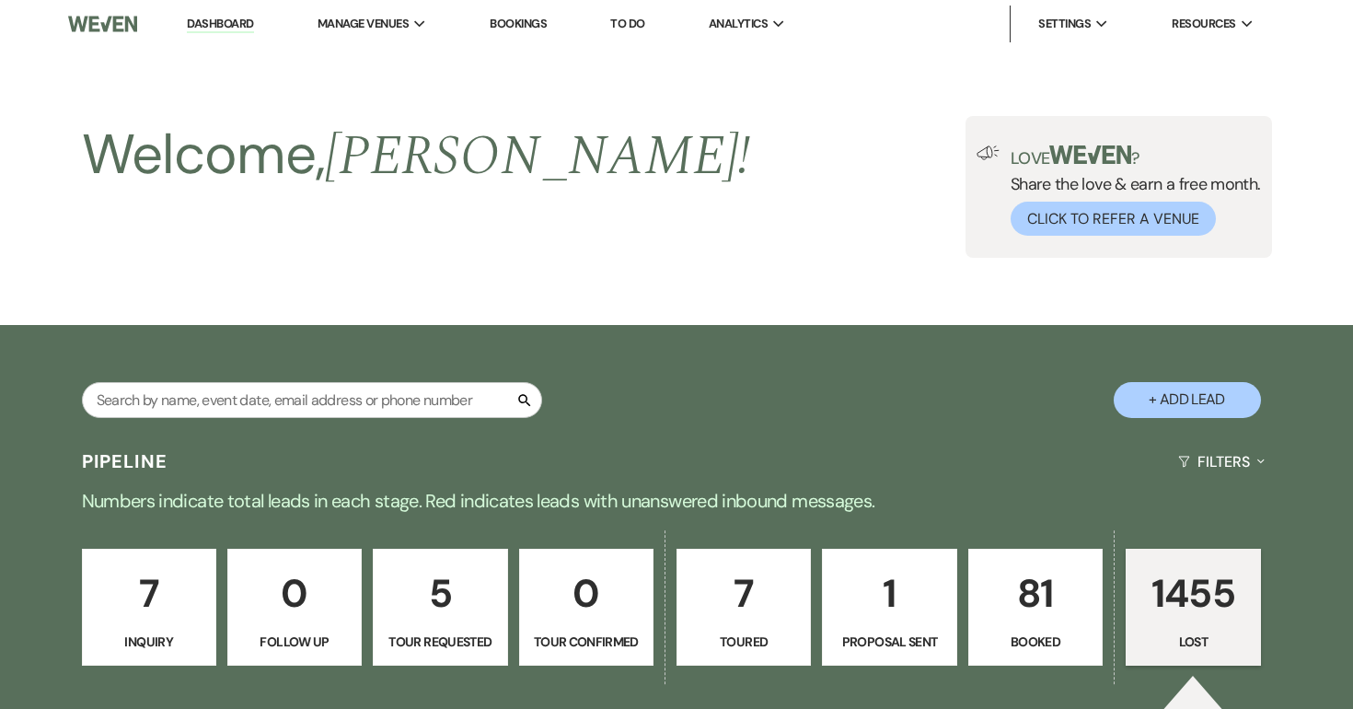
select select "8"
select select "5"
select select "8"
select select "5"
select select "8"
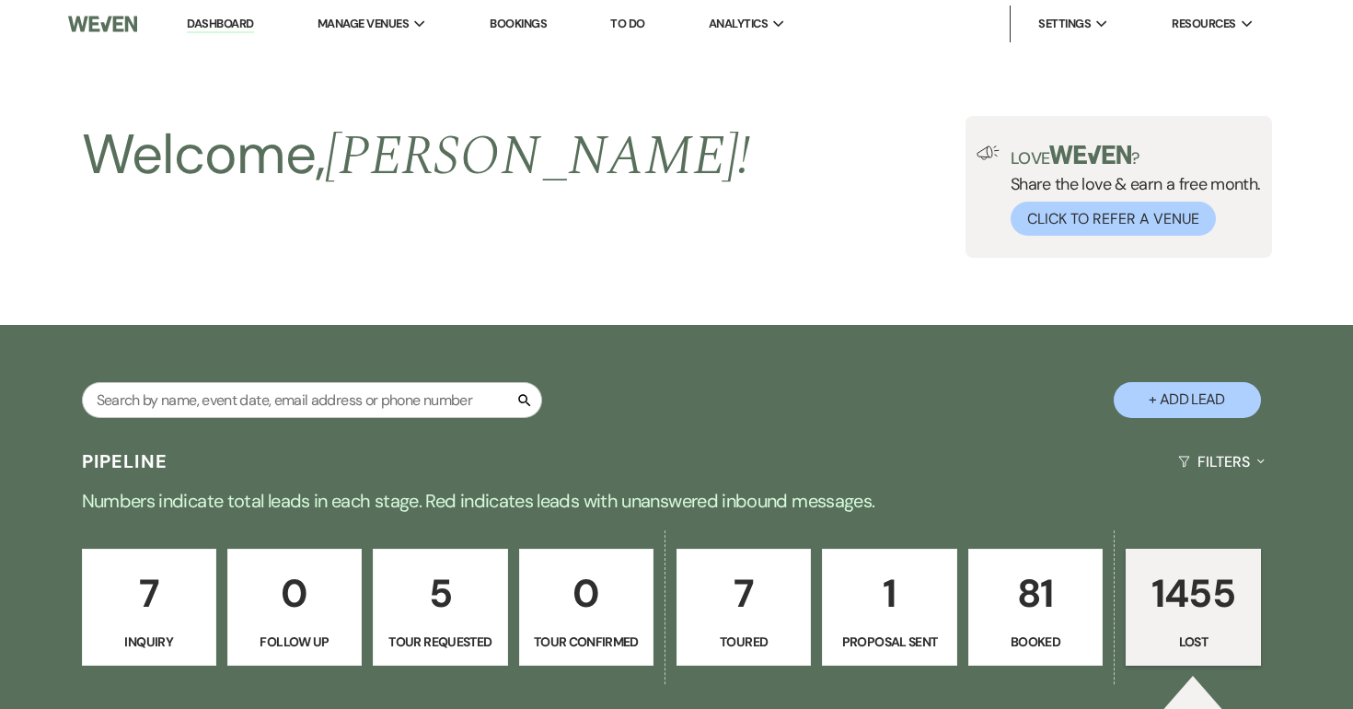
select select "6"
select select "8"
select select "6"
select select "8"
select select "7"
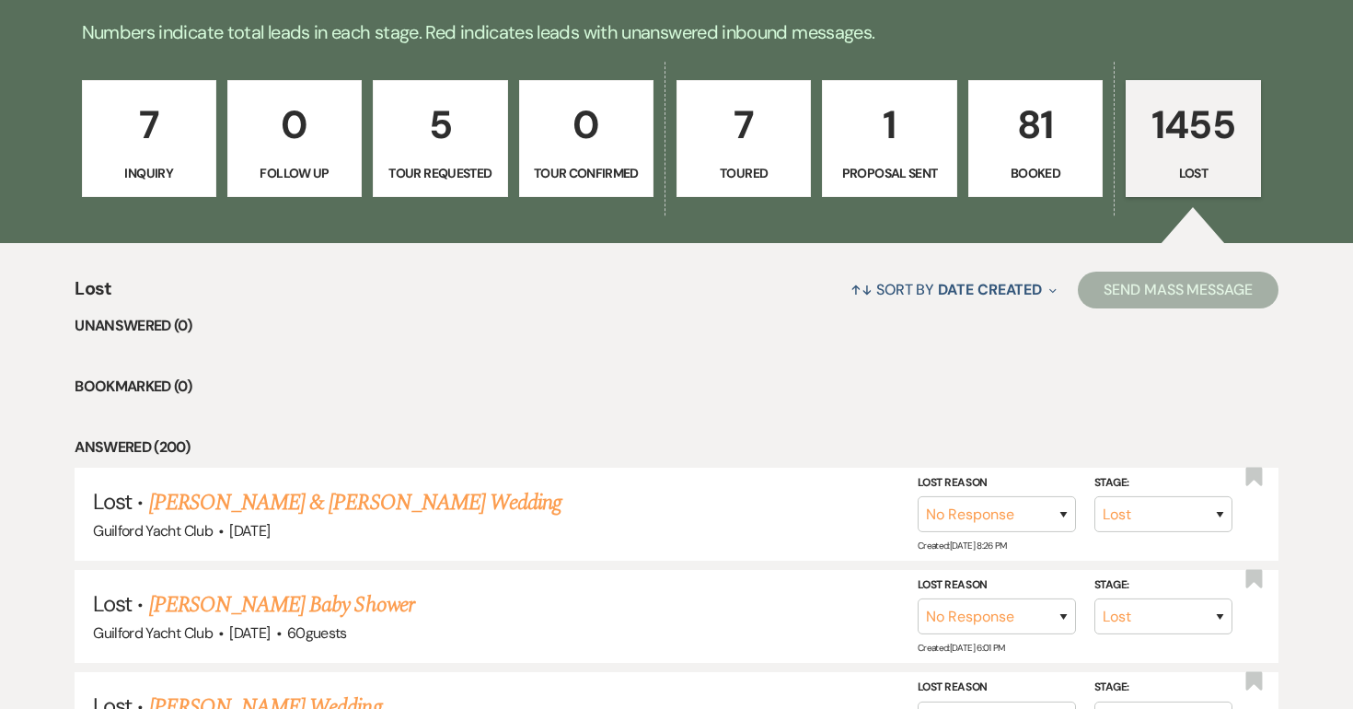
scroll to position [469, 0]
